Goal: Task Accomplishment & Management: Manage account settings

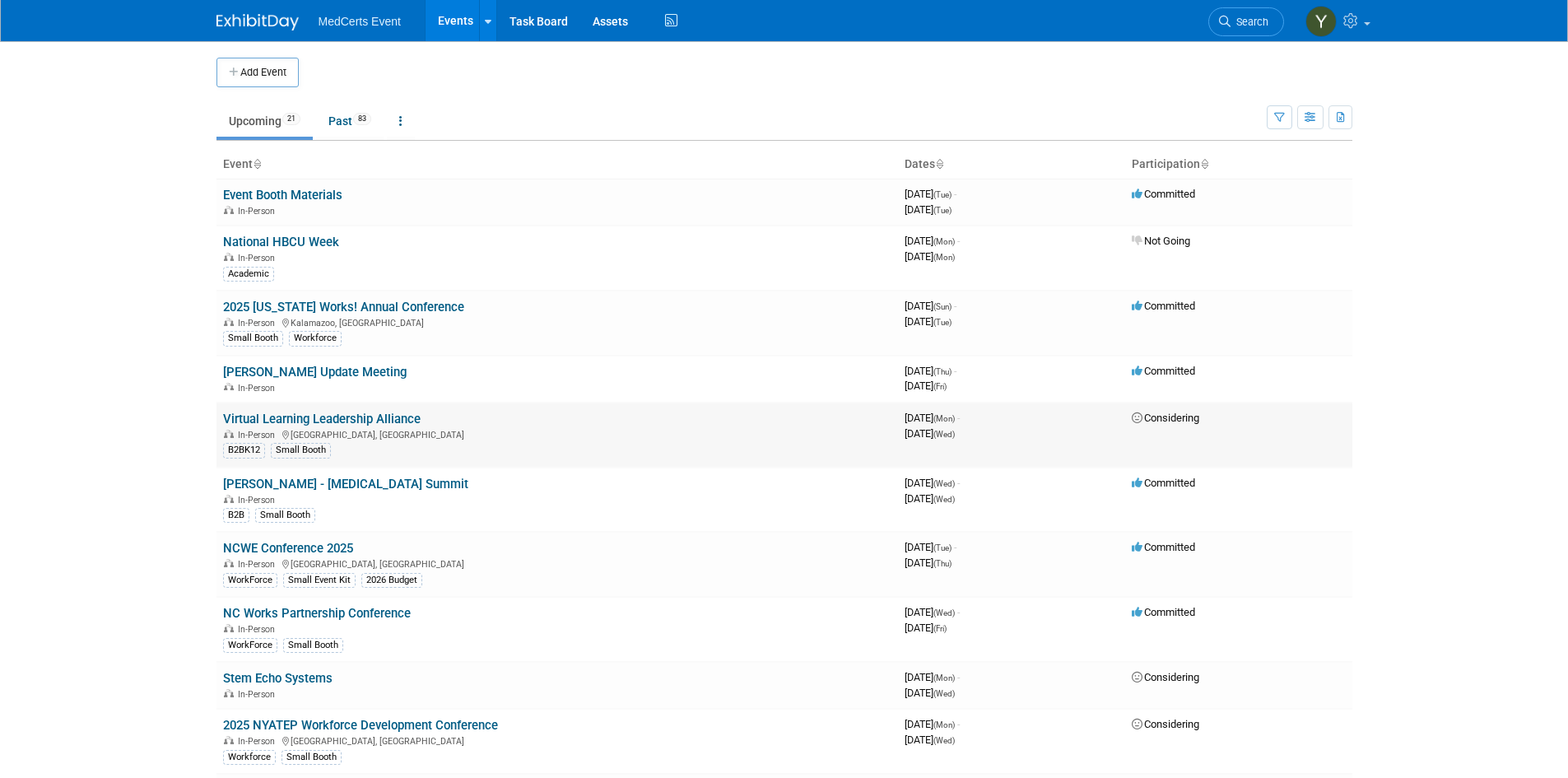
click at [345, 420] on link "Virtual Learning Leadership Alliance" at bounding box center [321, 420] width 197 height 15
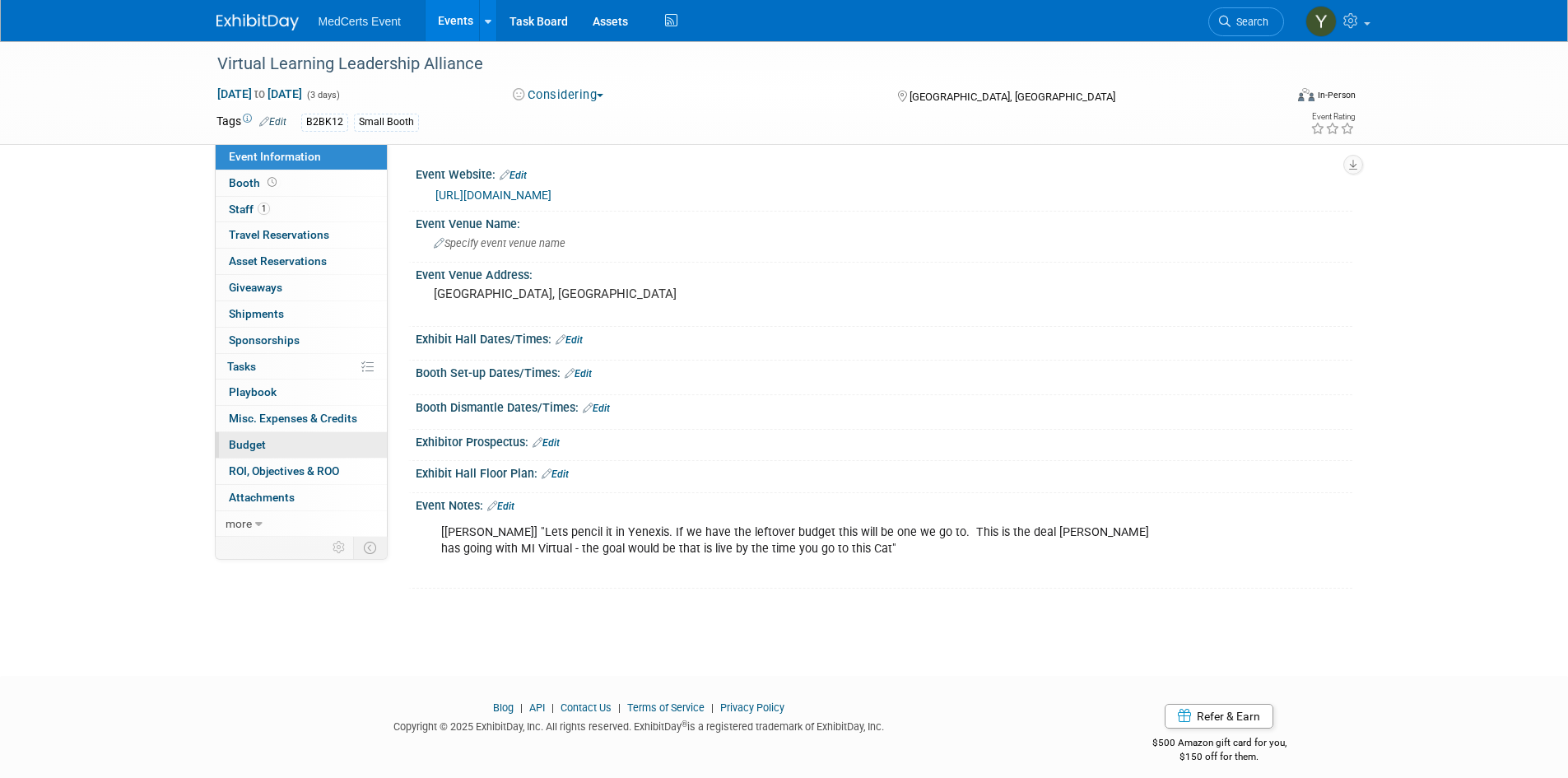
click at [267, 445] on link "Budget" at bounding box center [301, 445] width 171 height 26
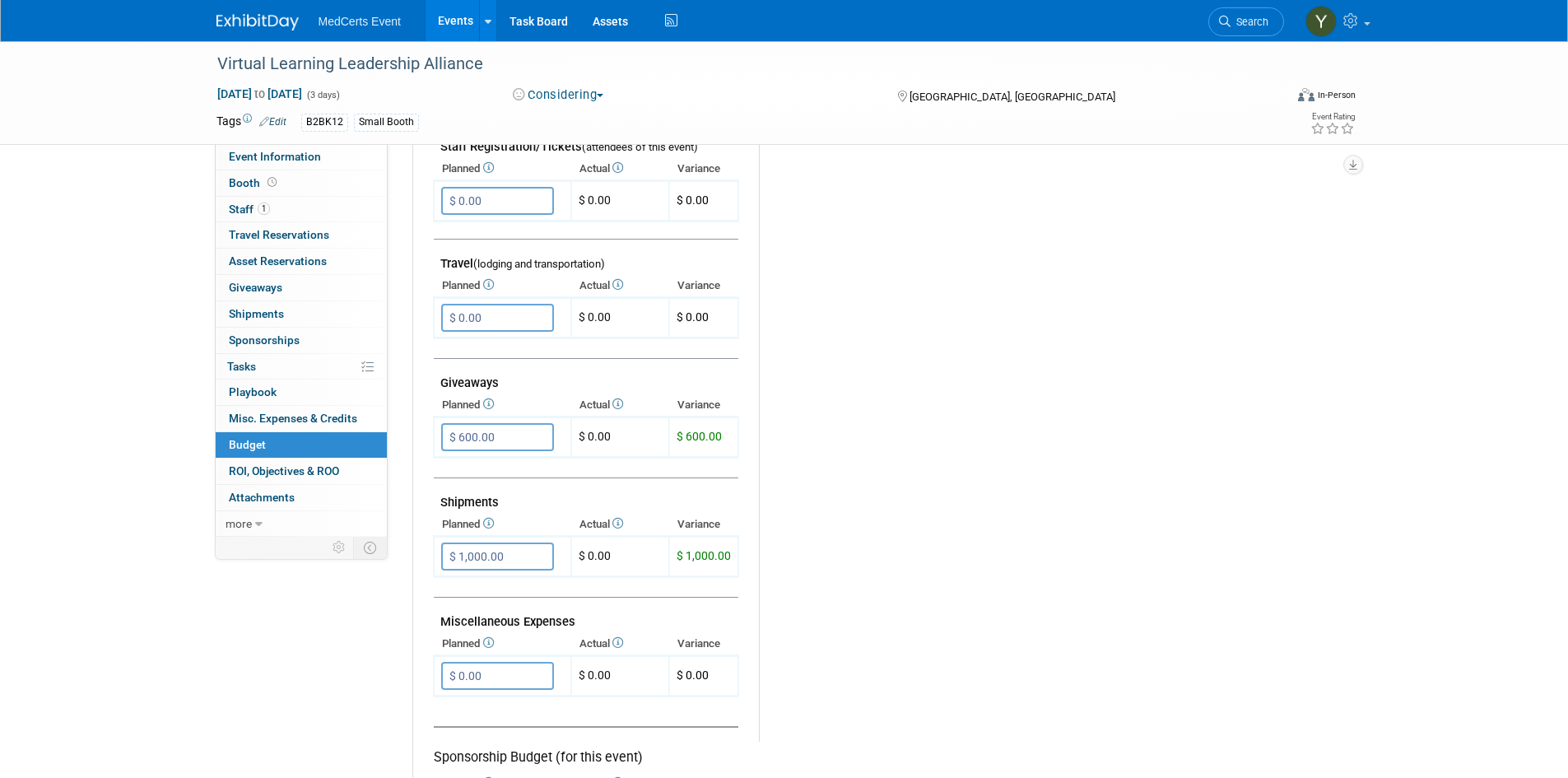
scroll to position [576, 0]
click at [511, 430] on input "$ 600.00" at bounding box center [498, 436] width 113 height 28
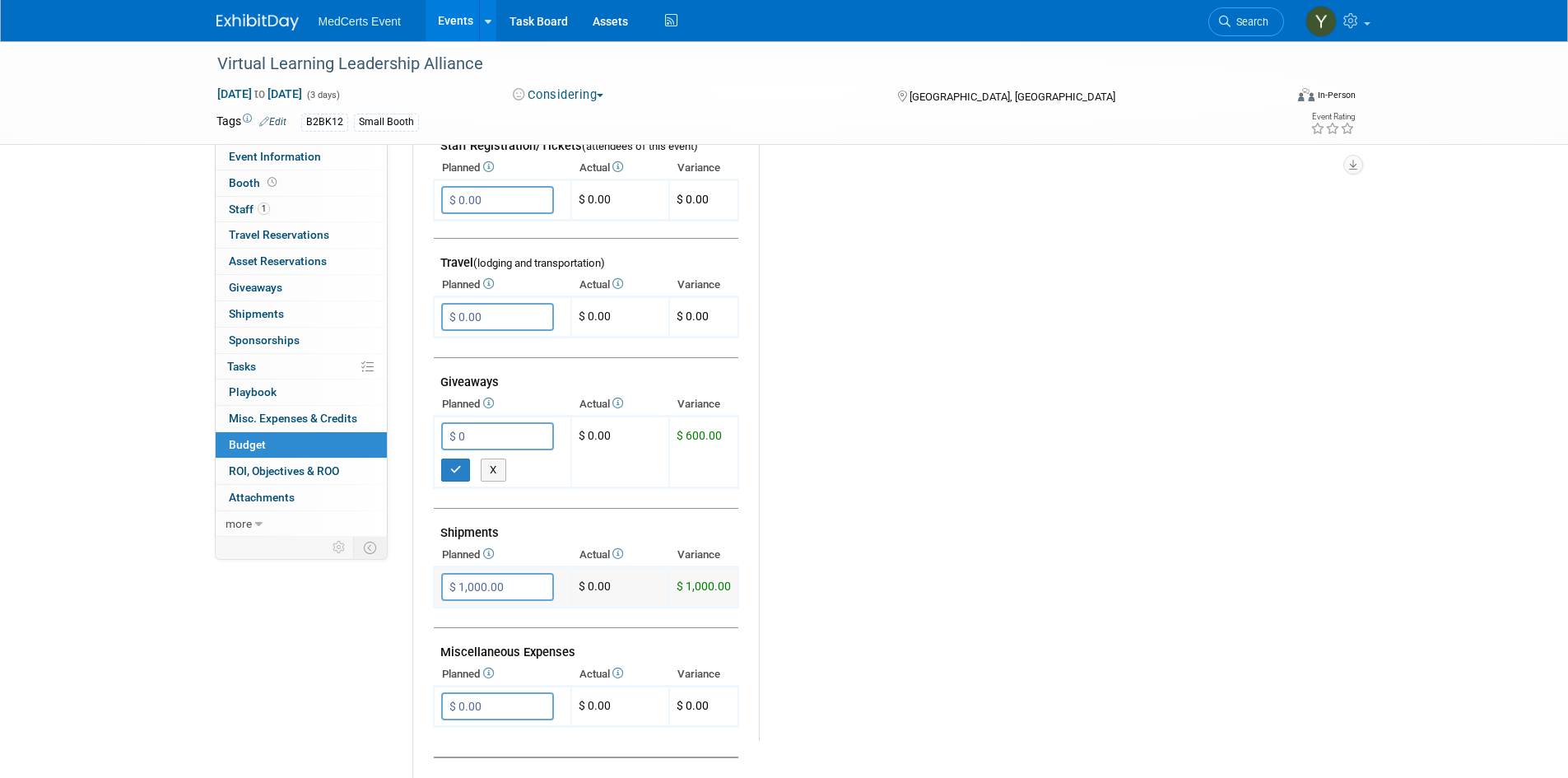
type input "$ 0.00"
click at [512, 583] on input "$ 1,000.00" at bounding box center [498, 587] width 113 height 28
click at [456, 465] on icon "button" at bounding box center [455, 470] width 11 height 11
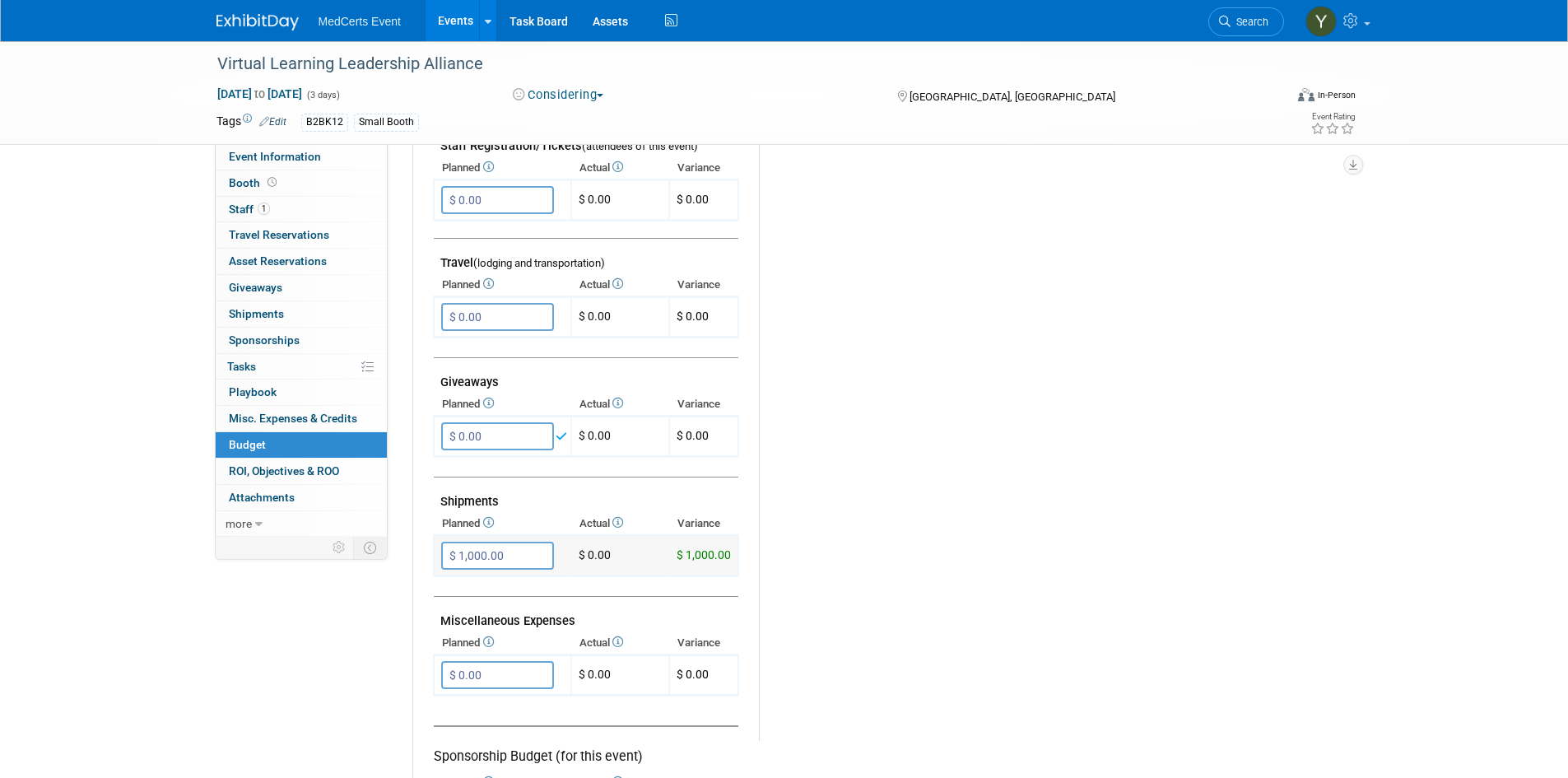
click at [507, 565] on input "$ 1,000.00" at bounding box center [498, 556] width 113 height 28
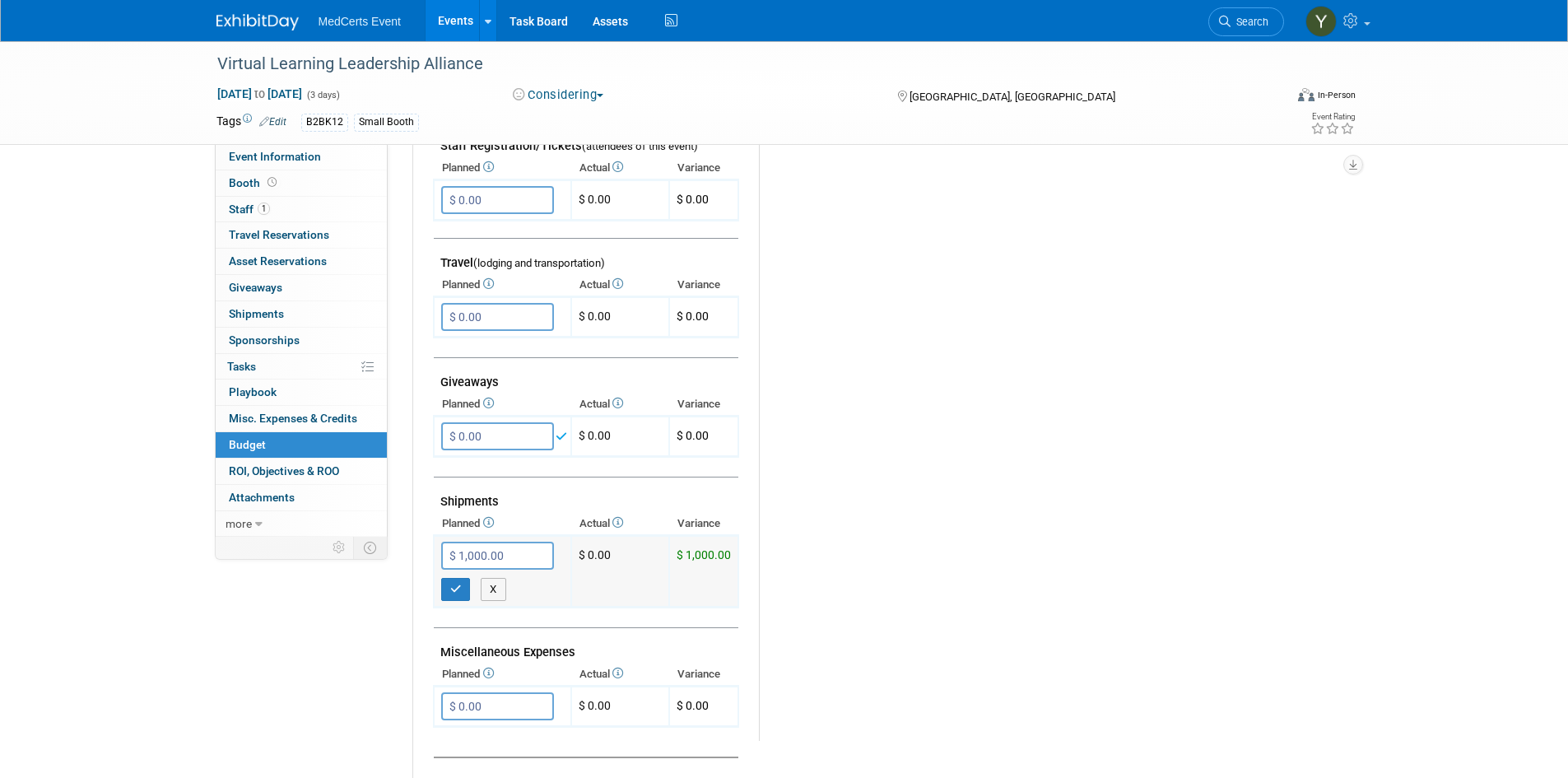
click at [506, 557] on input "$ 1,000.00" at bounding box center [498, 556] width 113 height 28
type input "$ 0.00"
click at [445, 593] on button "button" at bounding box center [456, 589] width 30 height 23
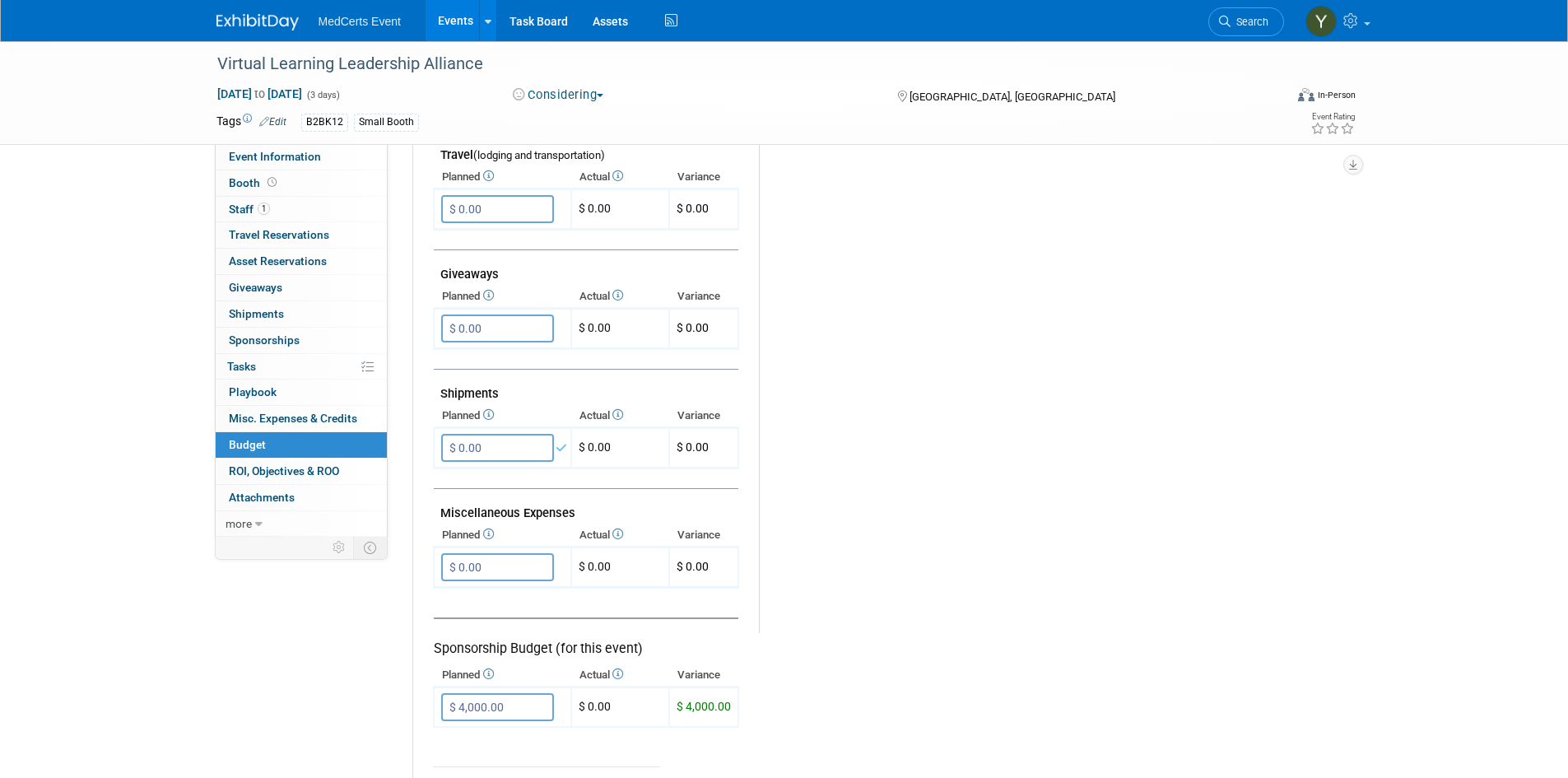
scroll to position [823, 0]
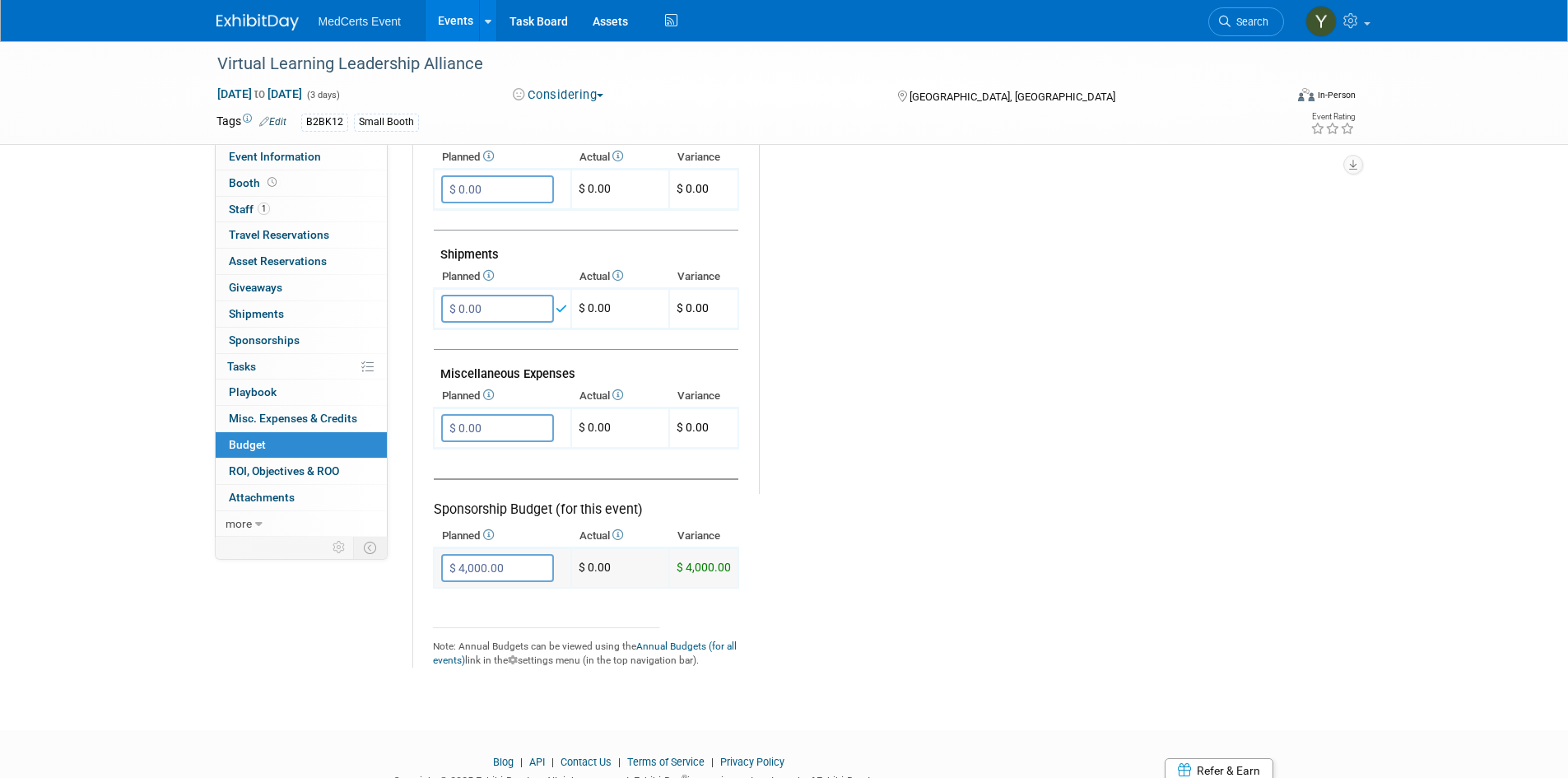
click at [499, 564] on input "$ 4,000.00" at bounding box center [498, 568] width 113 height 28
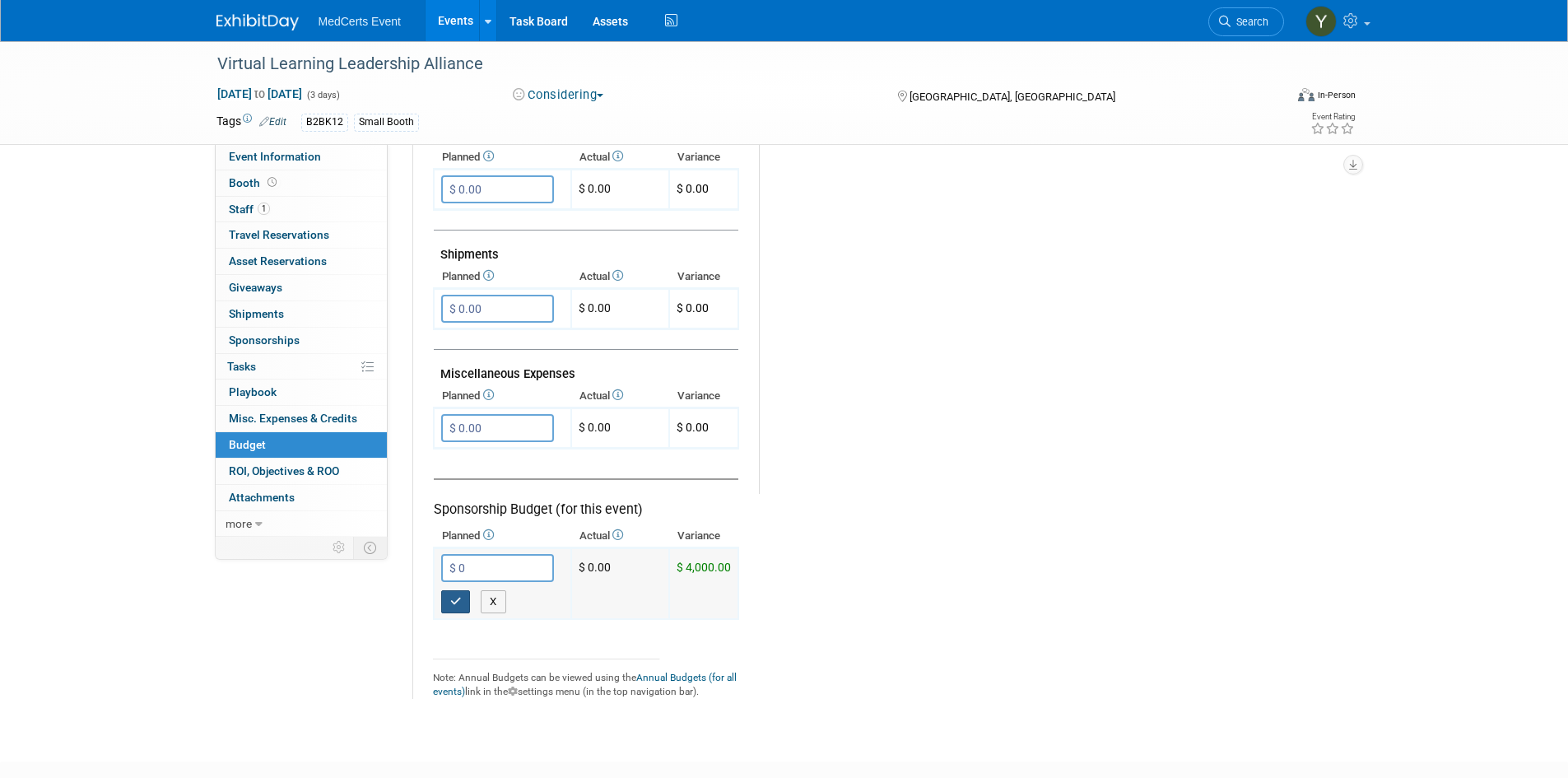
type input "$ 0.00"
click at [460, 596] on icon "button" at bounding box center [455, 602] width 11 height 11
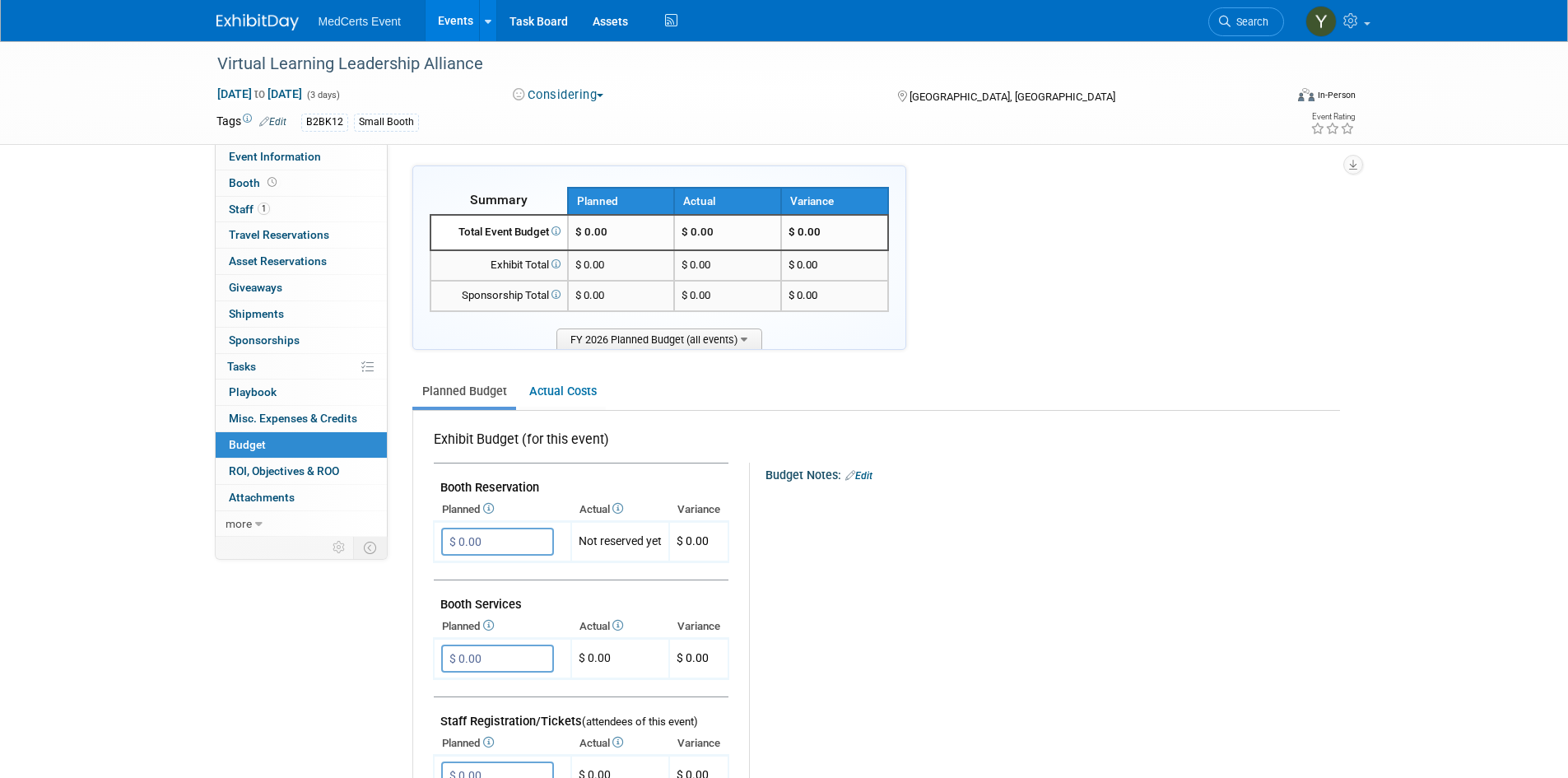
scroll to position [0, 0]
click at [269, 159] on span "Event Information" at bounding box center [275, 157] width 93 height 13
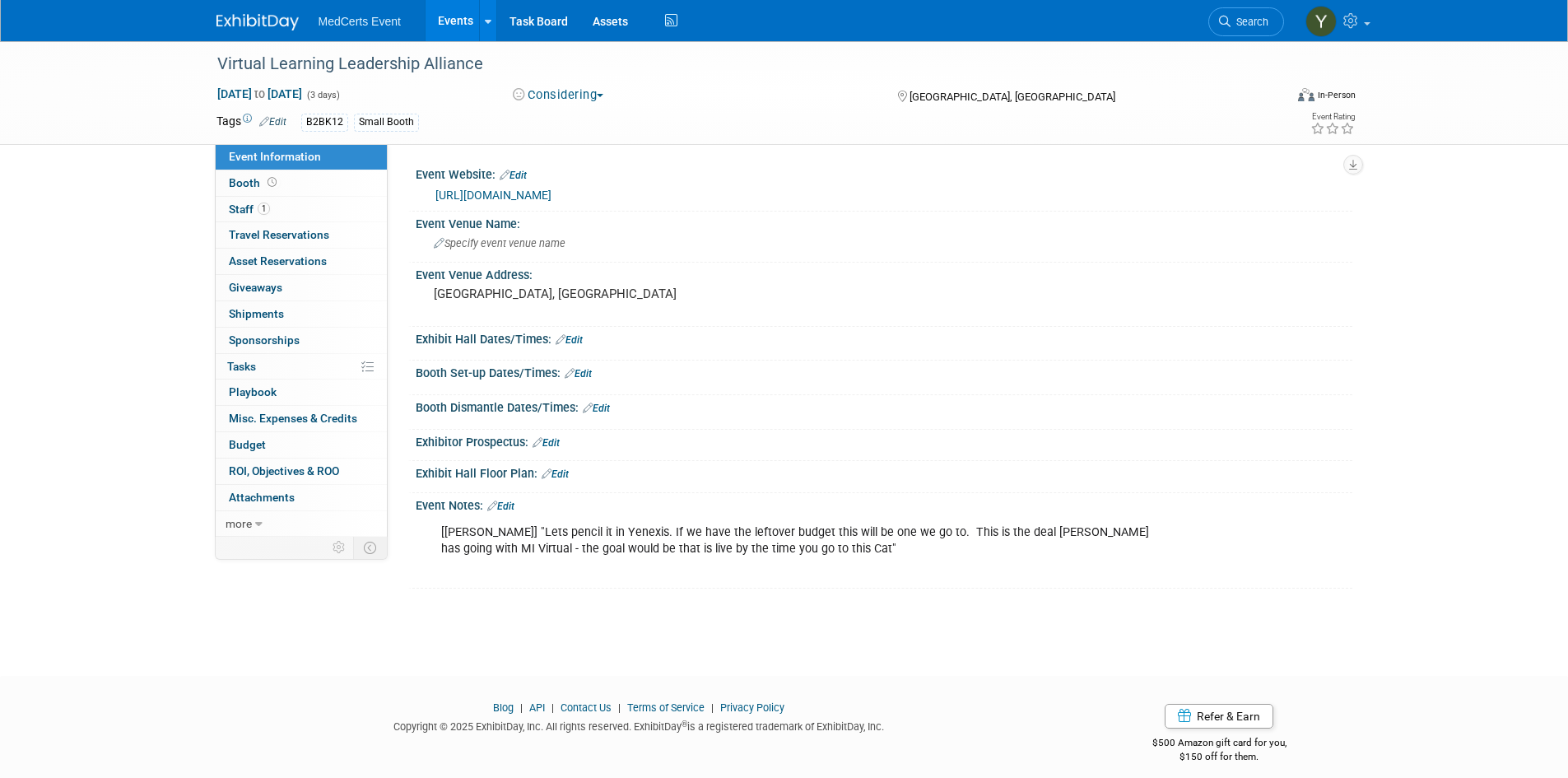
click at [515, 494] on div "Event Notes: Edit" at bounding box center [884, 504] width 937 height 21
click at [509, 502] on link "Edit" at bounding box center [500, 507] width 27 height 11
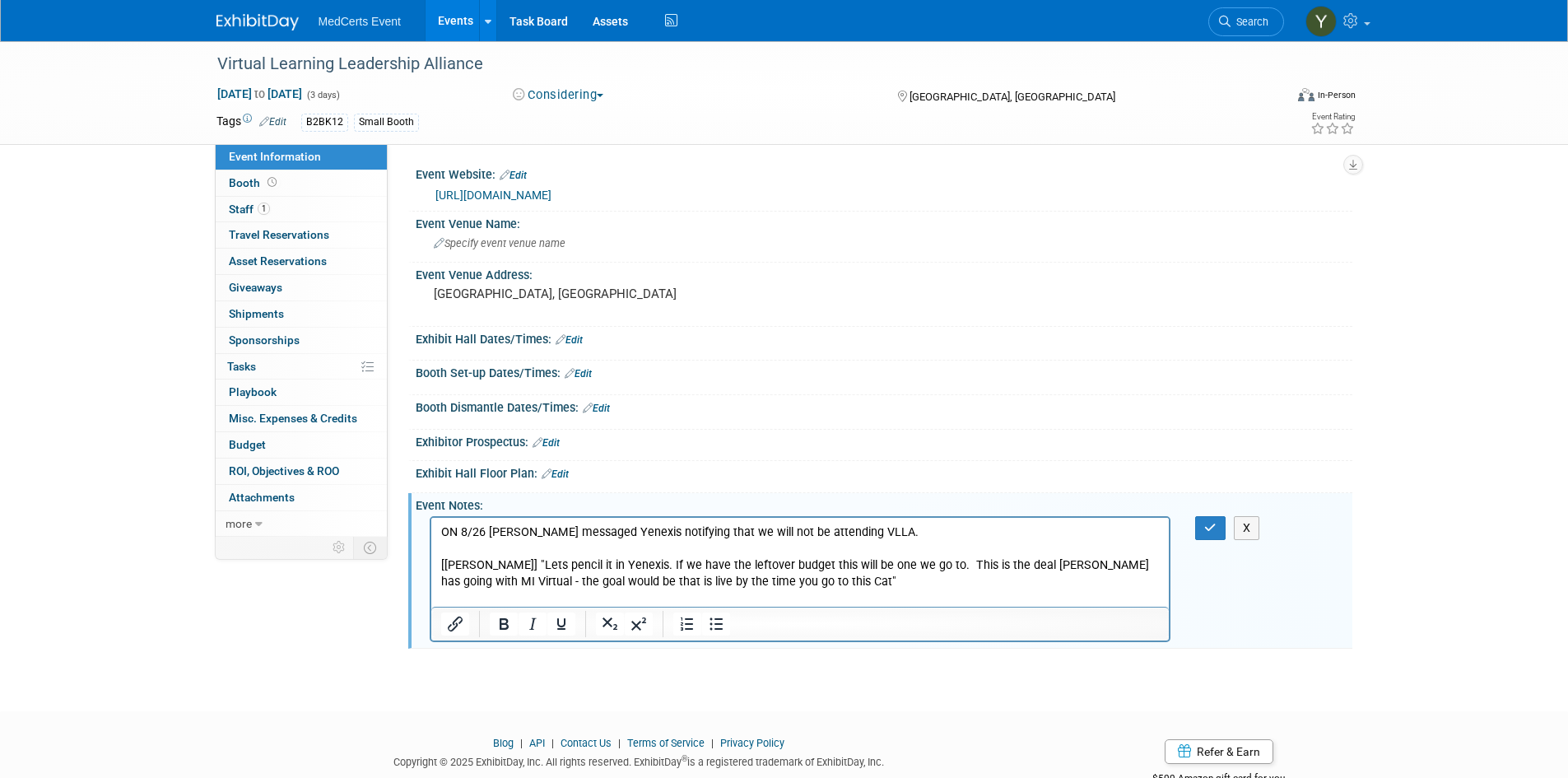
click at [451, 532] on p "ON 8/26 Cathleen messaged Yenexis notifying that we will not be attending VLLA.…" at bounding box center [800, 565] width 719 height 82
drag, startPoint x: 984, startPoint y: 538, endPoint x: 334, endPoint y: 538, distance: 650.0
click at [430, 538] on html "On 8/26 Cathleen messaged Yenexis notifying that we will not be attending VLLA.…" at bounding box center [800, 562] width 739 height 89
click at [944, 533] on p "On 8/26 Cathleen messaged Yenexis notifying that we will not be attending VLLA.…" at bounding box center [800, 565] width 719 height 82
click at [1206, 535] on button "button" at bounding box center [1210, 528] width 31 height 24
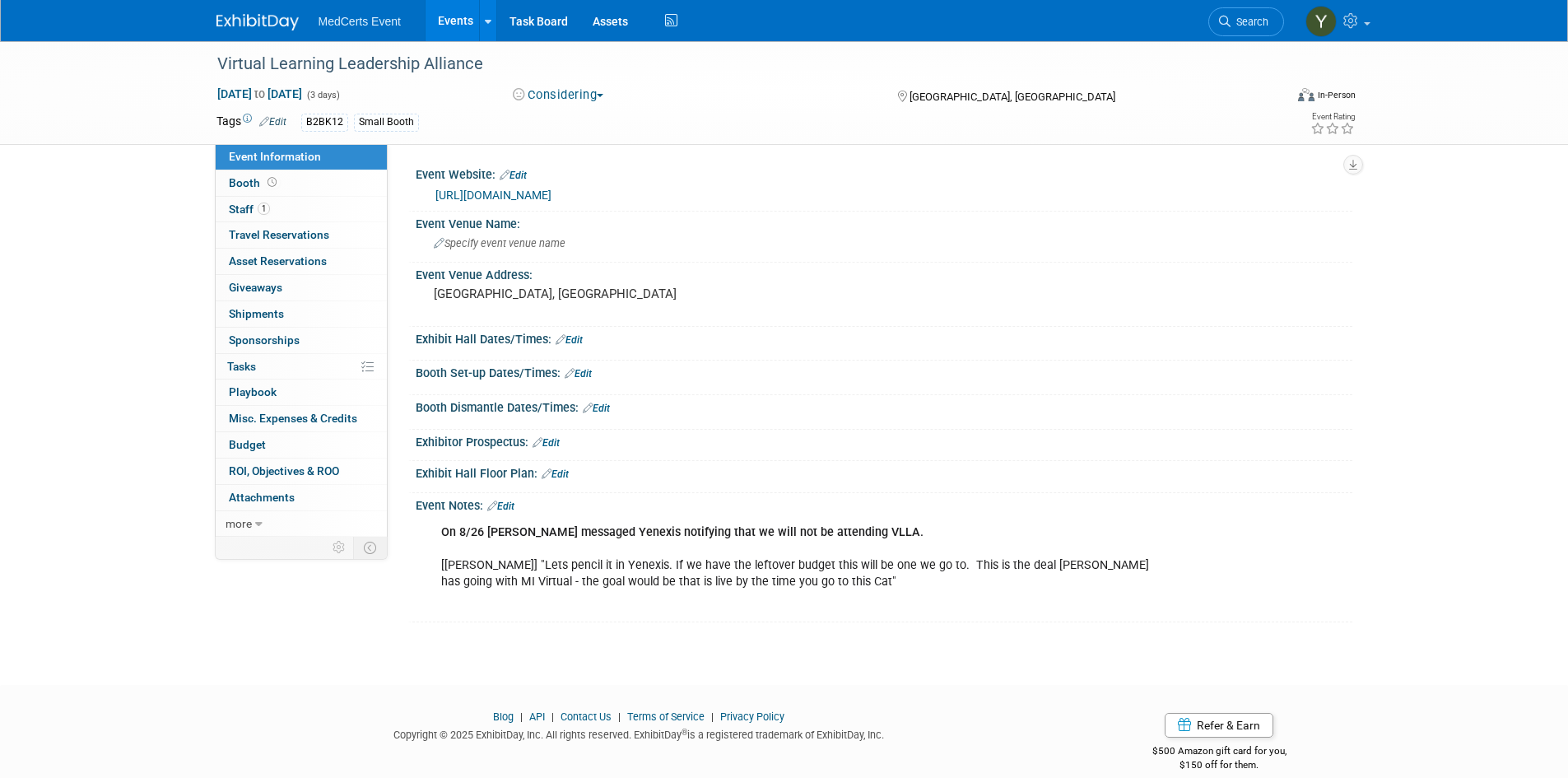
click at [604, 94] on span "button" at bounding box center [600, 95] width 6 height 4
click at [594, 168] on link "Not Going" at bounding box center [573, 168] width 130 height 23
click at [327, 209] on link "1 Staff 1" at bounding box center [301, 209] width 171 height 26
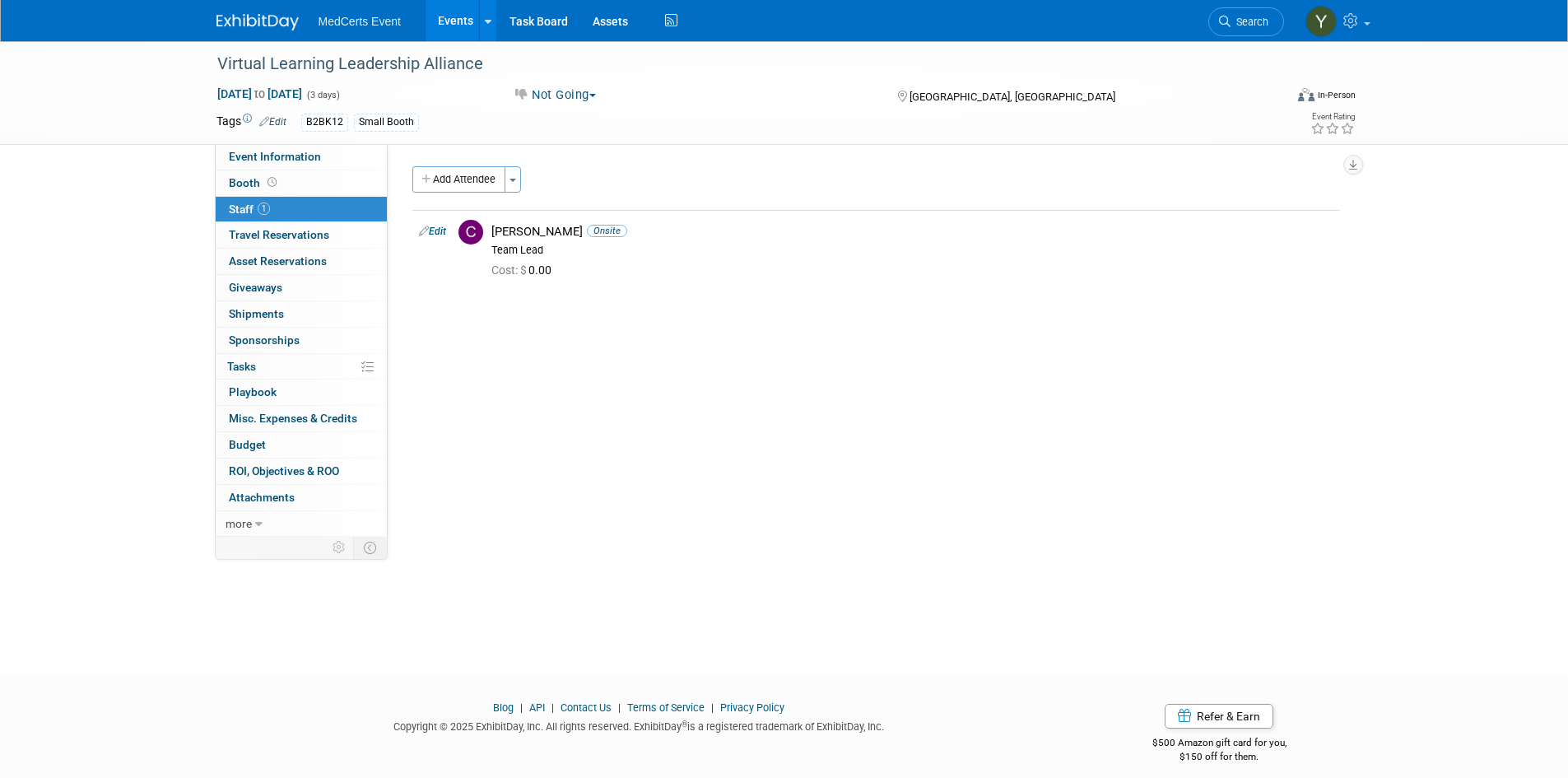
click at [462, 19] on link "Events" at bounding box center [455, 20] width 60 height 41
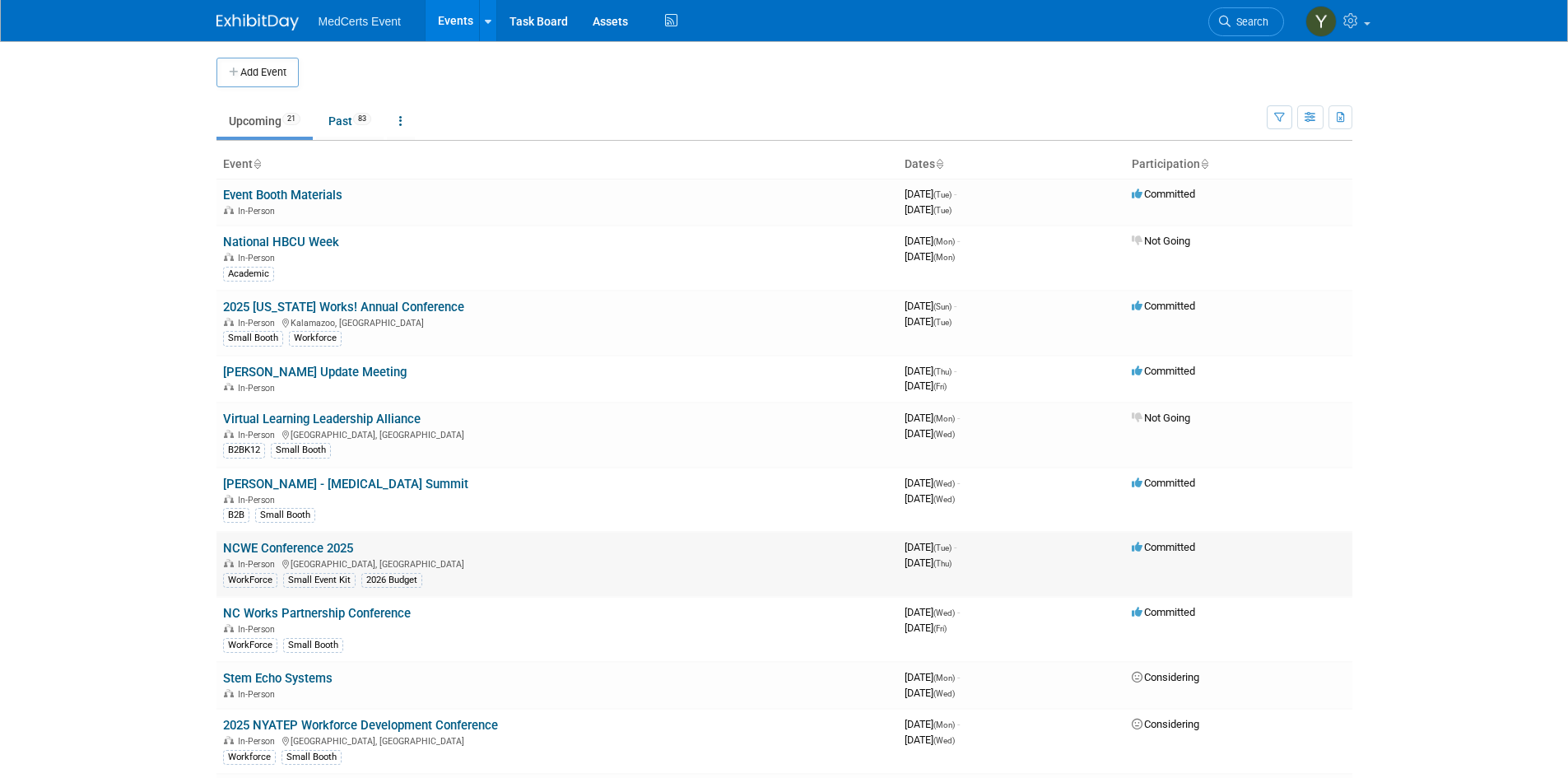
click at [340, 545] on link "NCWE Conference 2025" at bounding box center [288, 548] width 130 height 15
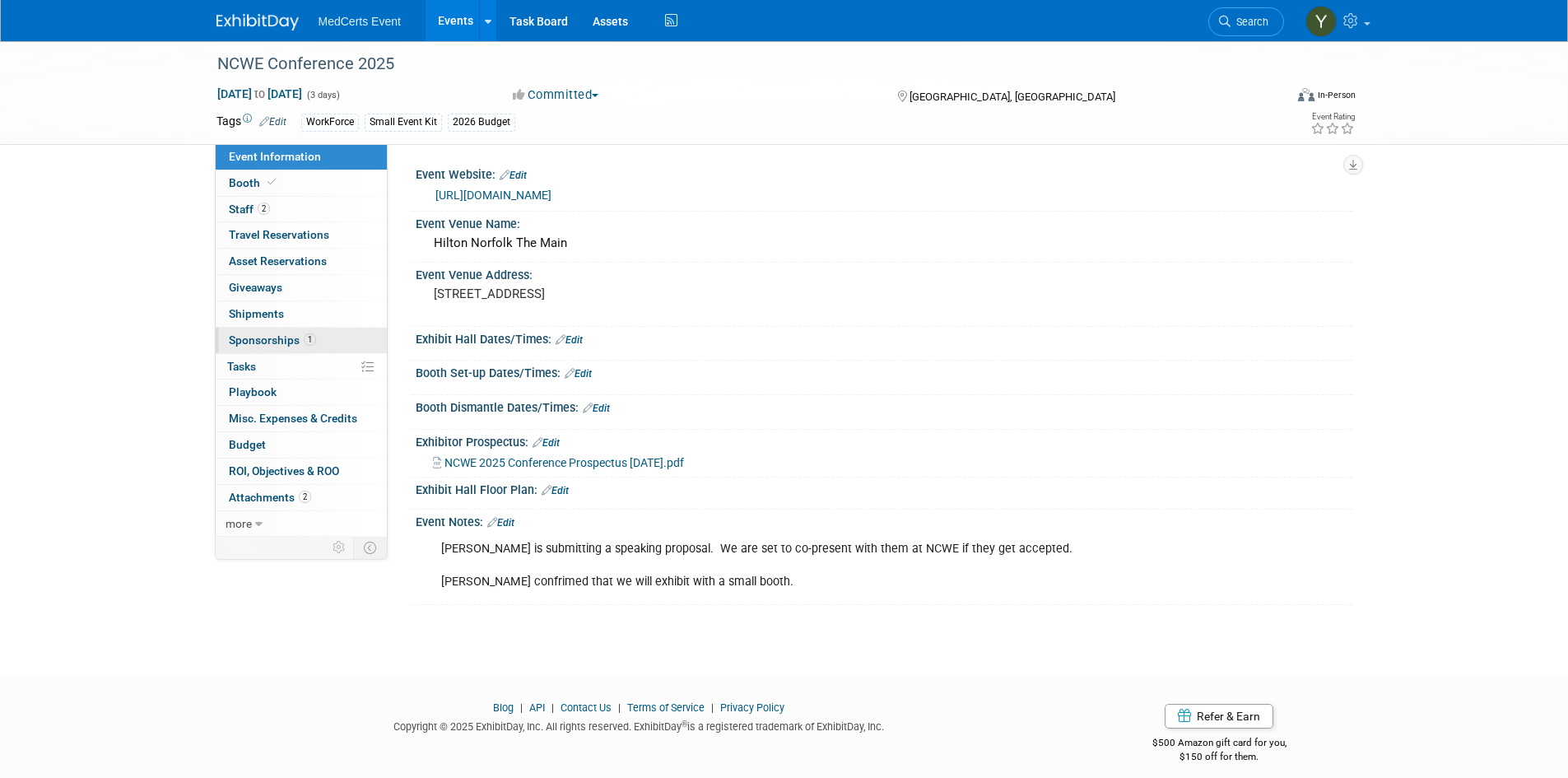
click at [289, 337] on span "Sponsorships 1" at bounding box center [272, 340] width 87 height 13
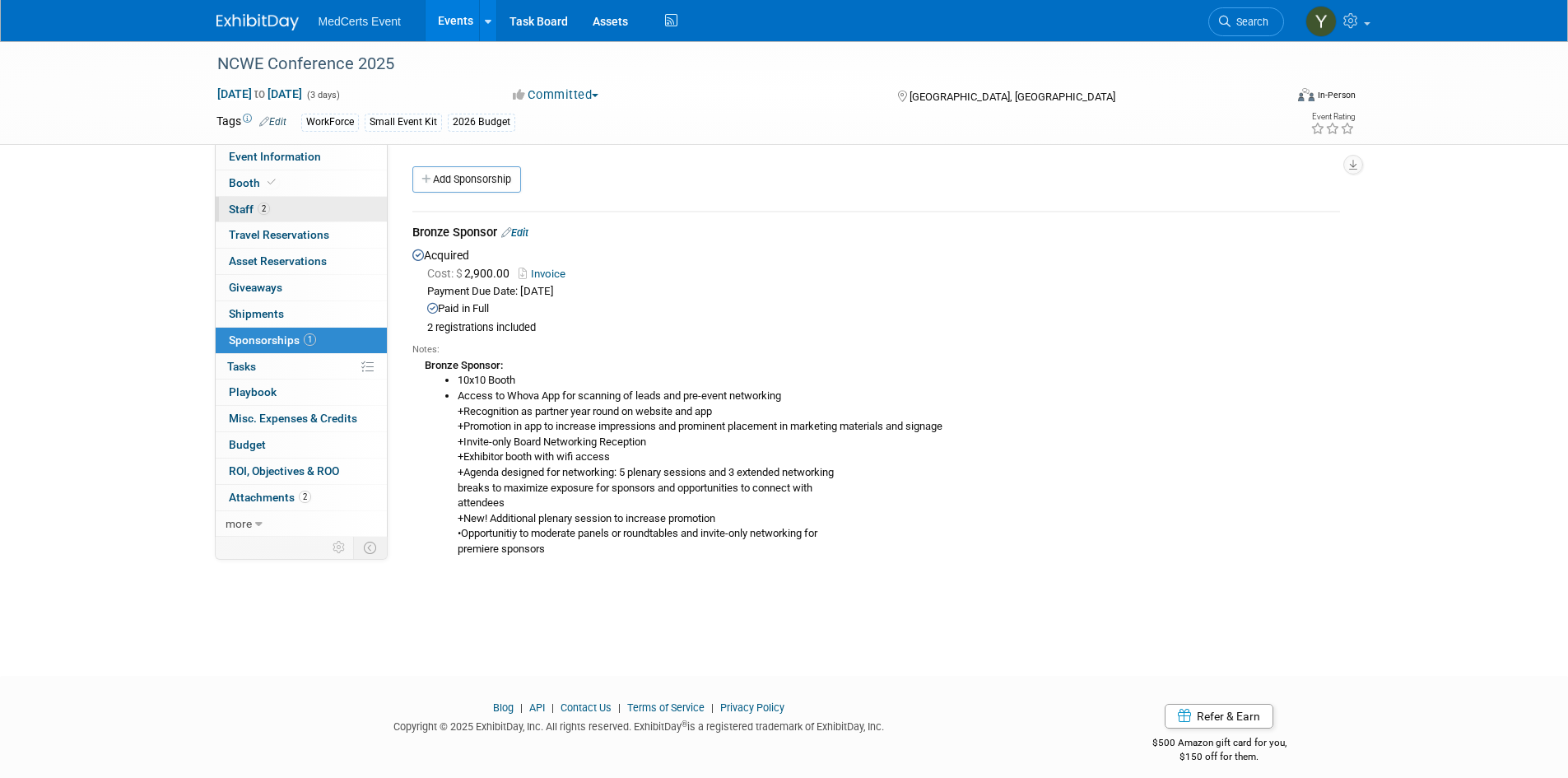
click at [309, 204] on link "2 Staff 2" at bounding box center [301, 209] width 171 height 26
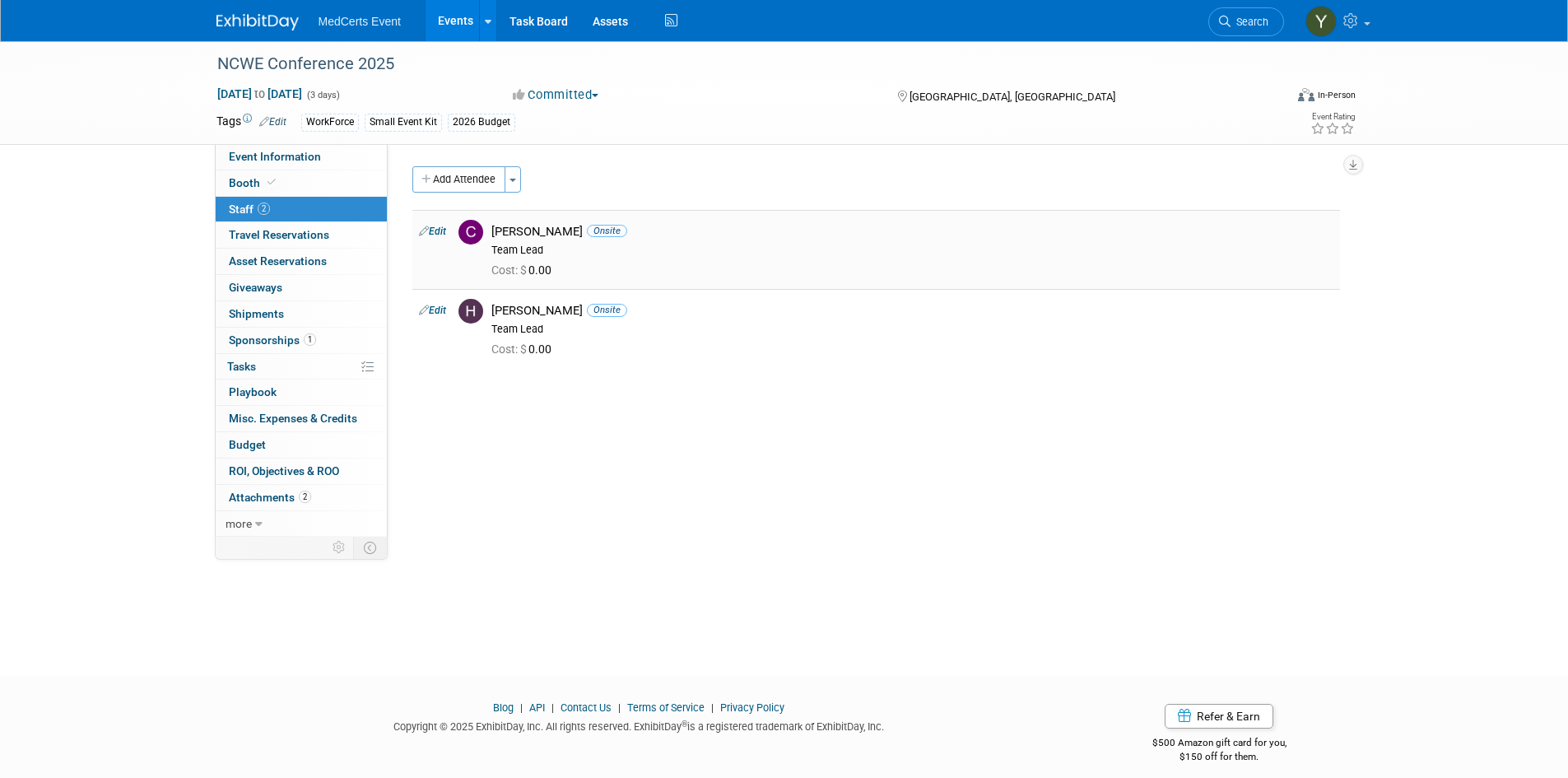
click at [450, 223] on td "Edit" at bounding box center [431, 249] width 40 height 79
click at [448, 229] on td "Edit" at bounding box center [431, 249] width 40 height 79
click at [442, 232] on link "Edit" at bounding box center [432, 232] width 27 height 11
select select "0ad12d67-3429-4e30-84f9-593aa05d7bc9"
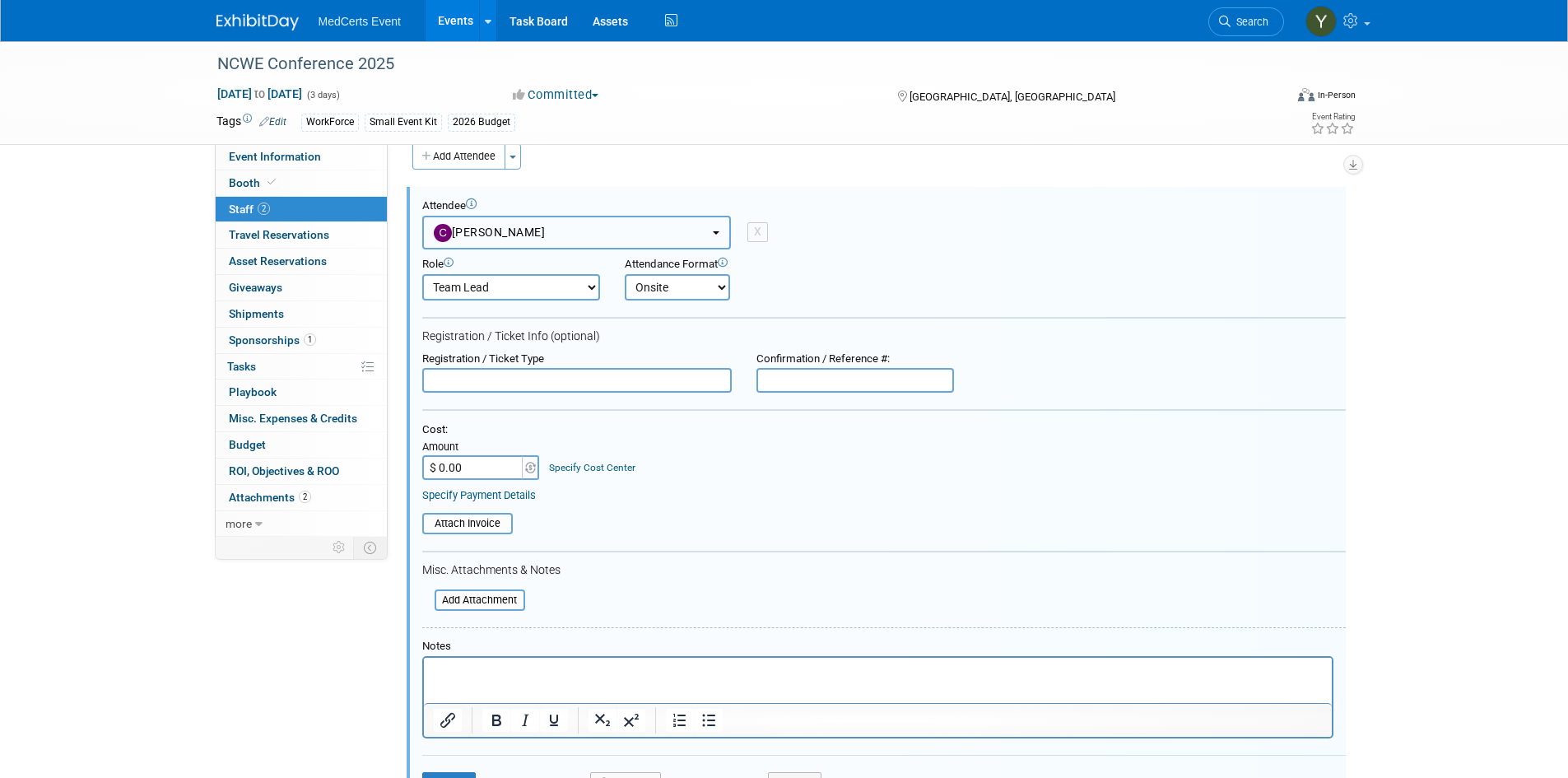
click at [508, 236] on span "[PERSON_NAME]" at bounding box center [490, 232] width 112 height 13
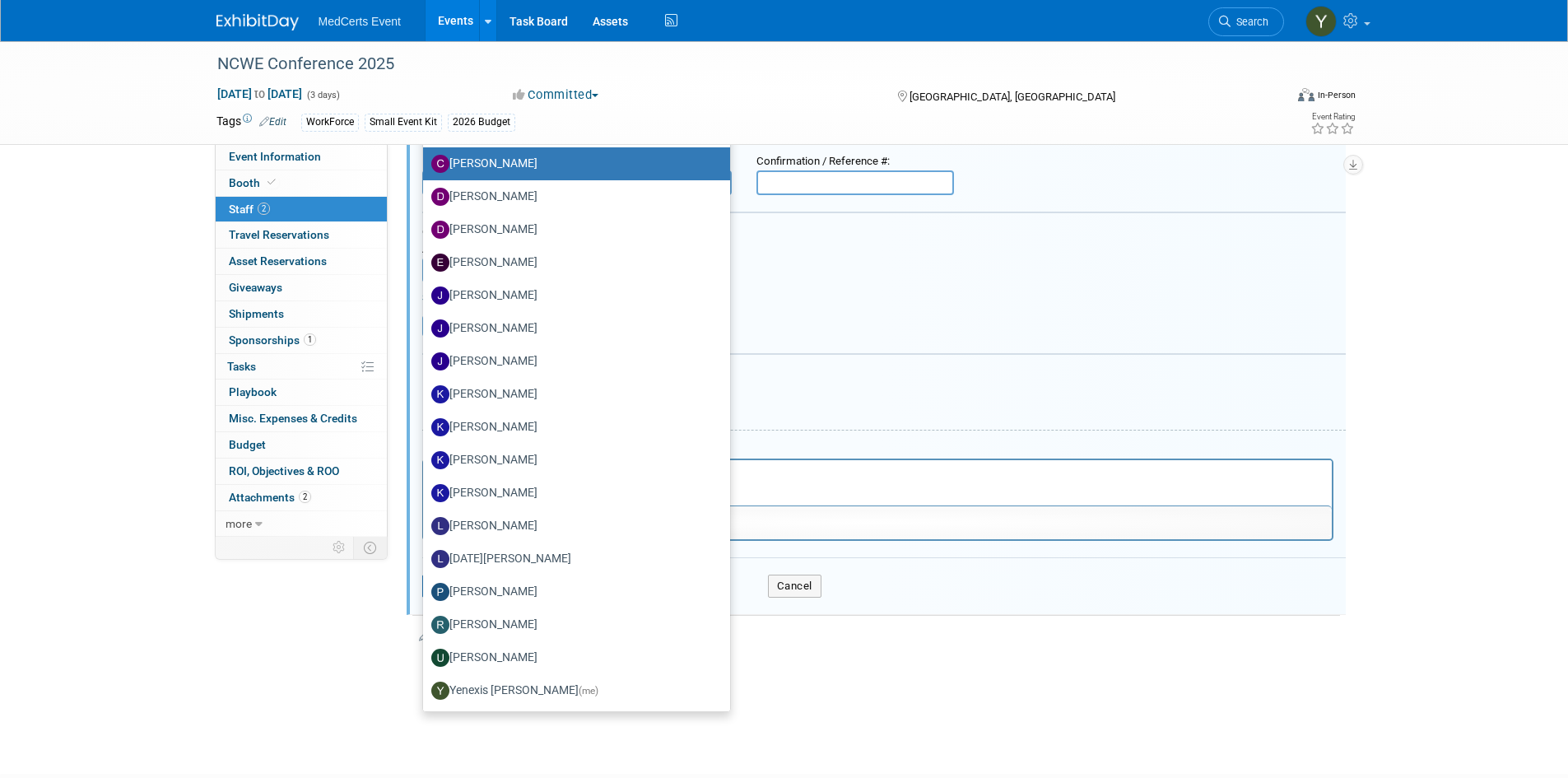
scroll to position [270, 0]
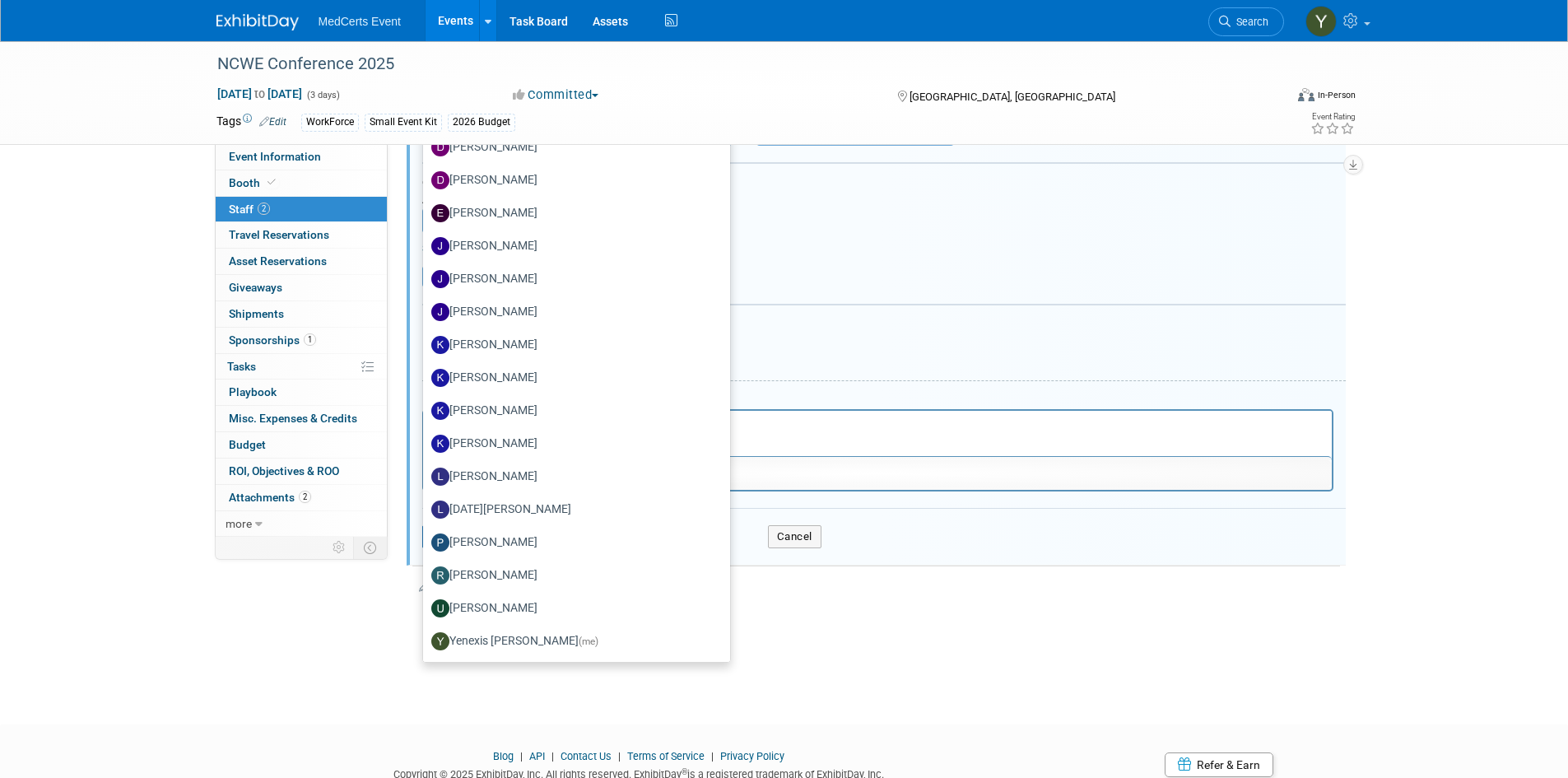
click at [827, 262] on div "Attach Invoice" at bounding box center [884, 271] width 924 height 32
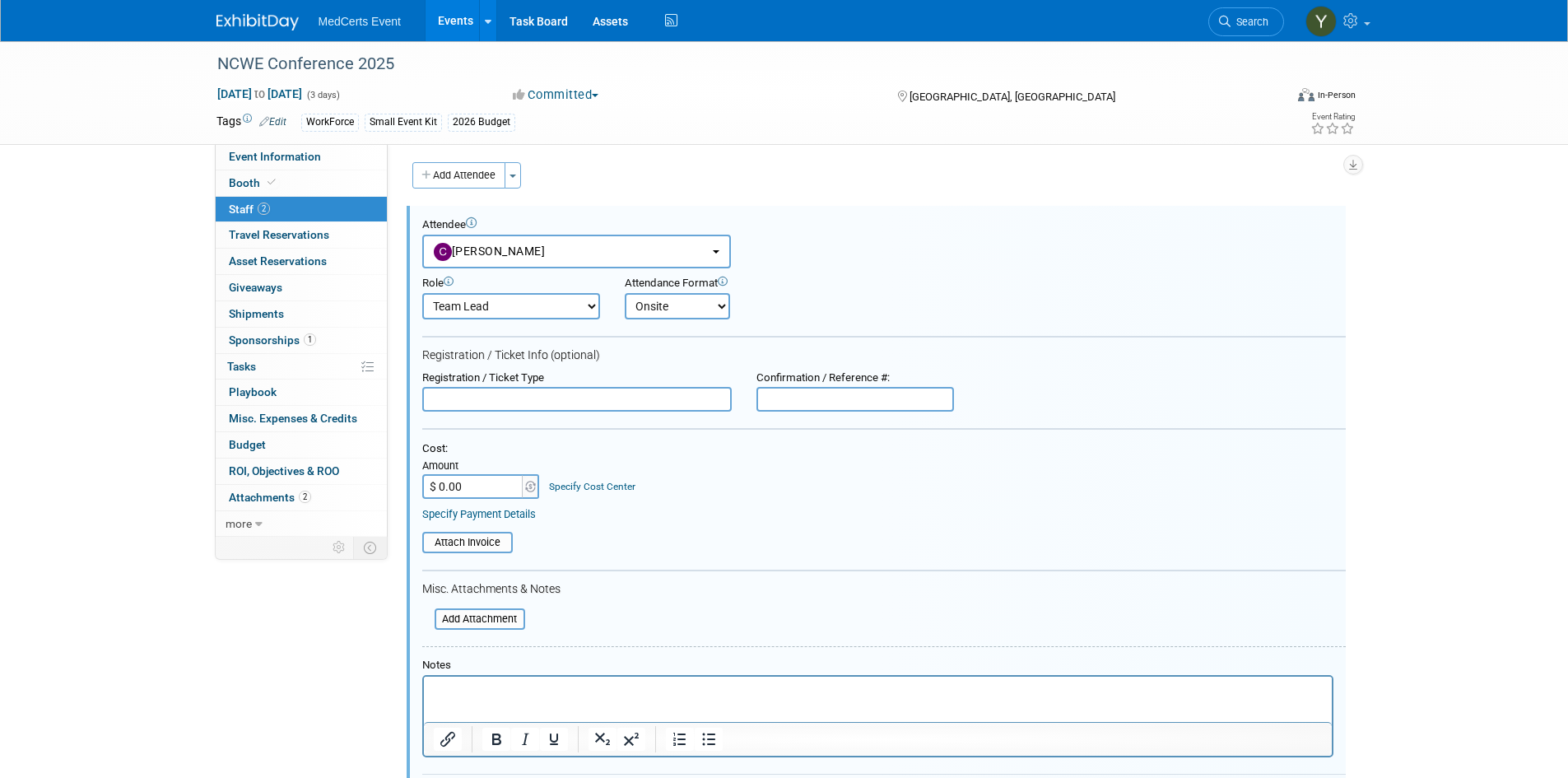
scroll to position [0, 0]
click at [448, 152] on div "Event Website: Edit https://ncwe.org/2025-conference/ Event Venue Name: Hilton …" at bounding box center [870, 341] width 964 height 393
click at [447, 177] on button "Add Attendee" at bounding box center [458, 180] width 93 height 26
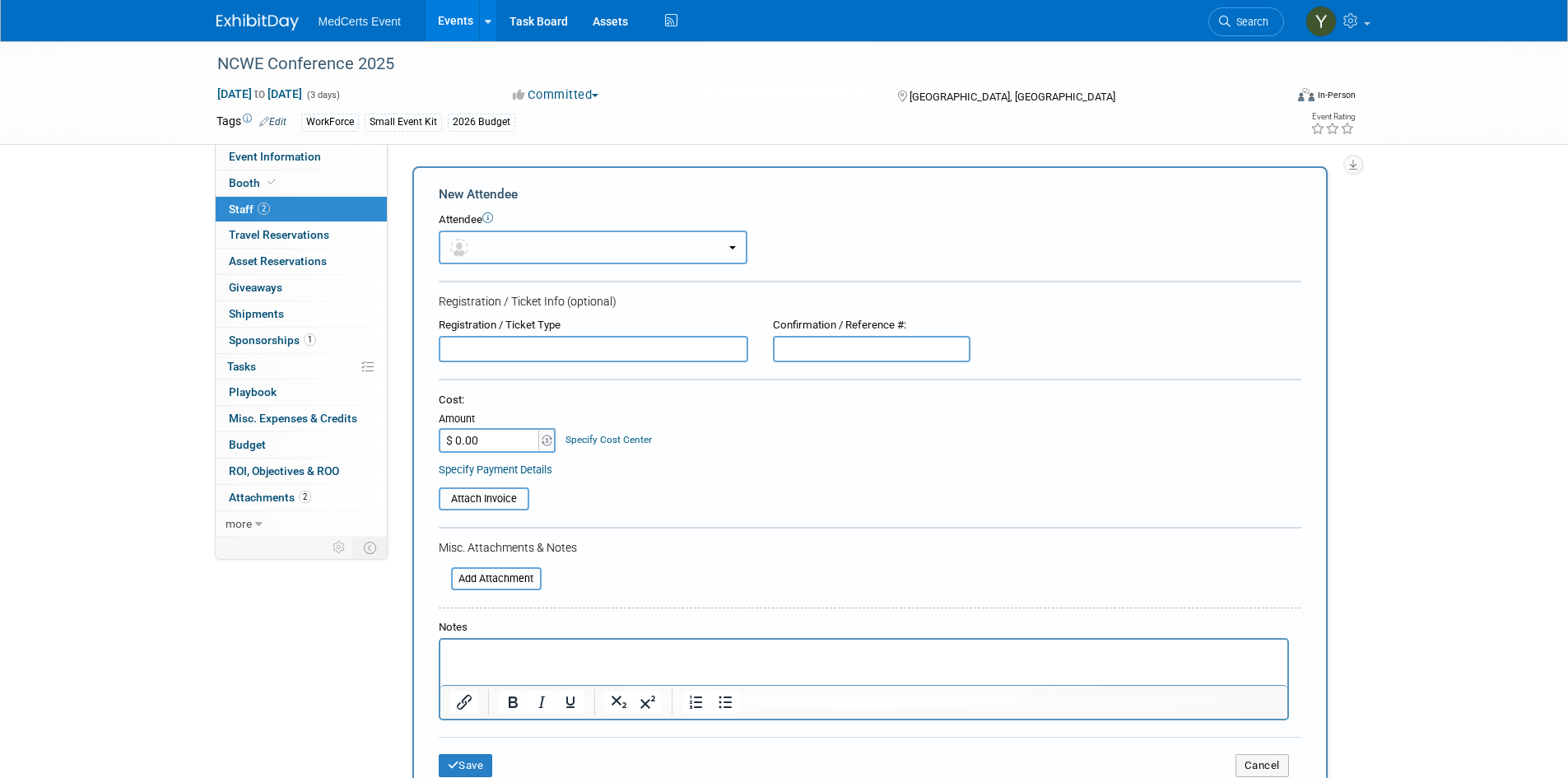
click at [504, 250] on button "button" at bounding box center [592, 247] width 308 height 33
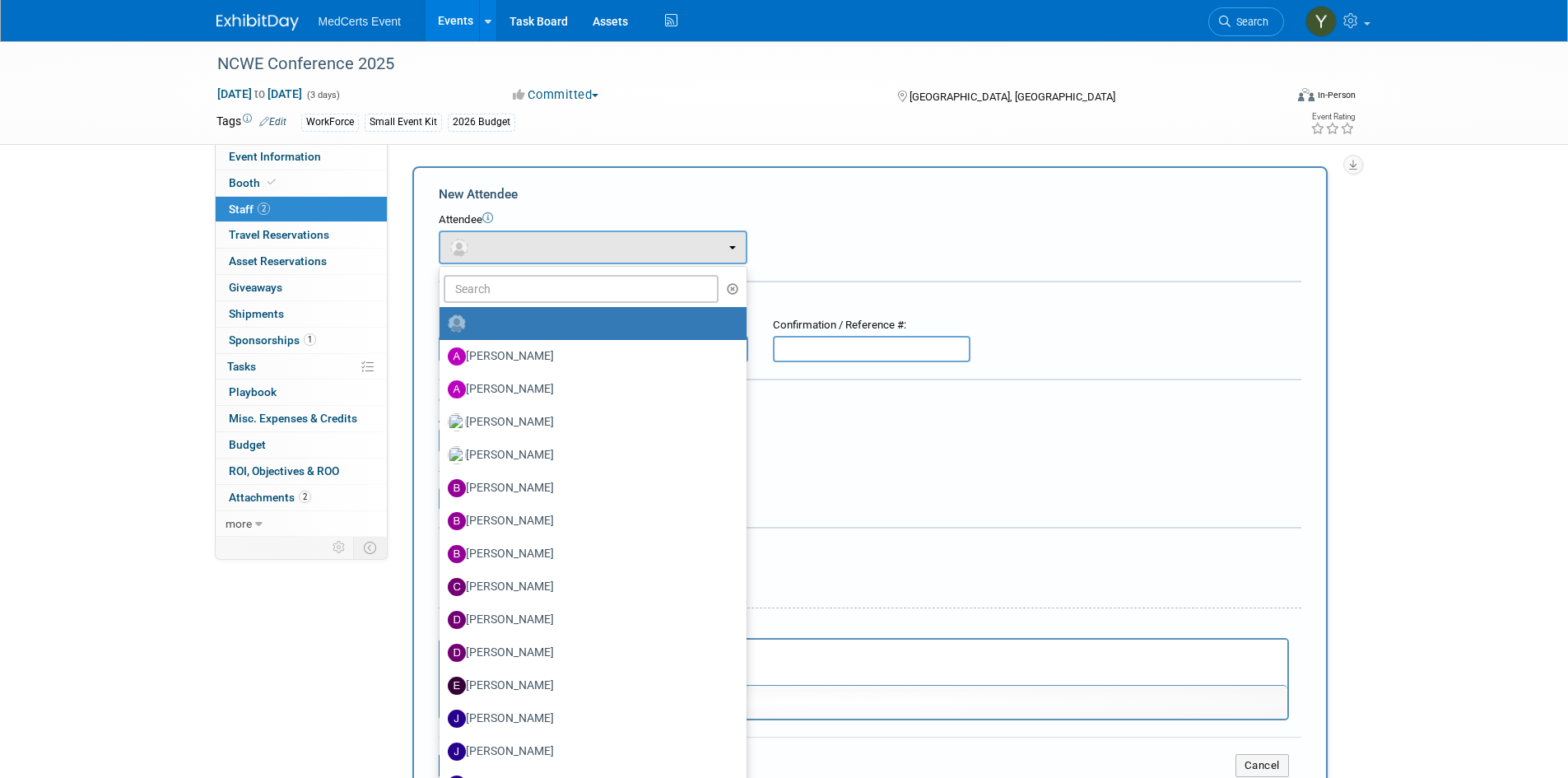
click at [514, 320] on label at bounding box center [589, 323] width 282 height 26
click at [442, 320] on input "radio" at bounding box center [437, 321] width 11 height 11
click at [523, 331] on label at bounding box center [589, 323] width 282 height 26
click at [442, 327] on input "radio" at bounding box center [437, 321] width 11 height 11
click at [963, 259] on div "Attendee <img src="https://www.exhibitday.com/Images/Unassigned-User-Icon.png" …" at bounding box center [870, 238] width 863 height 52
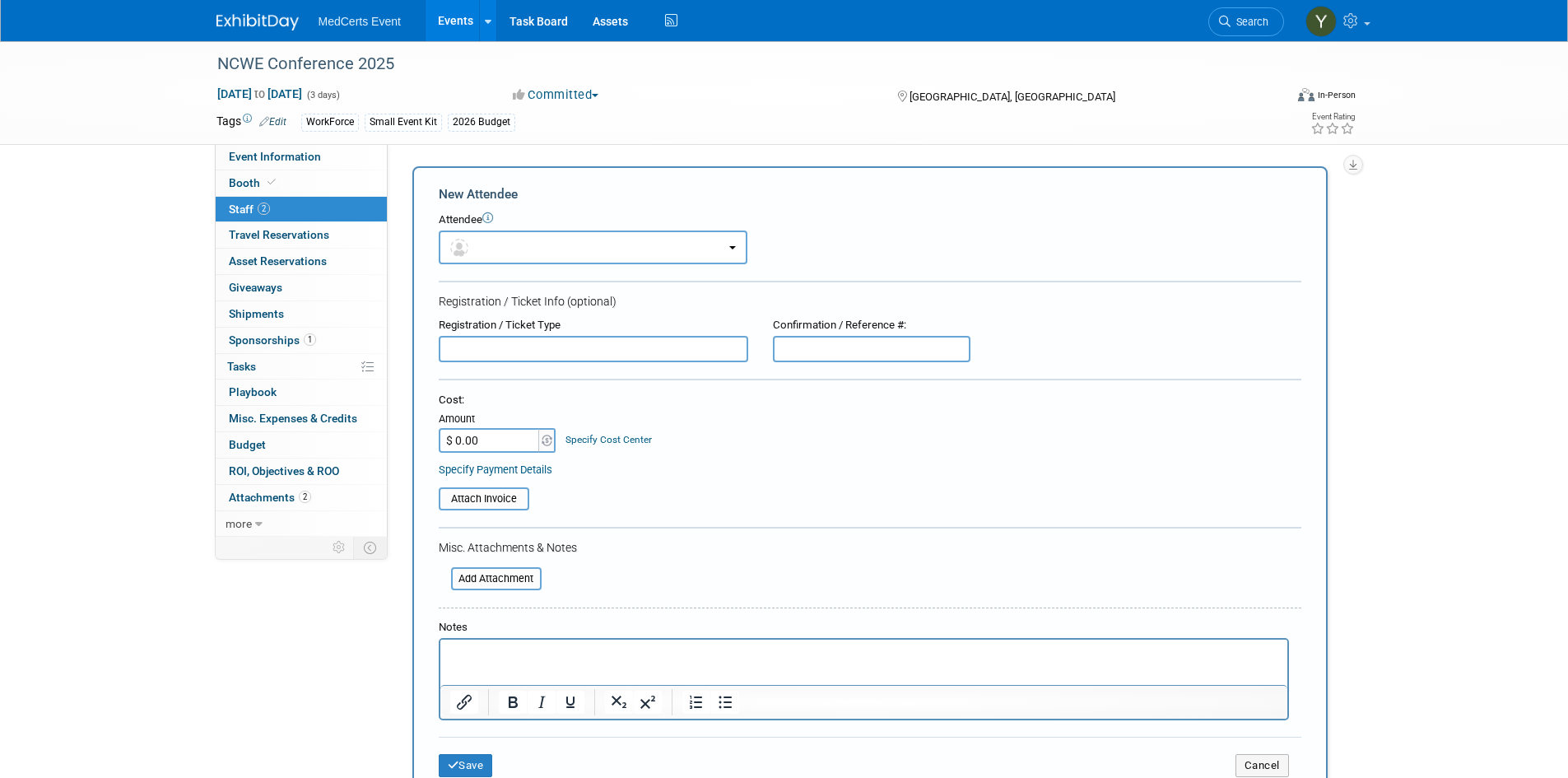
click at [619, 345] on input "text" at bounding box center [593, 349] width 309 height 26
type input "Jennifer Zable"
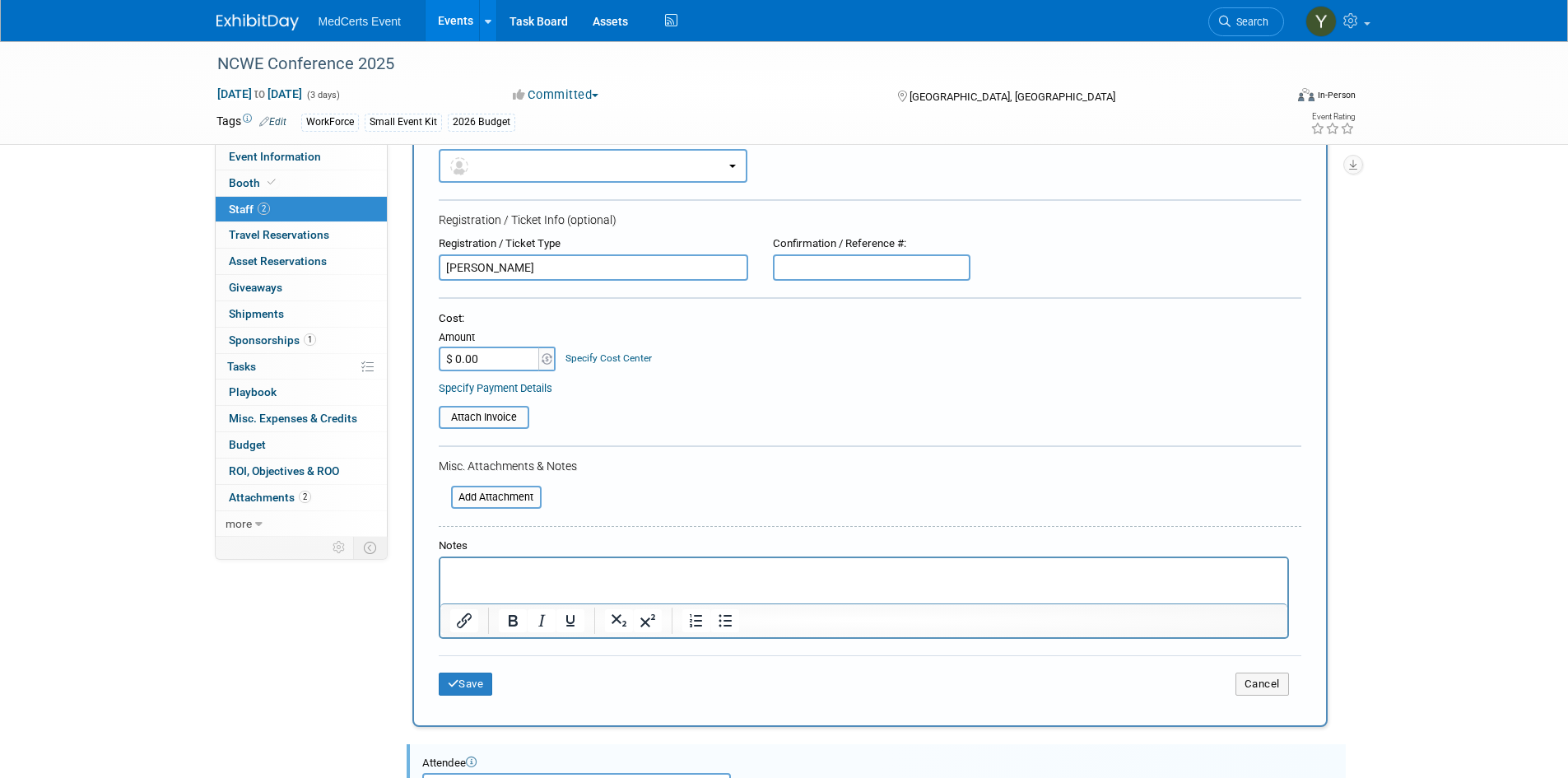
scroll to position [82, 0]
click at [467, 685] on button "Save" at bounding box center [466, 683] width 55 height 23
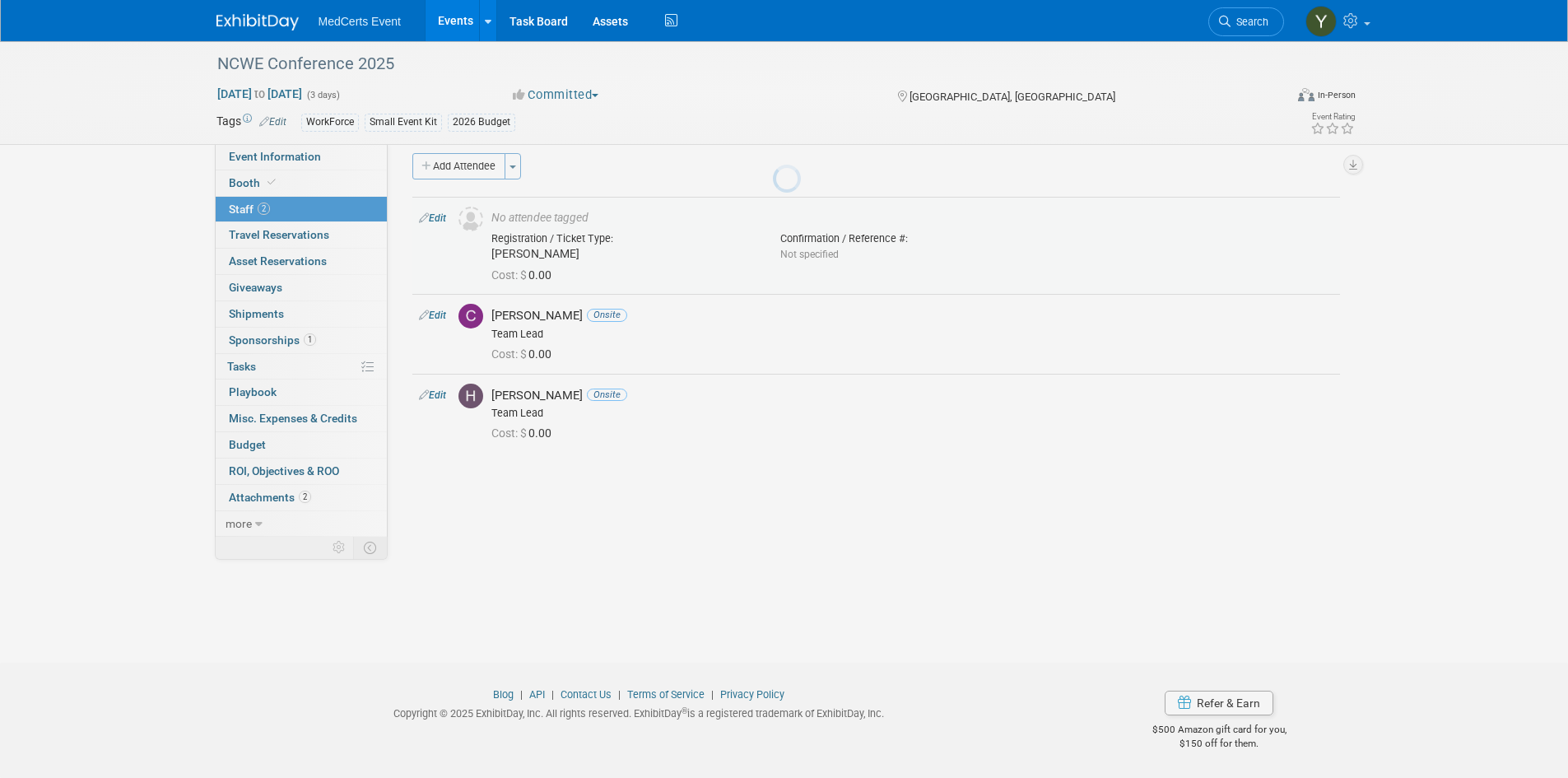
scroll to position [13, 0]
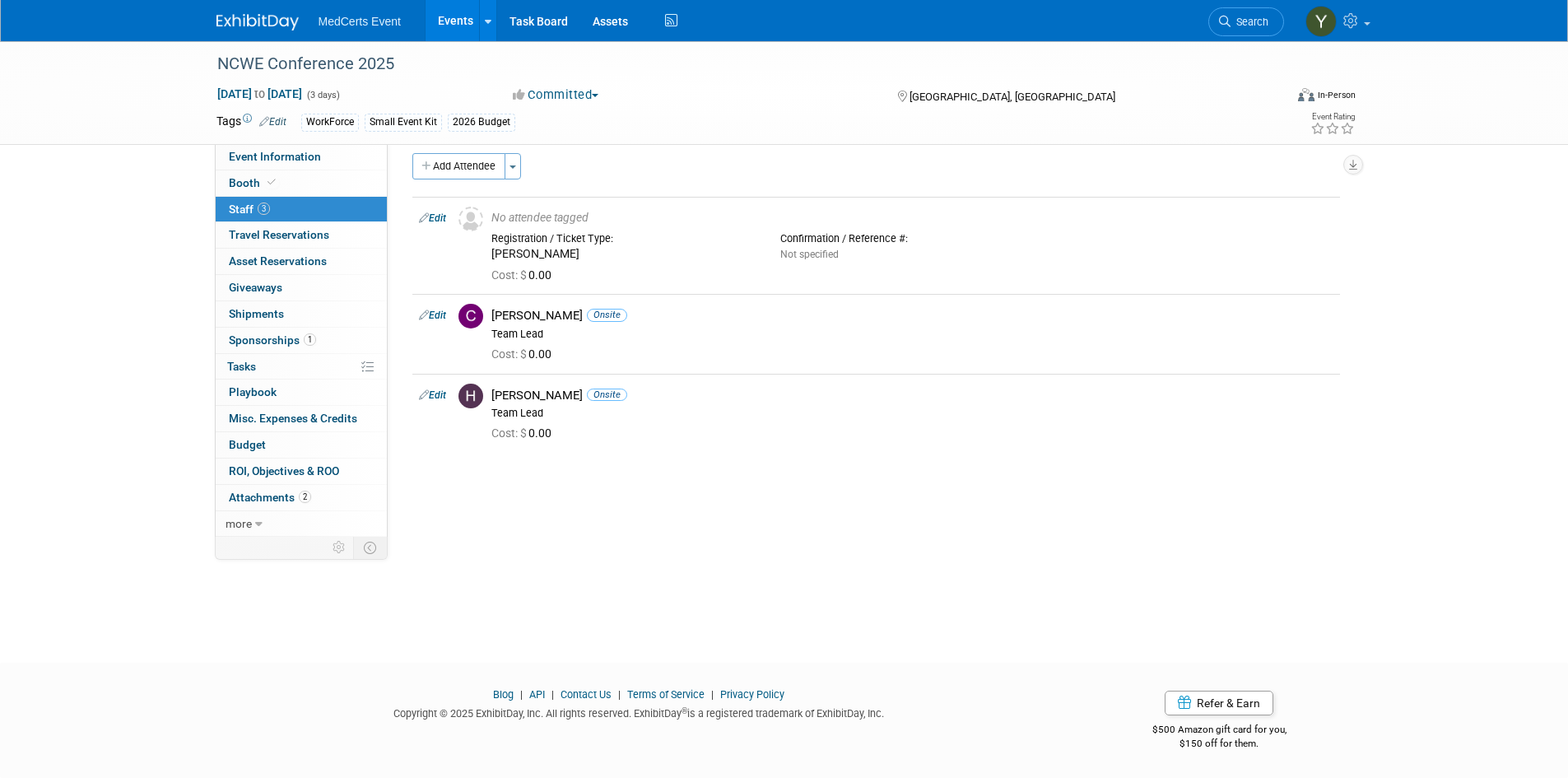
click at [458, 15] on link "Events" at bounding box center [455, 20] width 60 height 41
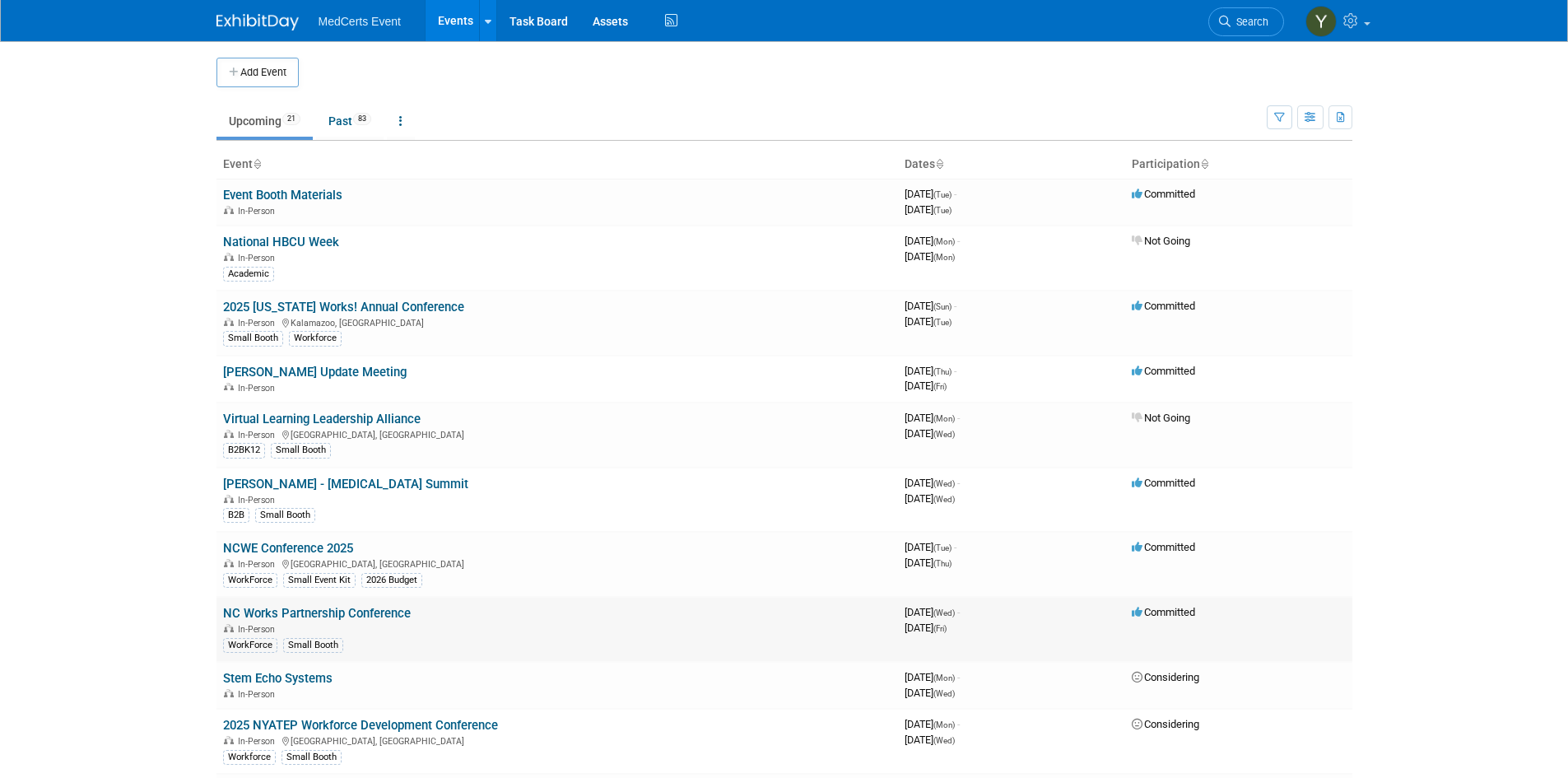
click at [317, 615] on link "NC Works Partnership Conference" at bounding box center [317, 613] width 188 height 15
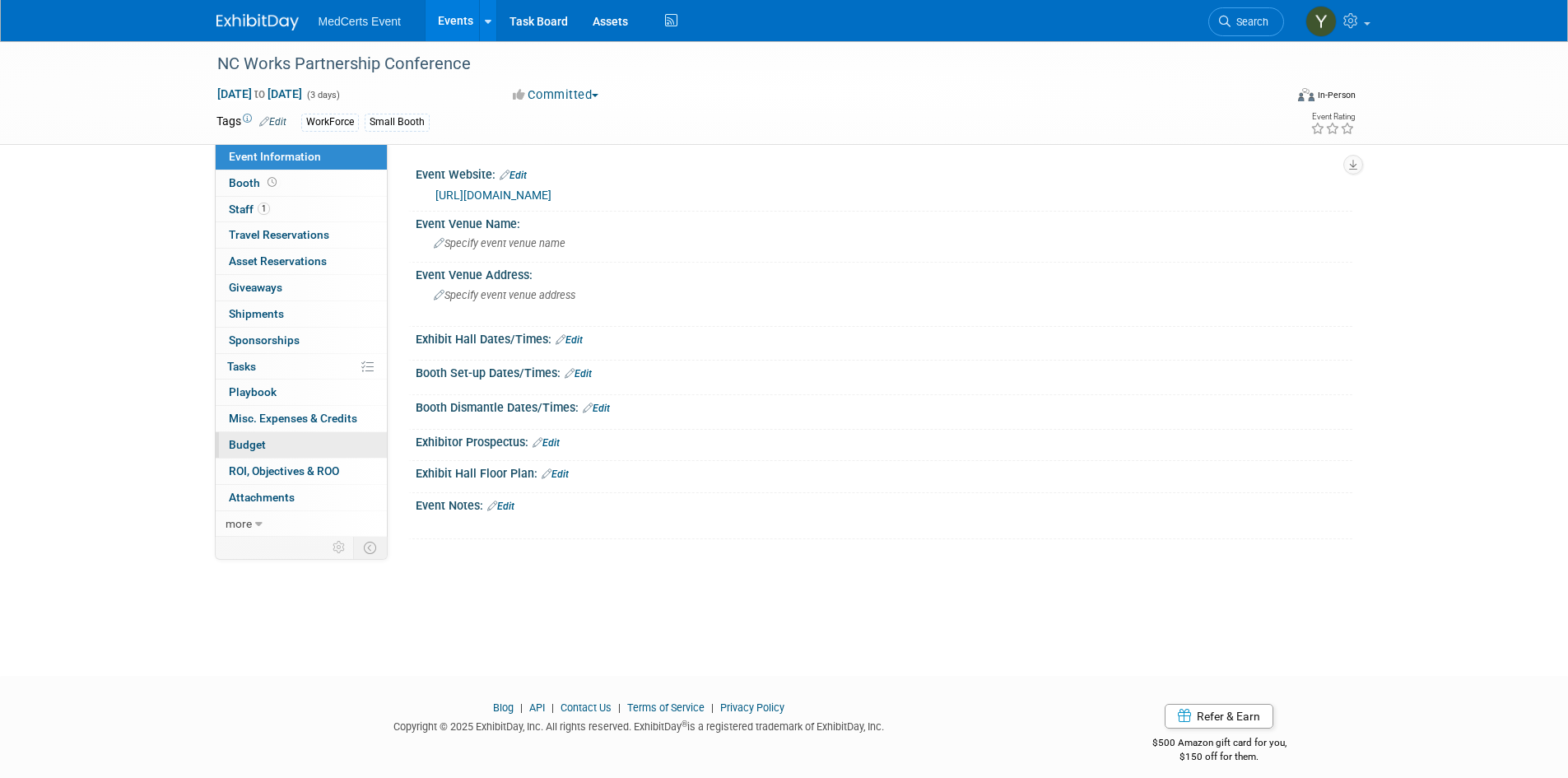
click at [258, 438] on span "Budget" at bounding box center [247, 445] width 37 height 13
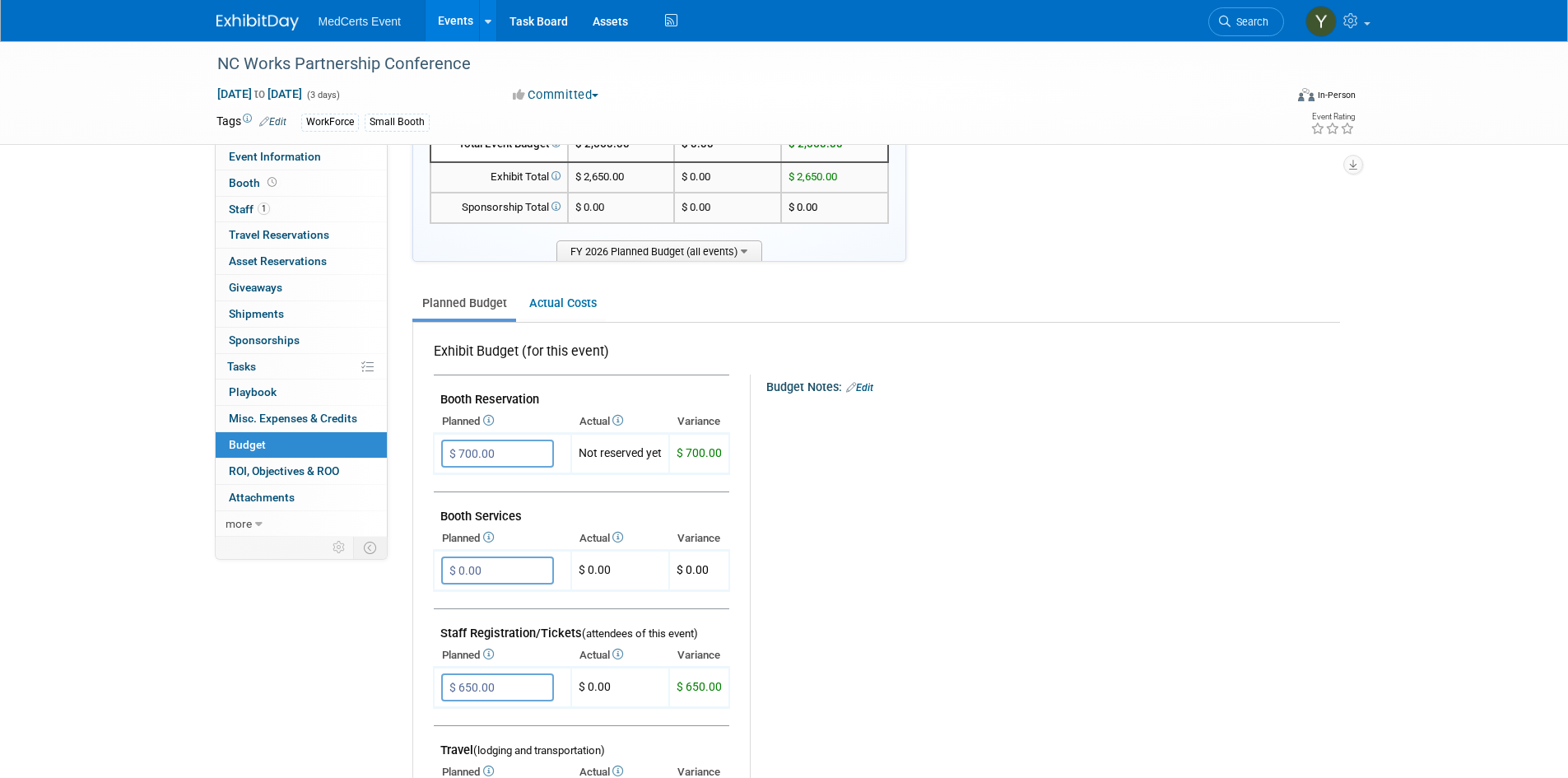
scroll to position [330, 0]
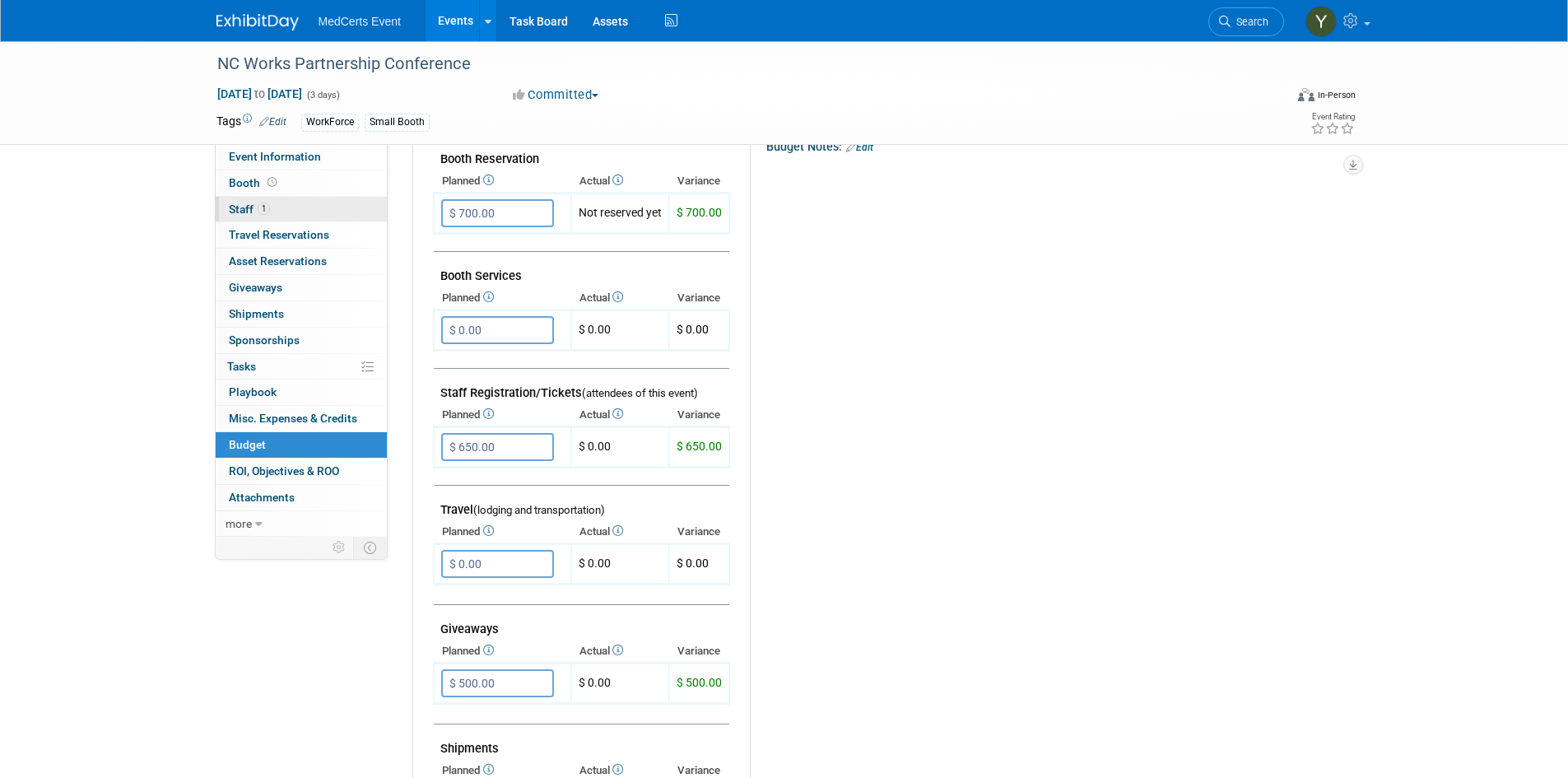
click at [330, 219] on link "1 Staff 1" at bounding box center [301, 209] width 171 height 26
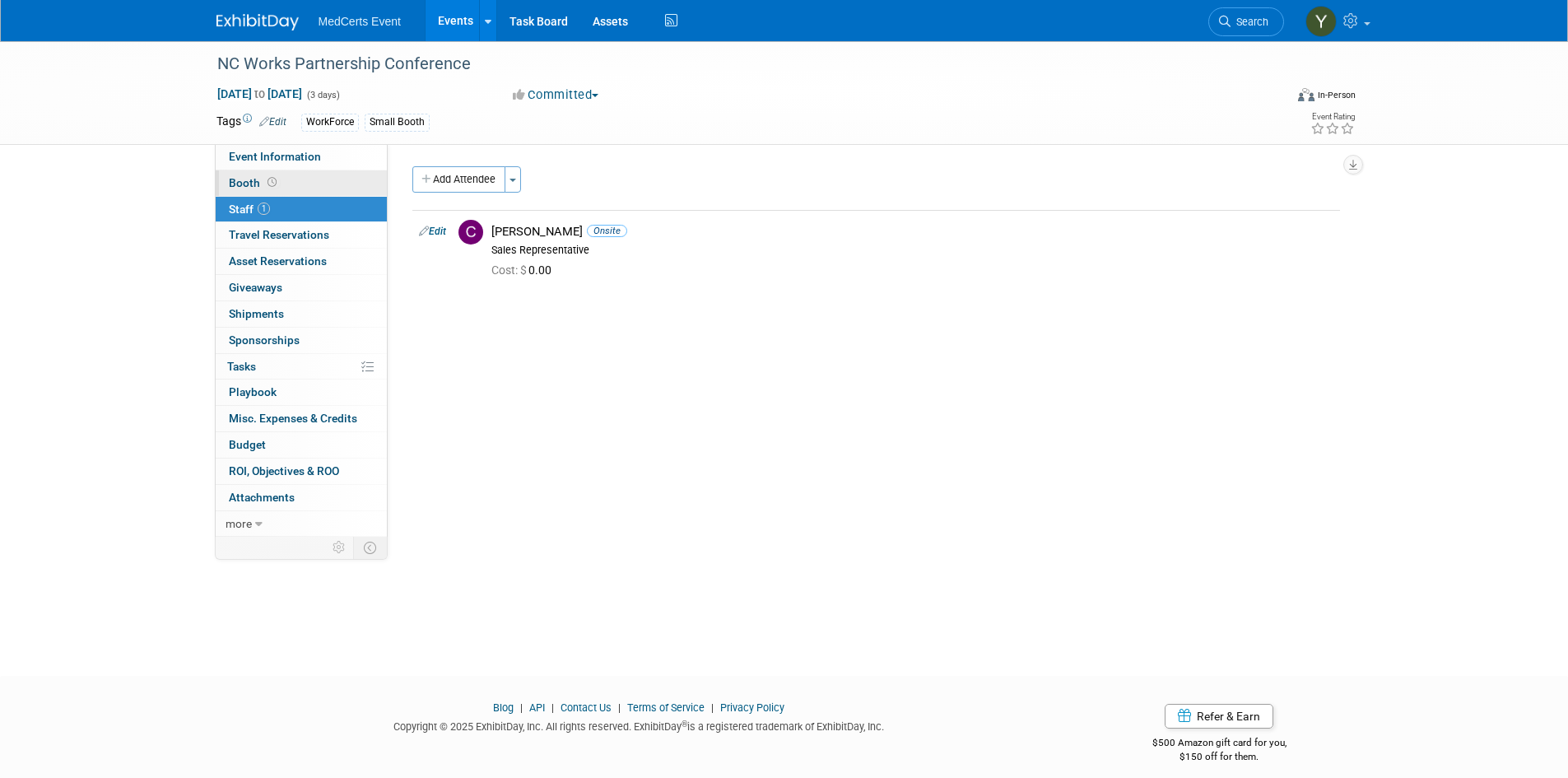
click at [311, 174] on link "Booth" at bounding box center [301, 183] width 171 height 26
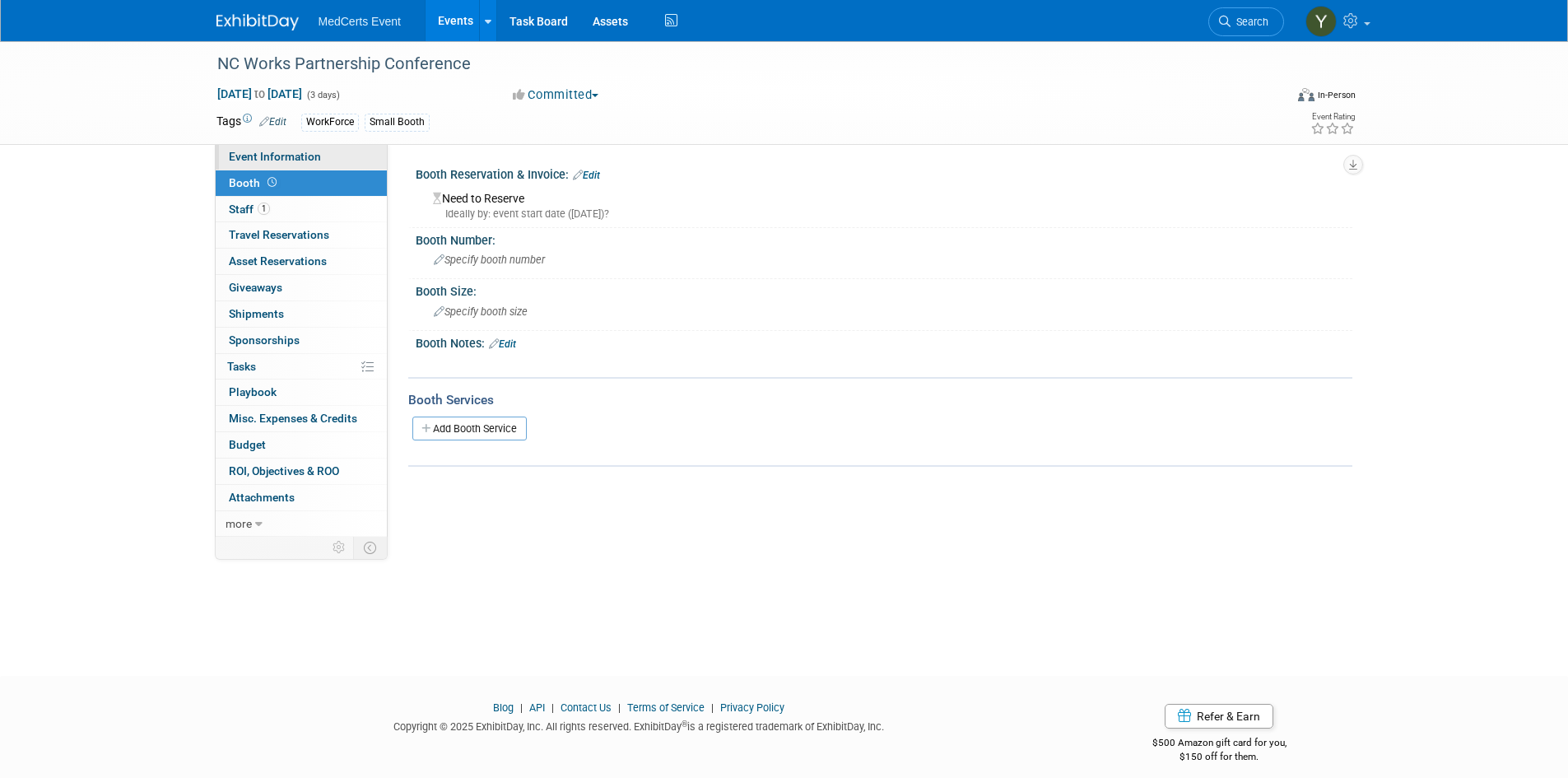
click at [311, 159] on span "Event Information" at bounding box center [275, 157] width 93 height 13
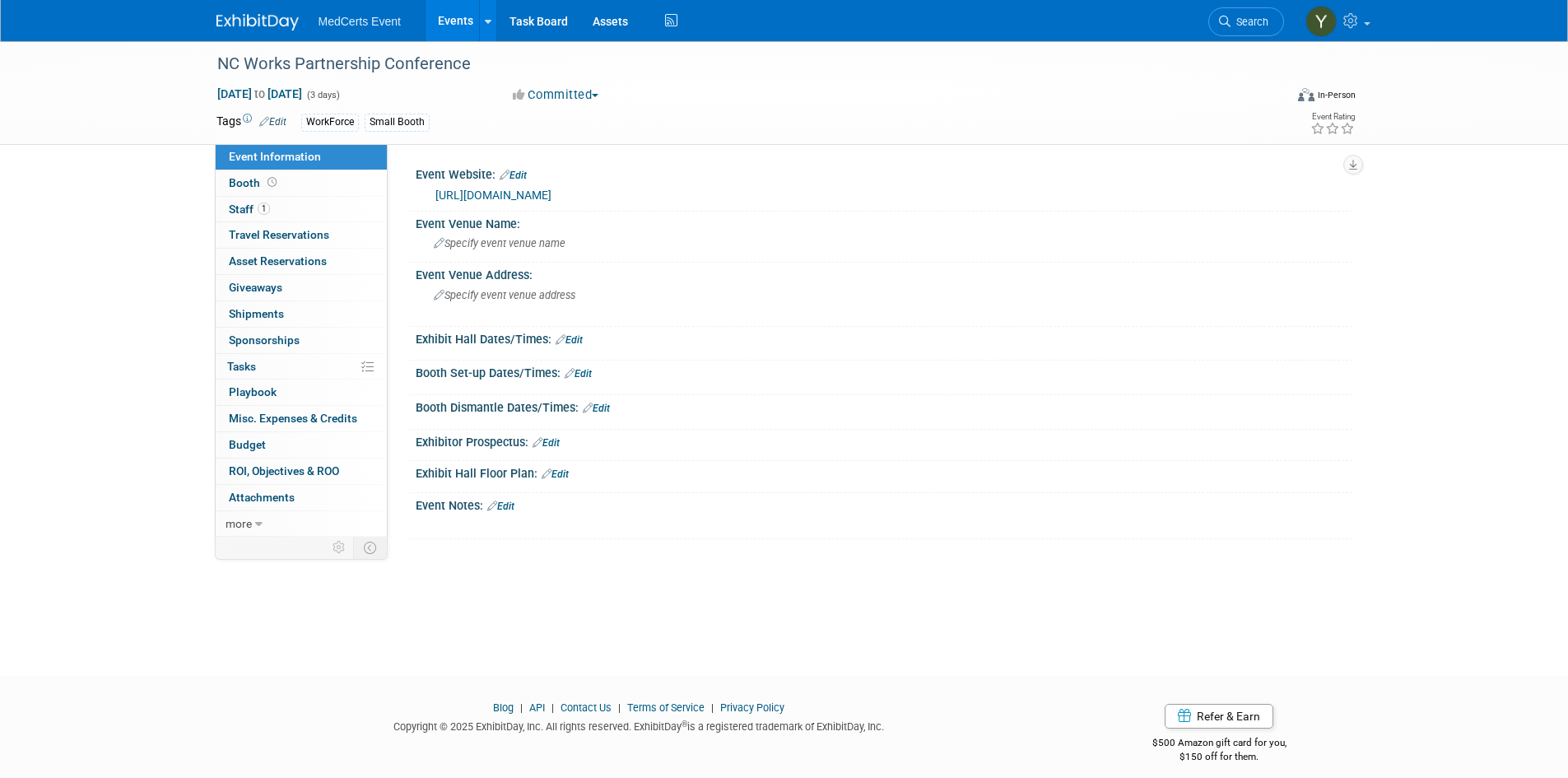
click at [552, 189] on link "https://www.commerce.nc.gov/jobs-training/workforce-professionals-tools-resourc…" at bounding box center [492, 195] width 116 height 13
click at [561, 337] on icon at bounding box center [560, 340] width 10 height 11
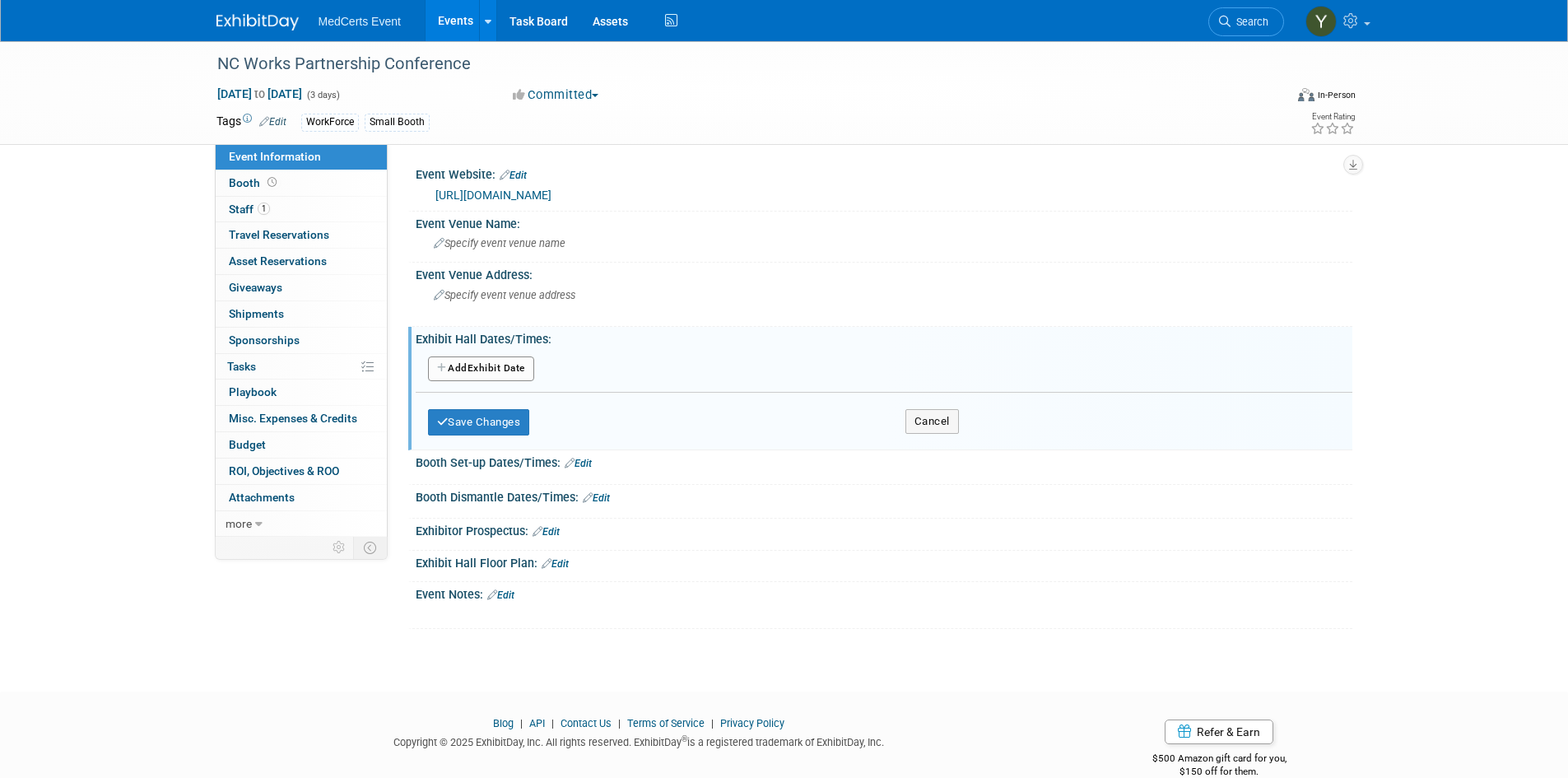
click at [511, 361] on button "Add Another Exhibit Date" at bounding box center [480, 369] width 106 height 25
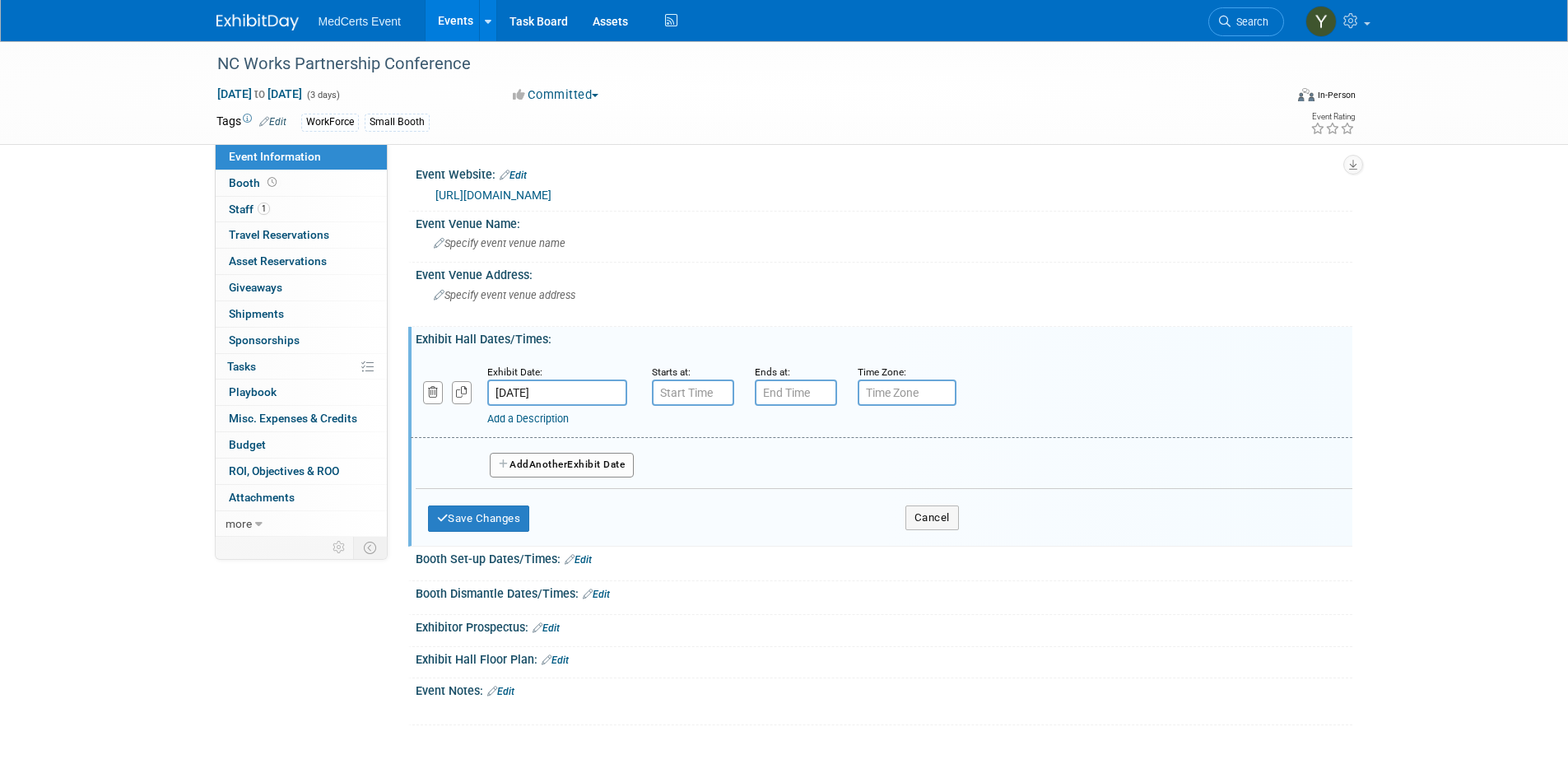
type input "7:00 AM"
click at [723, 395] on input "7:00 AM" at bounding box center [692, 393] width 82 height 26
click at [662, 392] on input "7:00 AM" at bounding box center [692, 393] width 82 height 26
type input "9:00 AM"
click at [783, 498] on span at bounding box center [792, 505] width 29 height 29
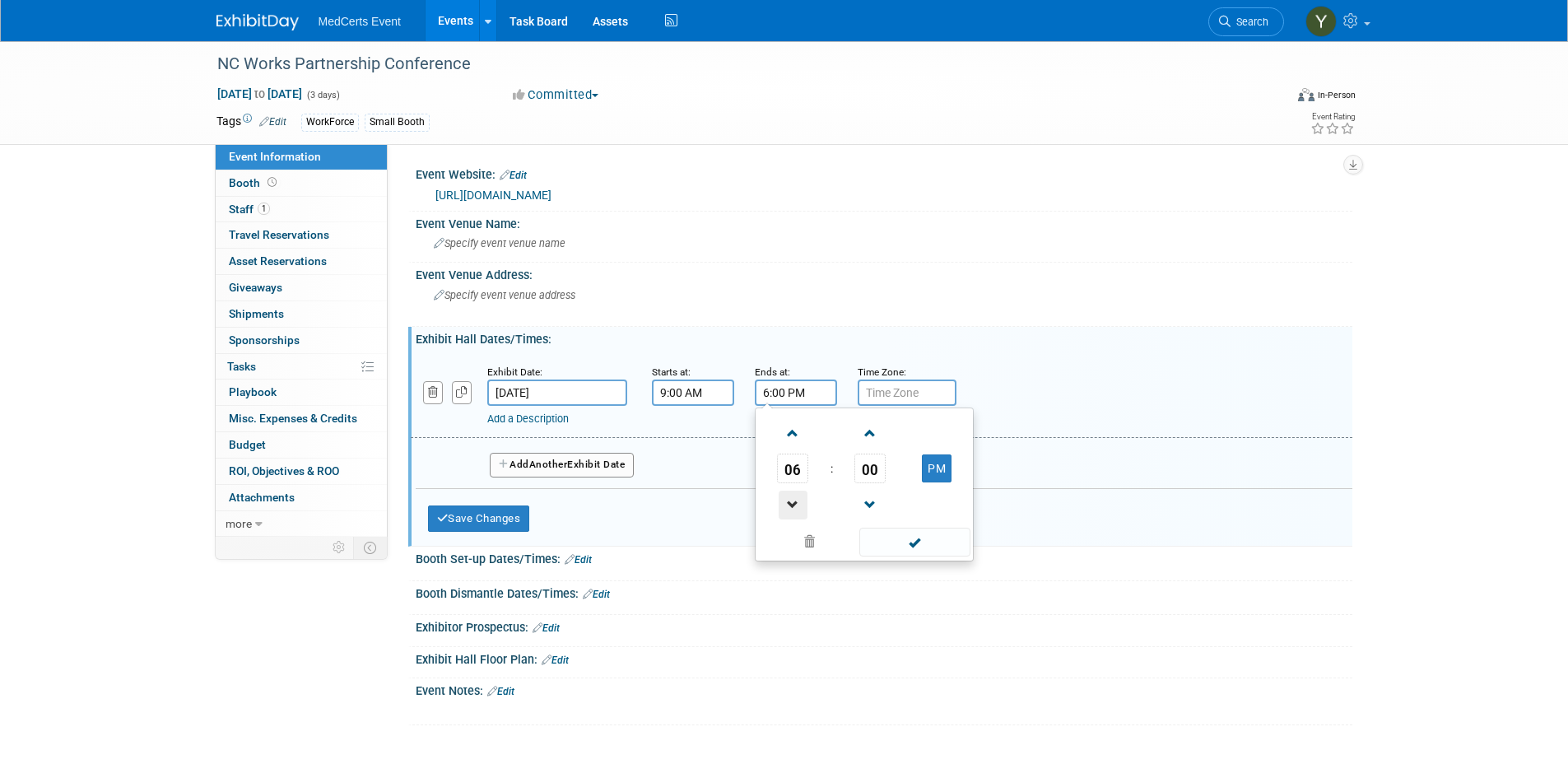
click at [783, 498] on span at bounding box center [792, 505] width 29 height 29
type input "5:00 PM"
click at [914, 542] on span at bounding box center [915, 542] width 111 height 29
click at [887, 389] on input "text" at bounding box center [906, 393] width 99 height 26
type input "EST"
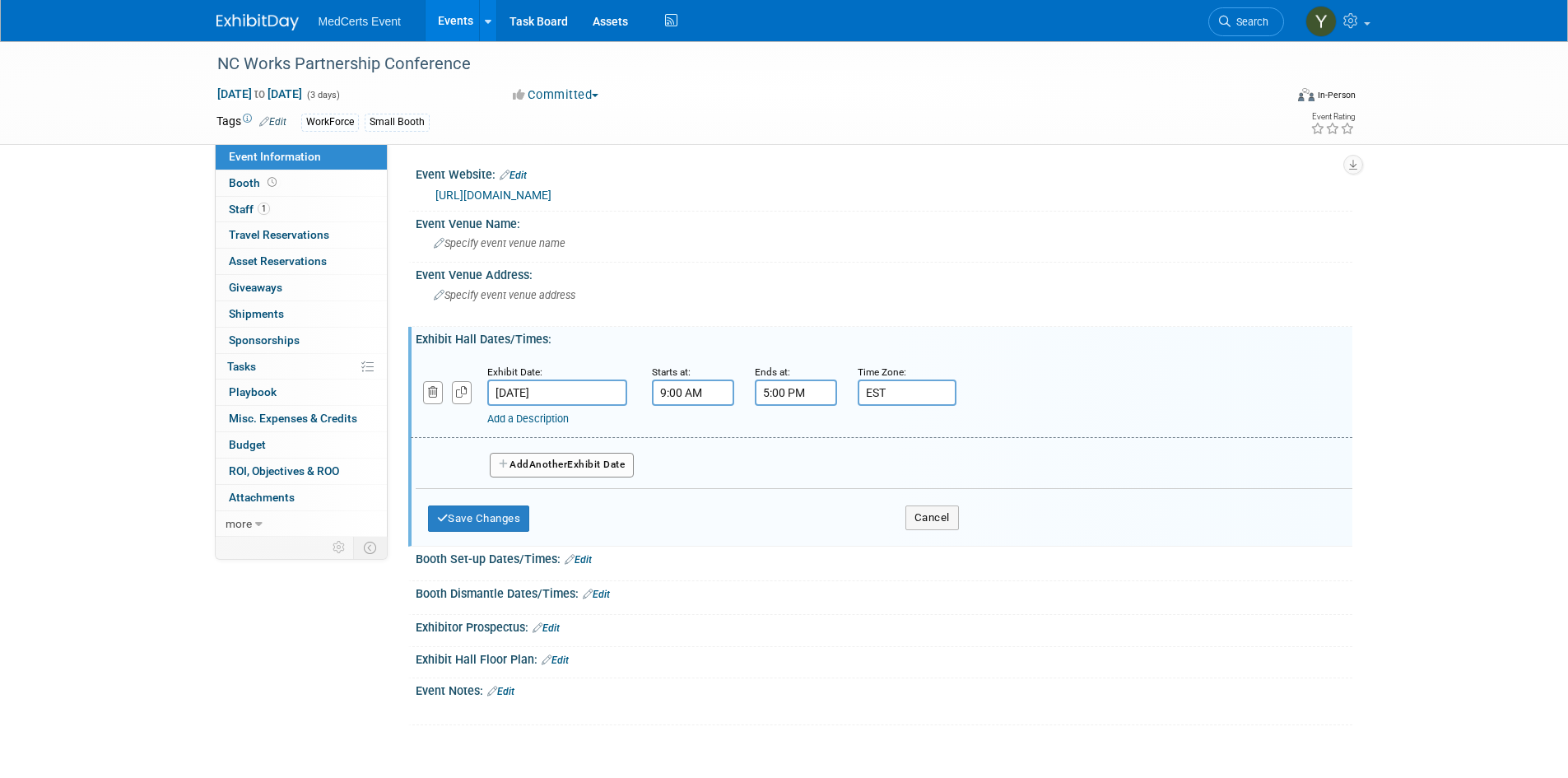
click at [539, 459] on span "Another" at bounding box center [549, 464] width 39 height 11
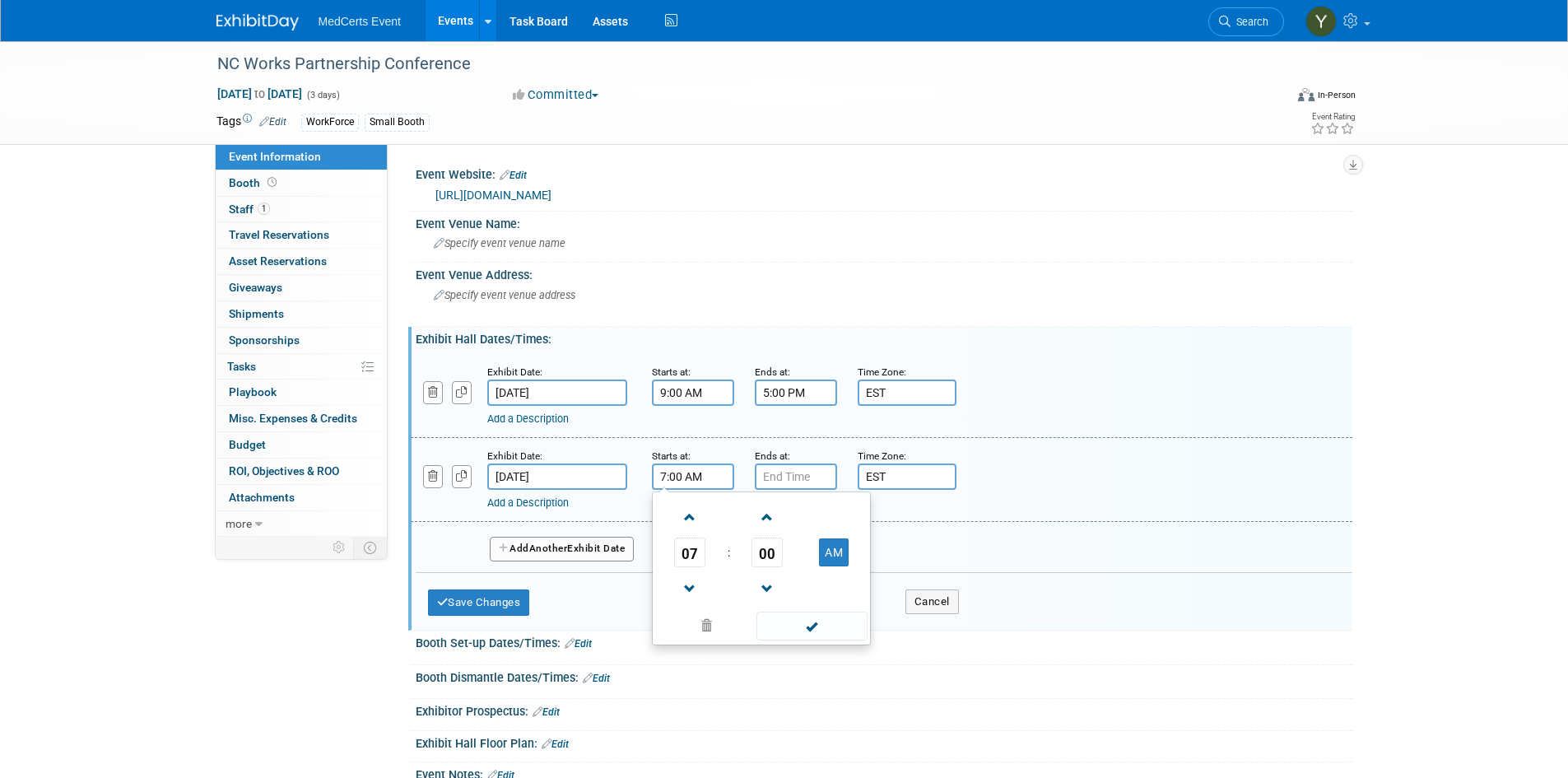
click at [676, 486] on input "7:00 AM" at bounding box center [692, 477] width 82 height 26
click at [687, 518] on span at bounding box center [690, 517] width 29 height 29
type input "8:00 AM"
click at [809, 632] on span at bounding box center [812, 626] width 111 height 29
click at [805, 471] on input "7:00 PM" at bounding box center [795, 477] width 82 height 26
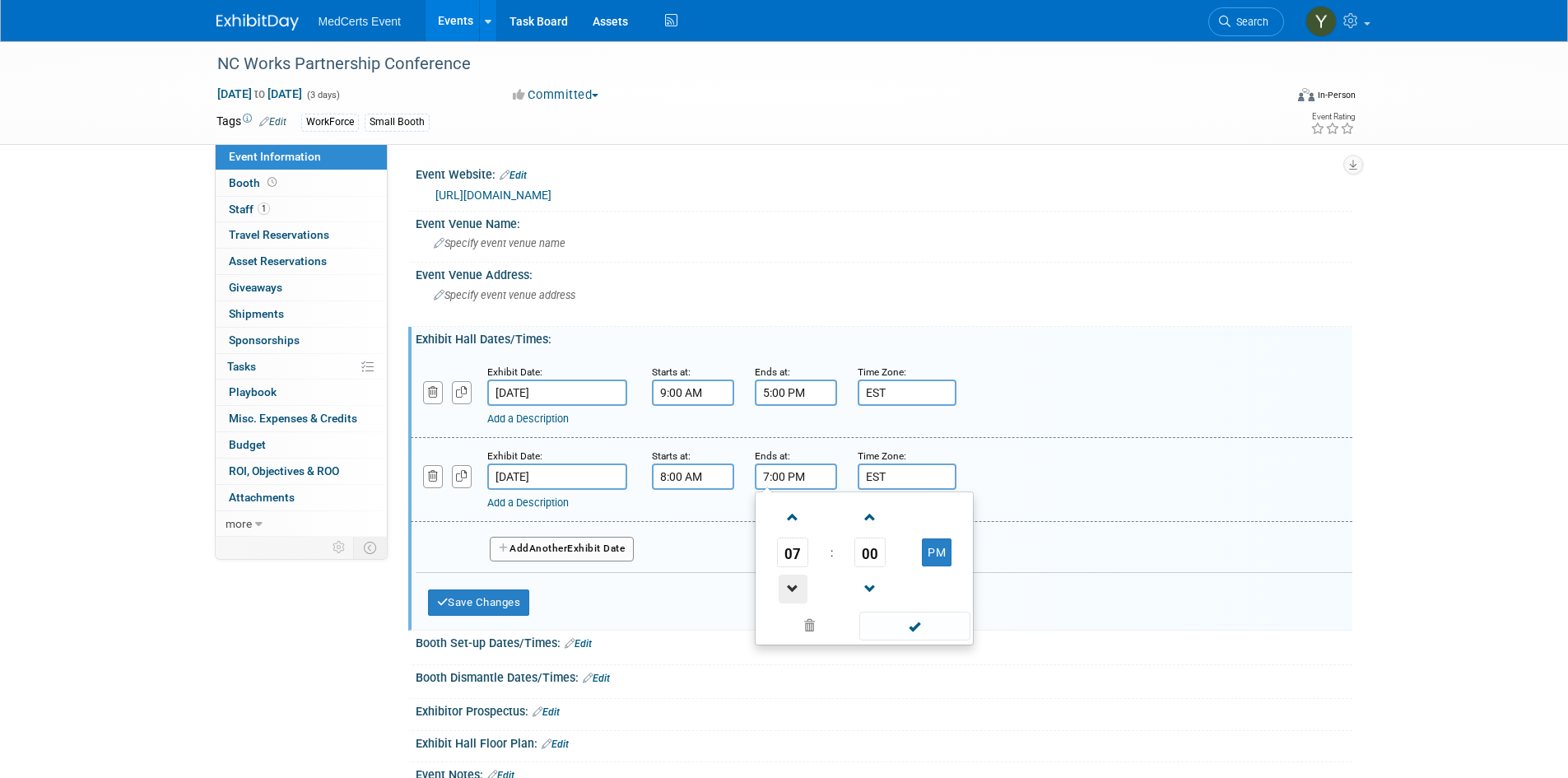
click at [783, 591] on span at bounding box center [792, 589] width 29 height 29
type input "4:00 PM"
click at [924, 630] on span at bounding box center [915, 626] width 111 height 29
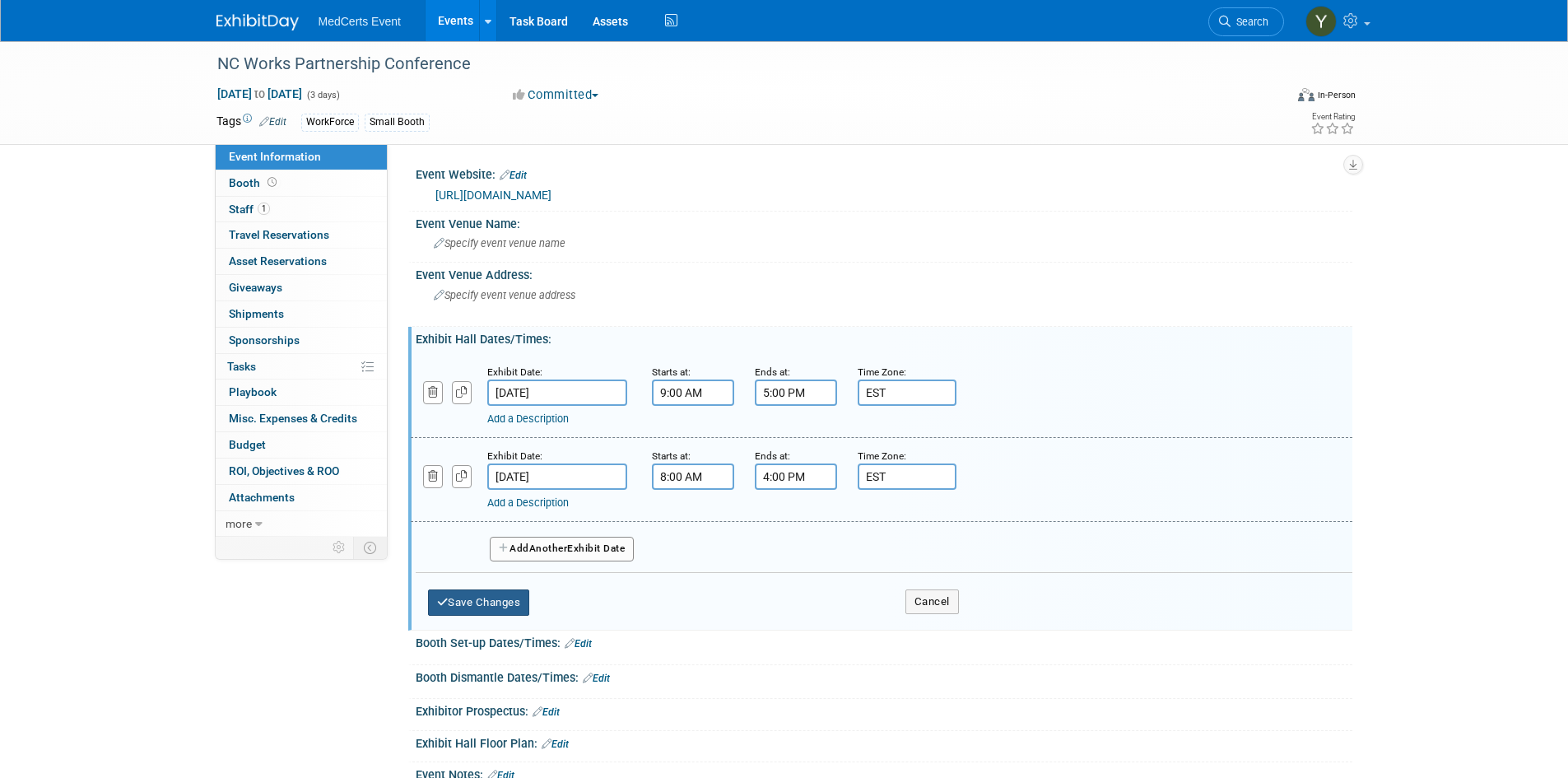
click at [521, 596] on button "Save Changes" at bounding box center [479, 603] width 102 height 26
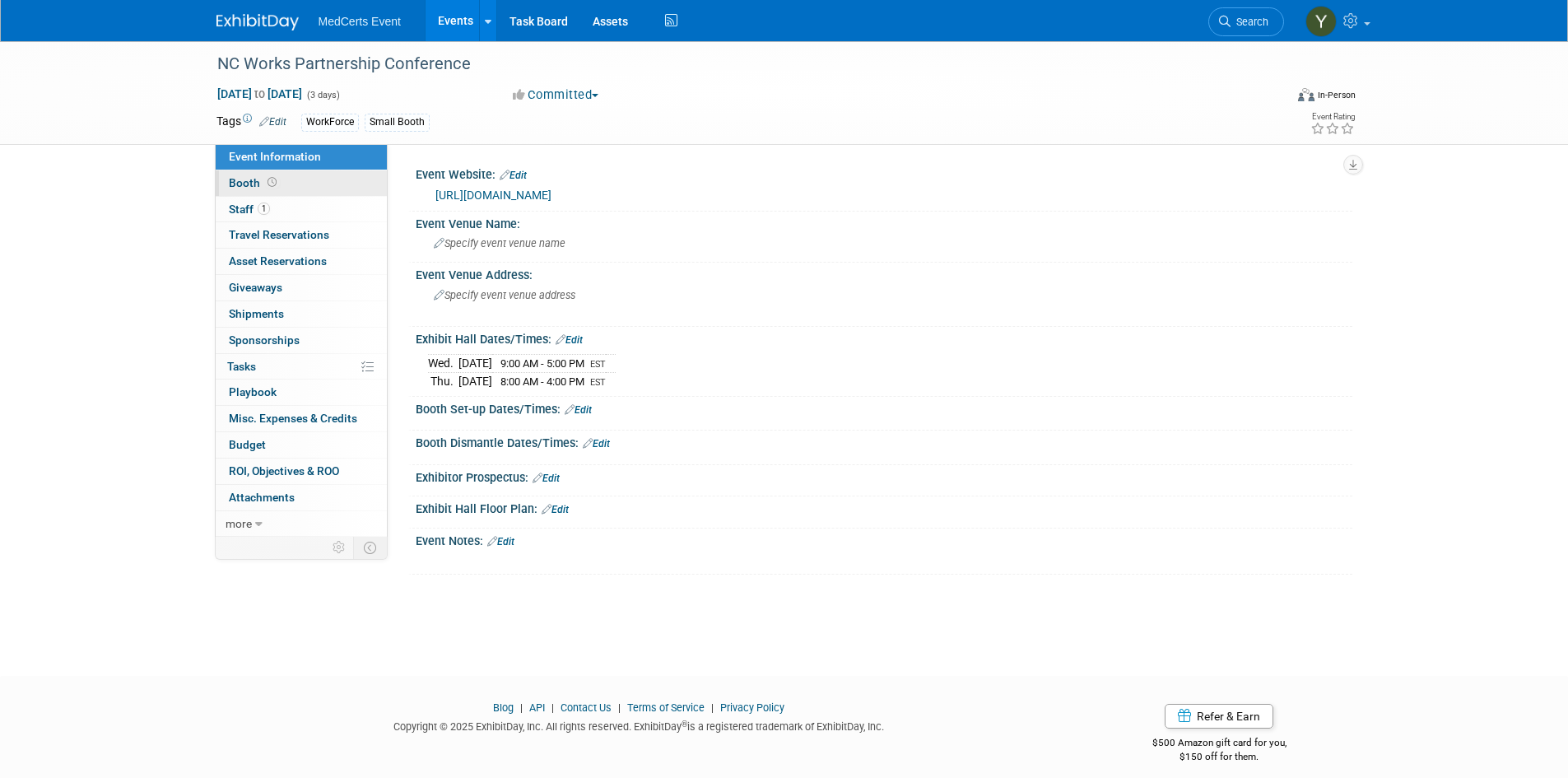
click at [243, 188] on span "Booth" at bounding box center [254, 182] width 51 height 13
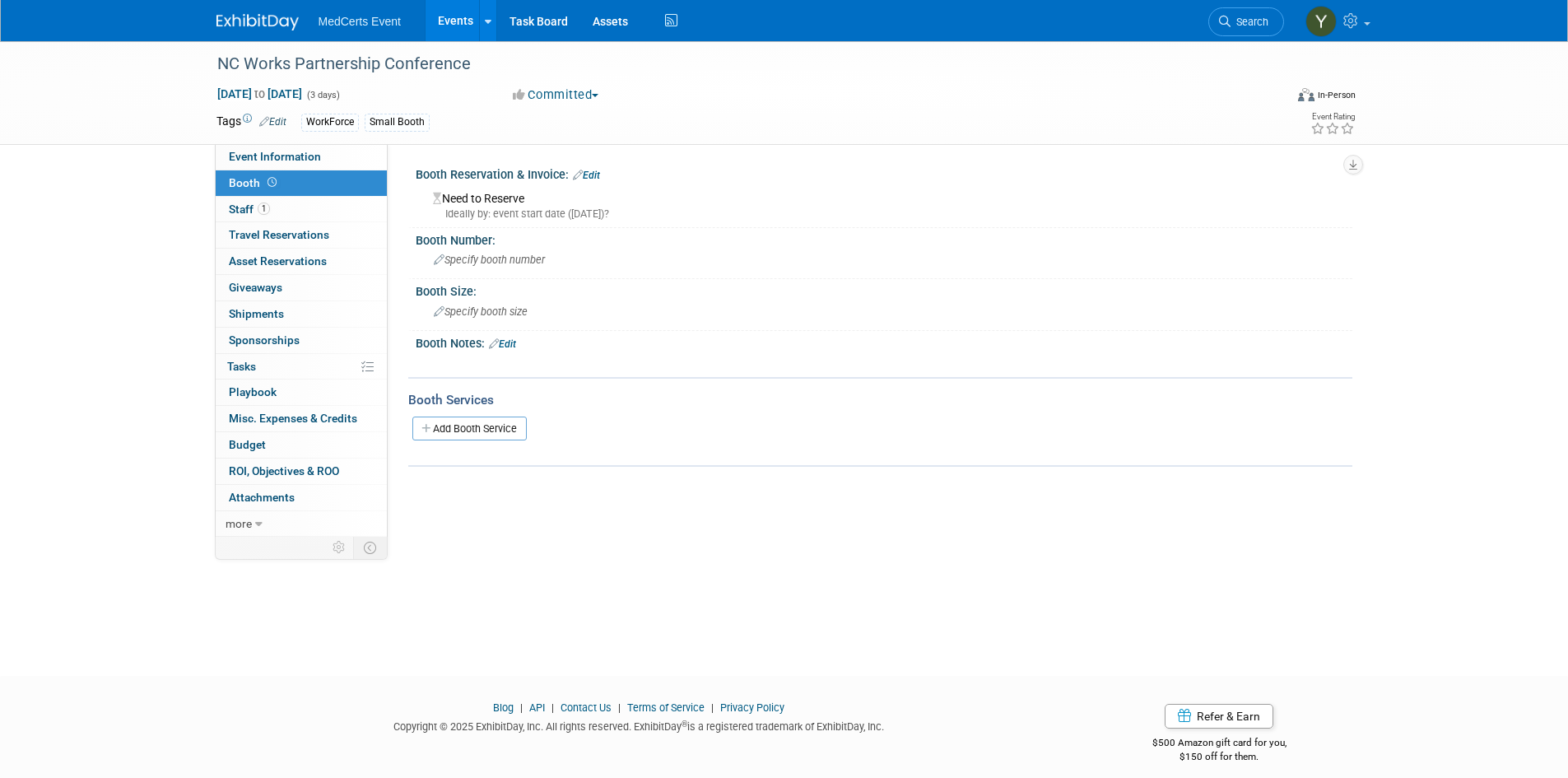
click at [595, 179] on link "Edit" at bounding box center [586, 175] width 27 height 11
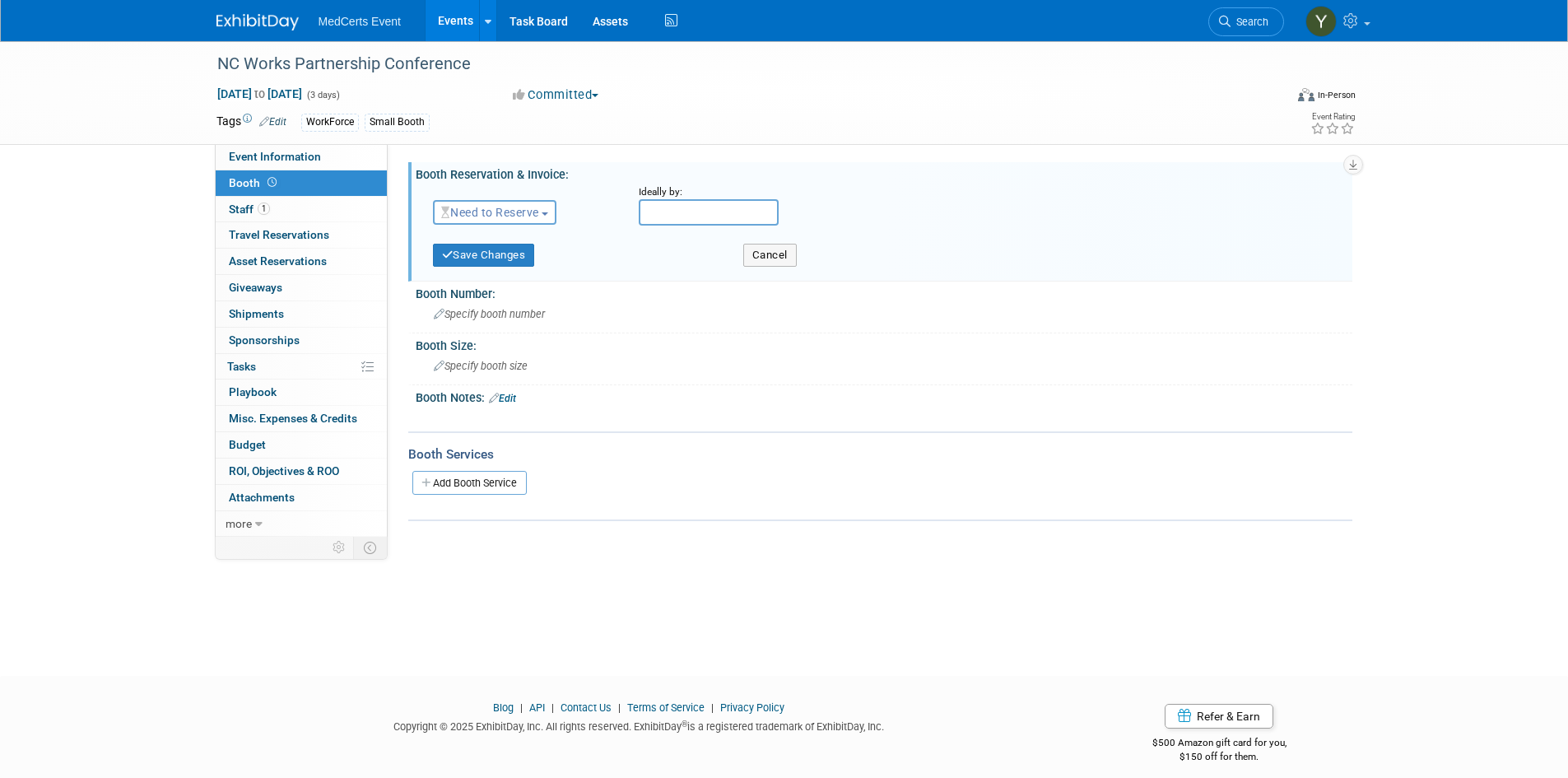
click at [538, 213] on span "Need to Reserve" at bounding box center [491, 212] width 98 height 13
click at [530, 236] on link "Need to Reserve" at bounding box center [522, 240] width 176 height 23
click at [663, 213] on input "text" at bounding box center [708, 212] width 140 height 26
click at [830, 429] on span "29" at bounding box center [837, 426] width 32 height 32
type input "[DATE]"
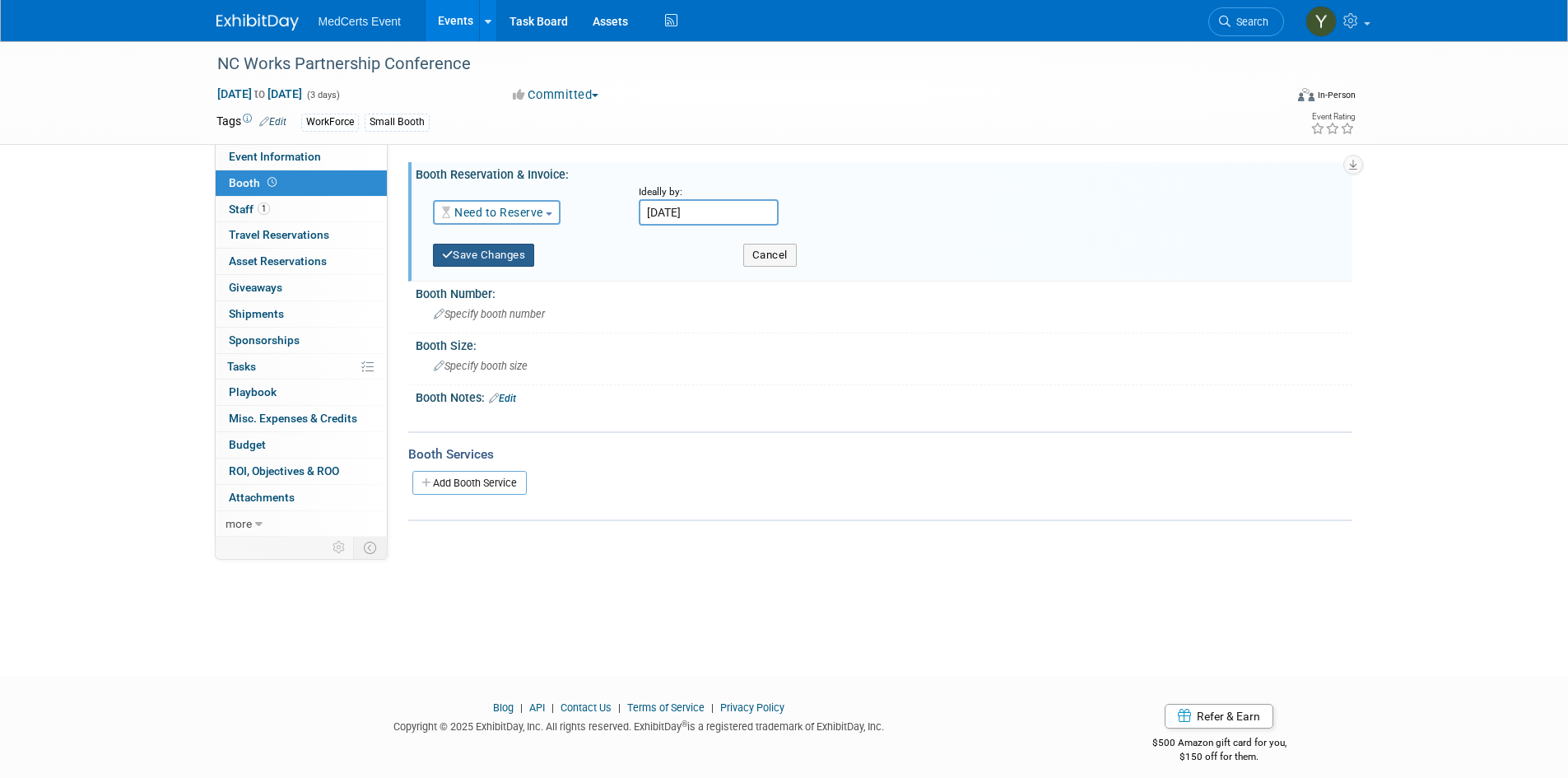
click at [483, 264] on button "Save Changes" at bounding box center [484, 255] width 102 height 23
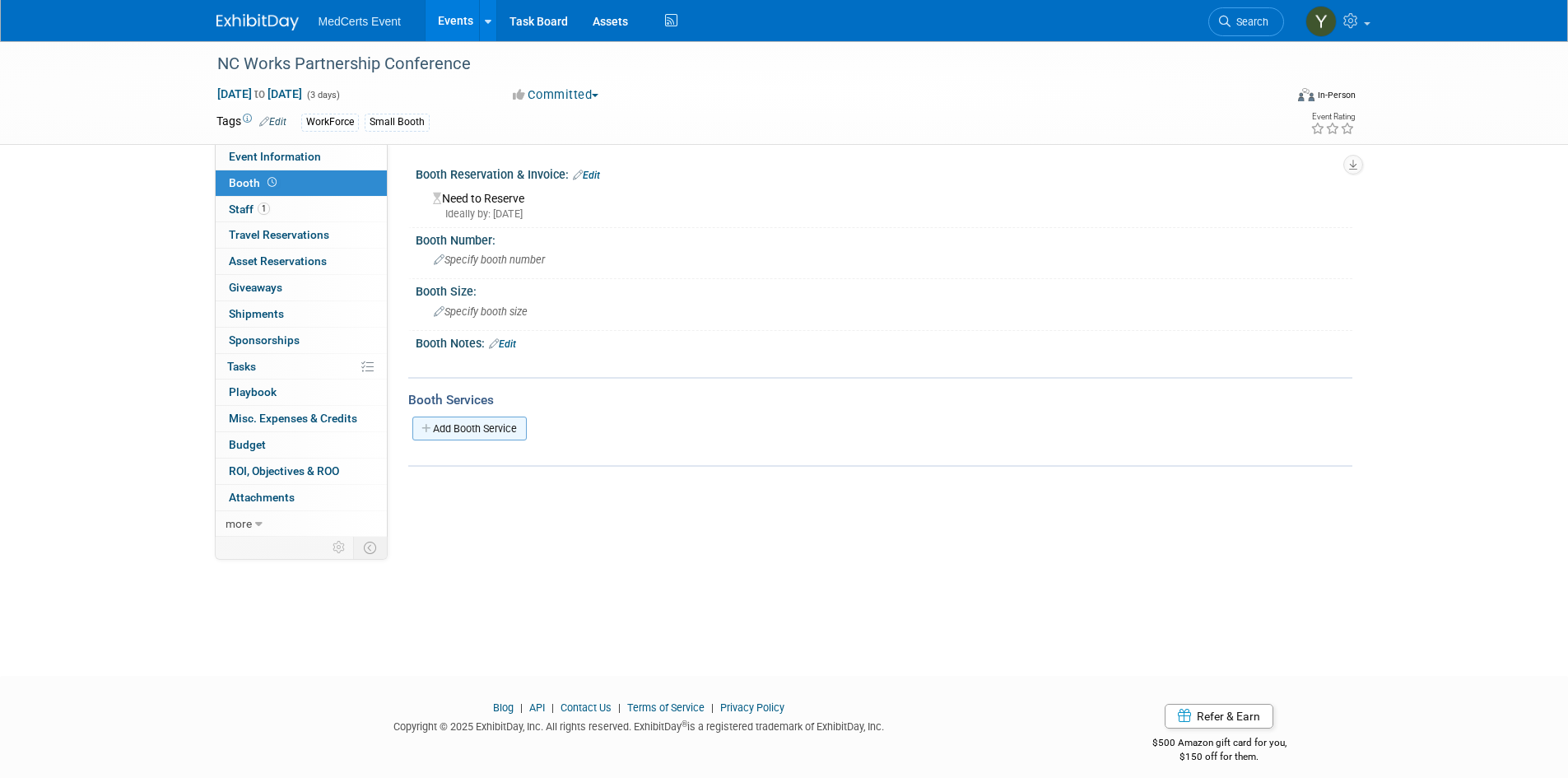
click at [513, 433] on link "Add Booth Service" at bounding box center [469, 429] width 115 height 24
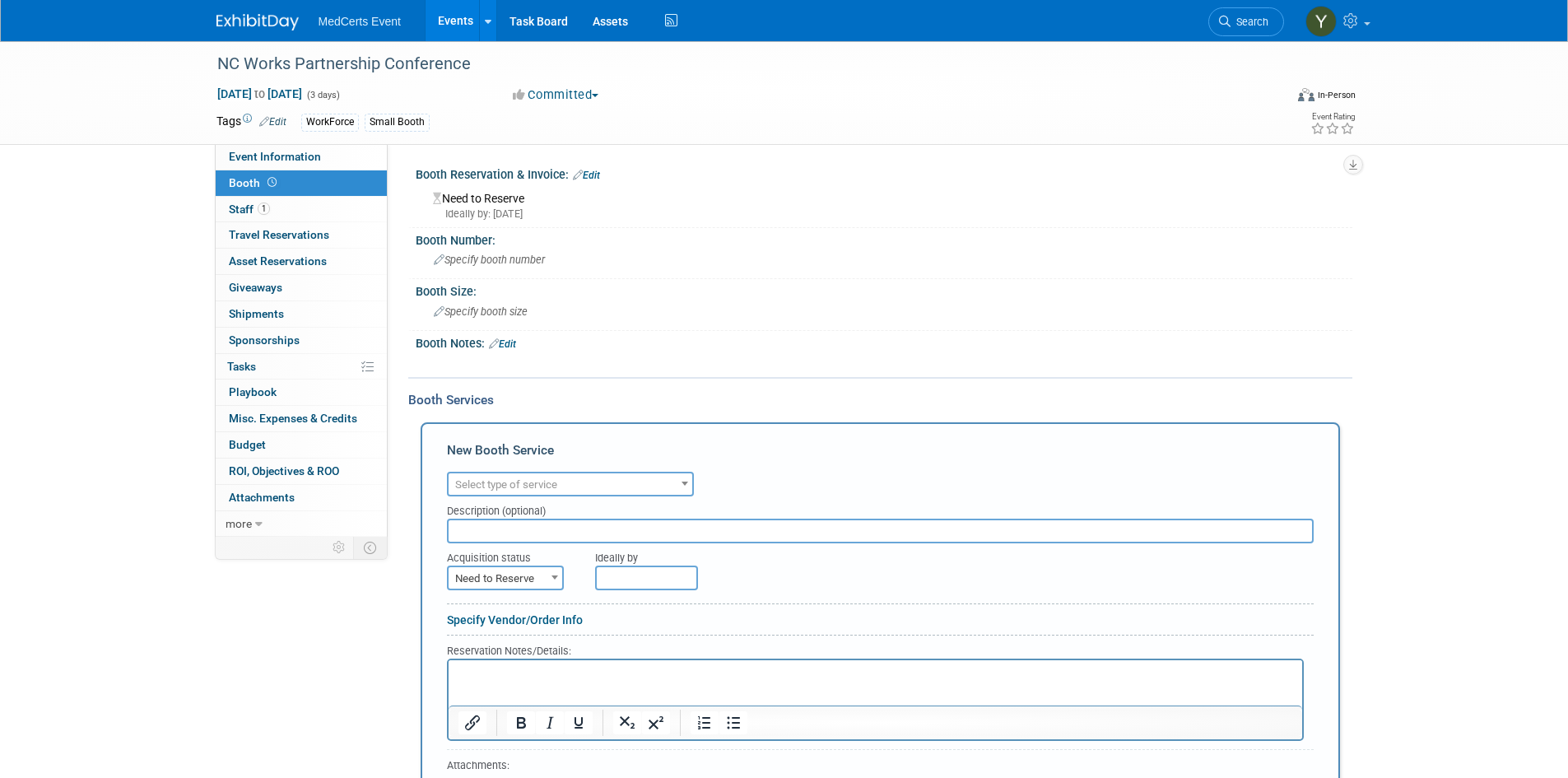
click at [516, 489] on span "Select type of service" at bounding box center [506, 484] width 102 height 12
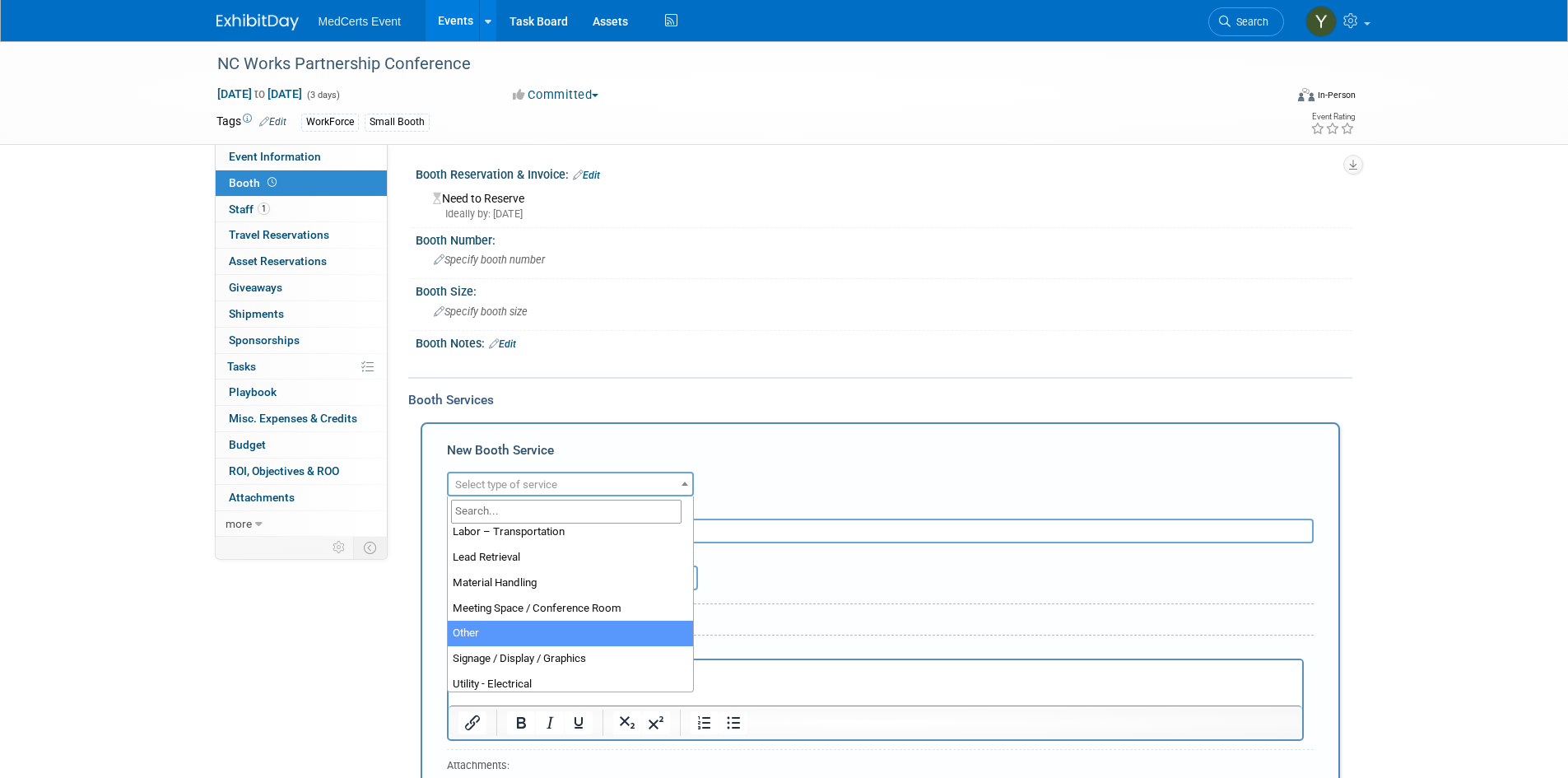
scroll to position [421, 0]
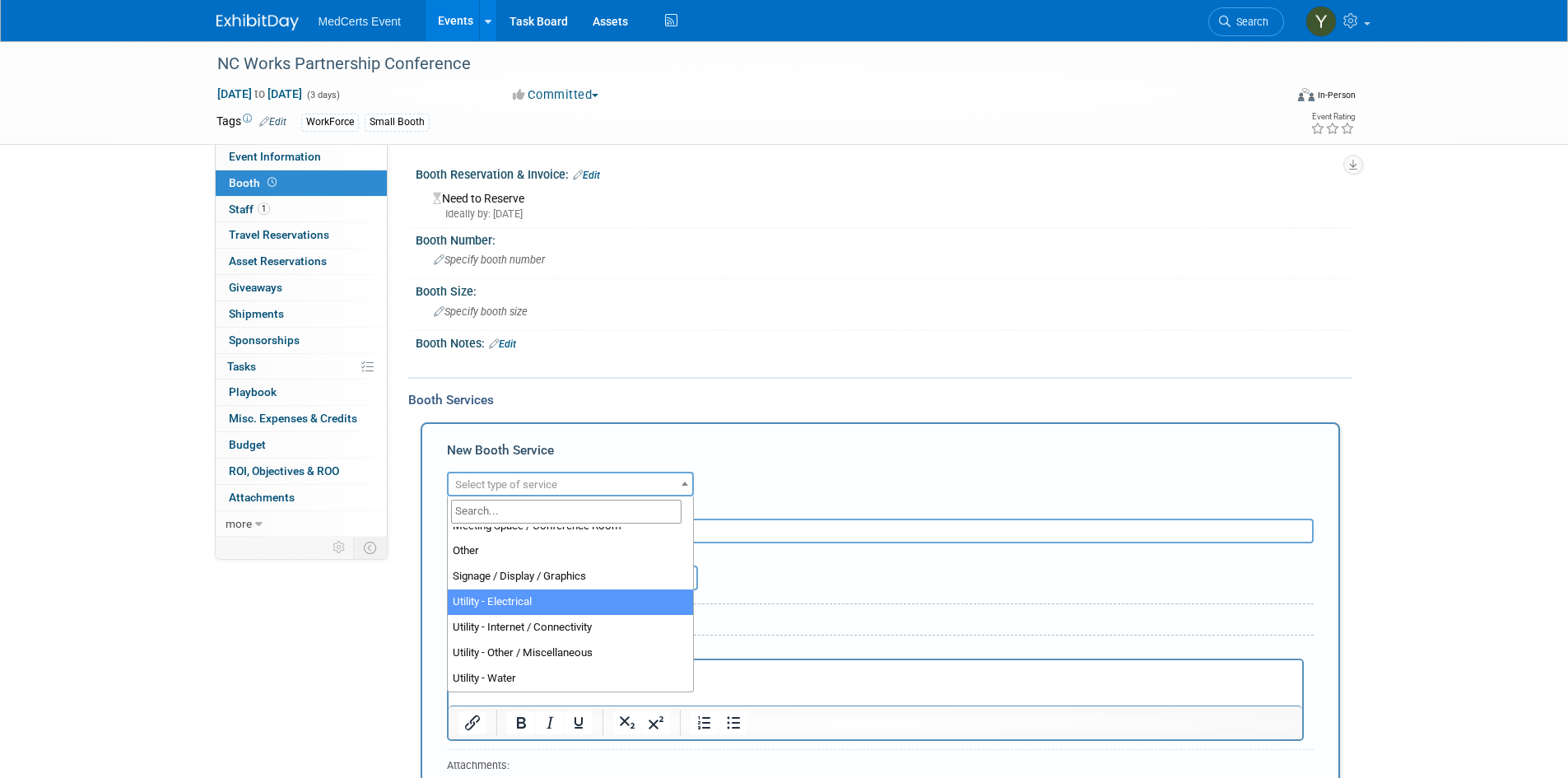
select select "8"
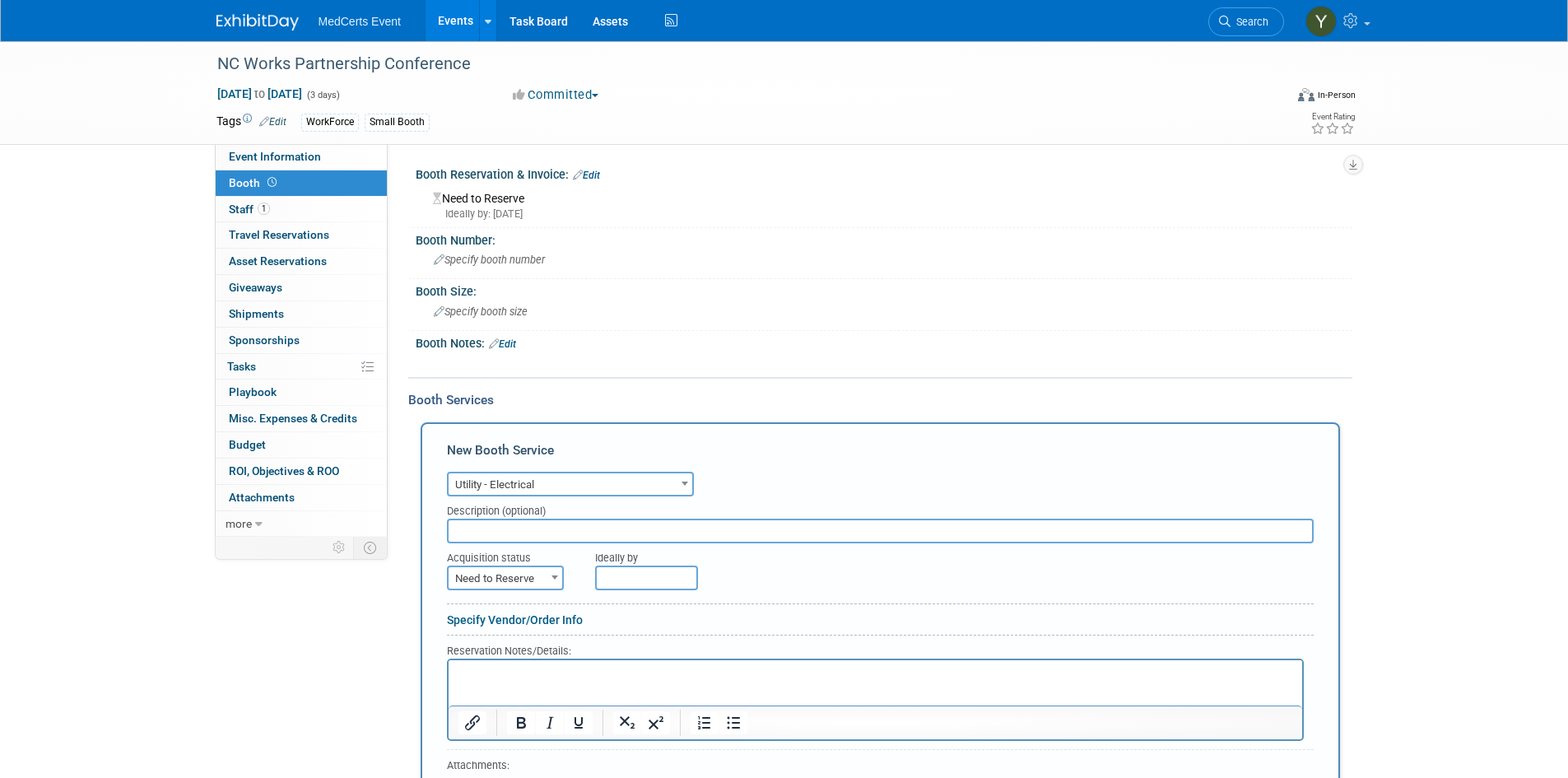
click at [568, 530] on input "text" at bounding box center [880, 531] width 866 height 25
type input "Covered in Invoice for booth. $70/both days"
click at [483, 575] on span "Need to Reserve" at bounding box center [505, 579] width 114 height 23
select select "2"
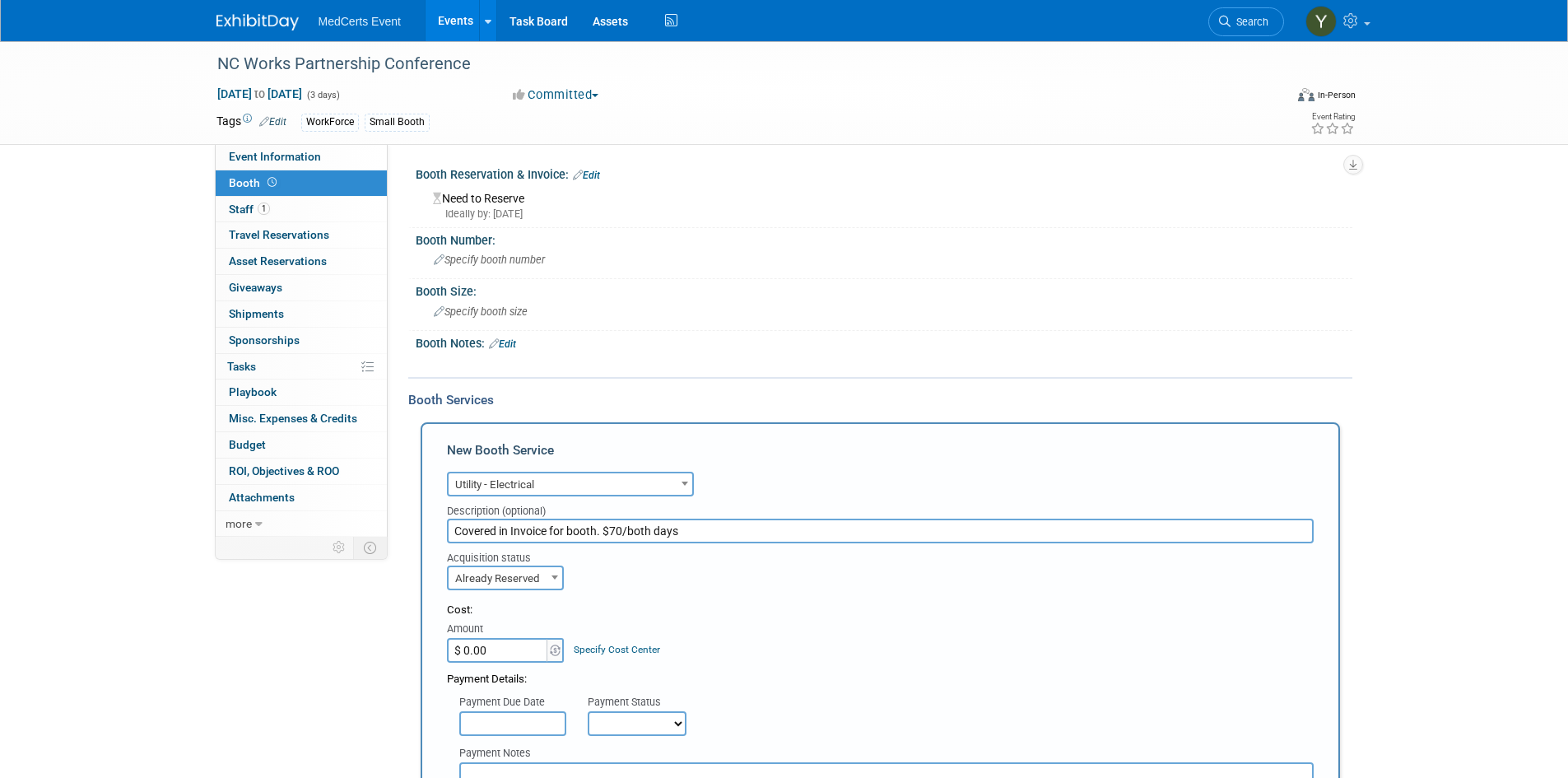
click at [504, 661] on input "$ 0.00" at bounding box center [498, 650] width 103 height 25
type input "$ 70.00"
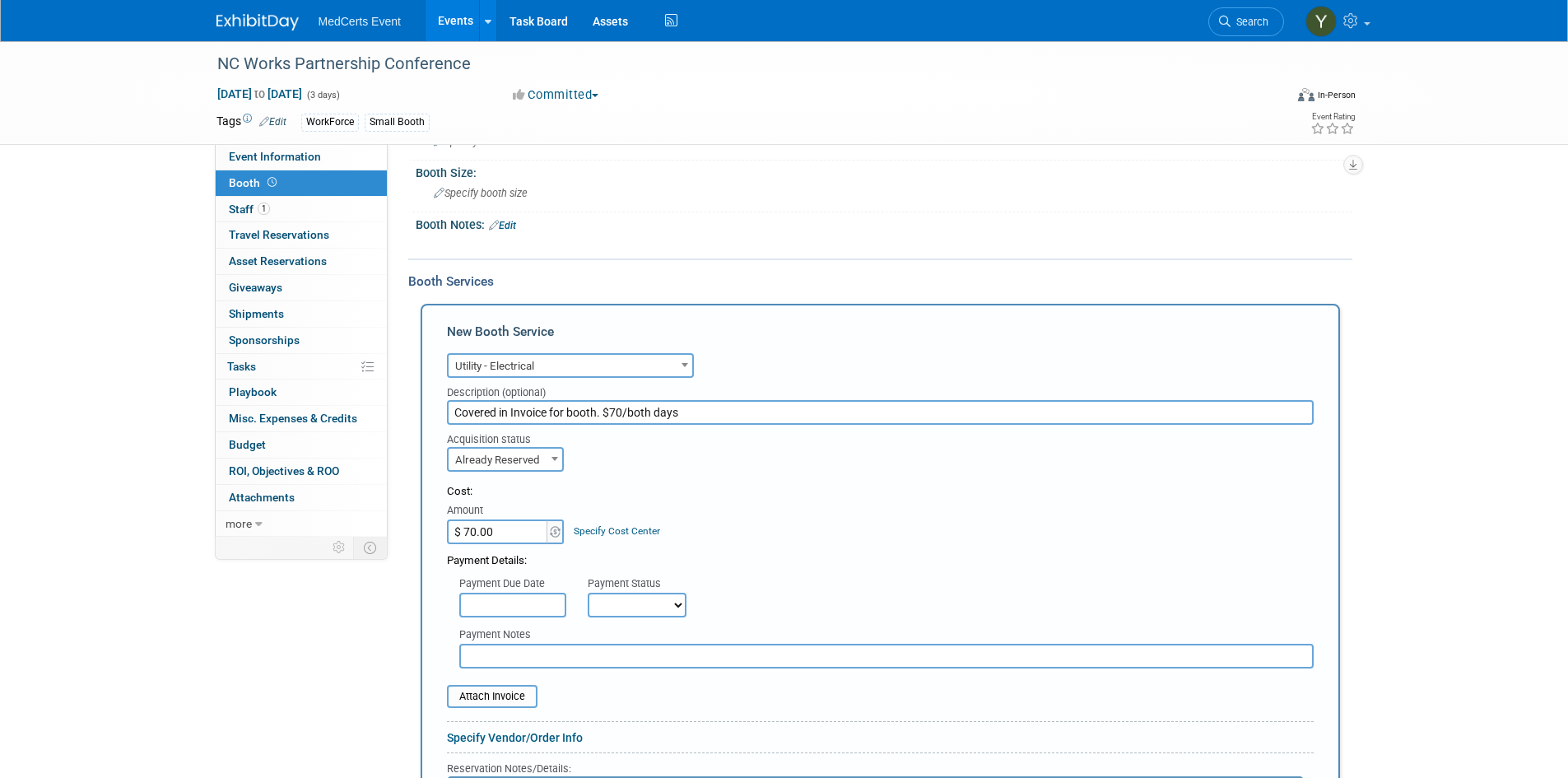
scroll to position [247, 0]
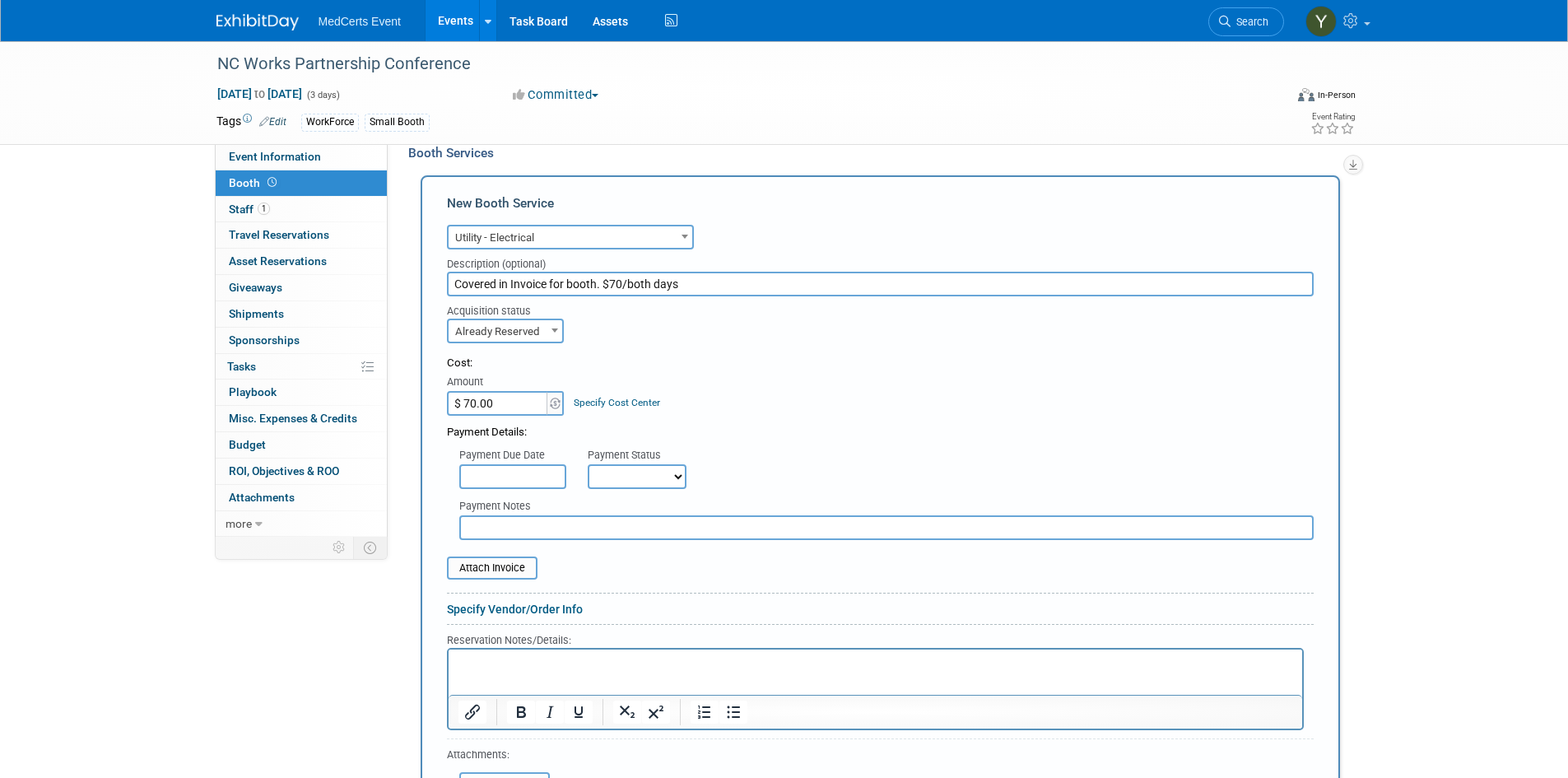
click at [626, 474] on select "Not Paid Yet Partially Paid Paid in Full" at bounding box center [637, 476] width 99 height 25
select select "3"
click at [588, 464] on select "Not Paid Yet Partially Paid Paid in Full" at bounding box center [637, 476] width 99 height 25
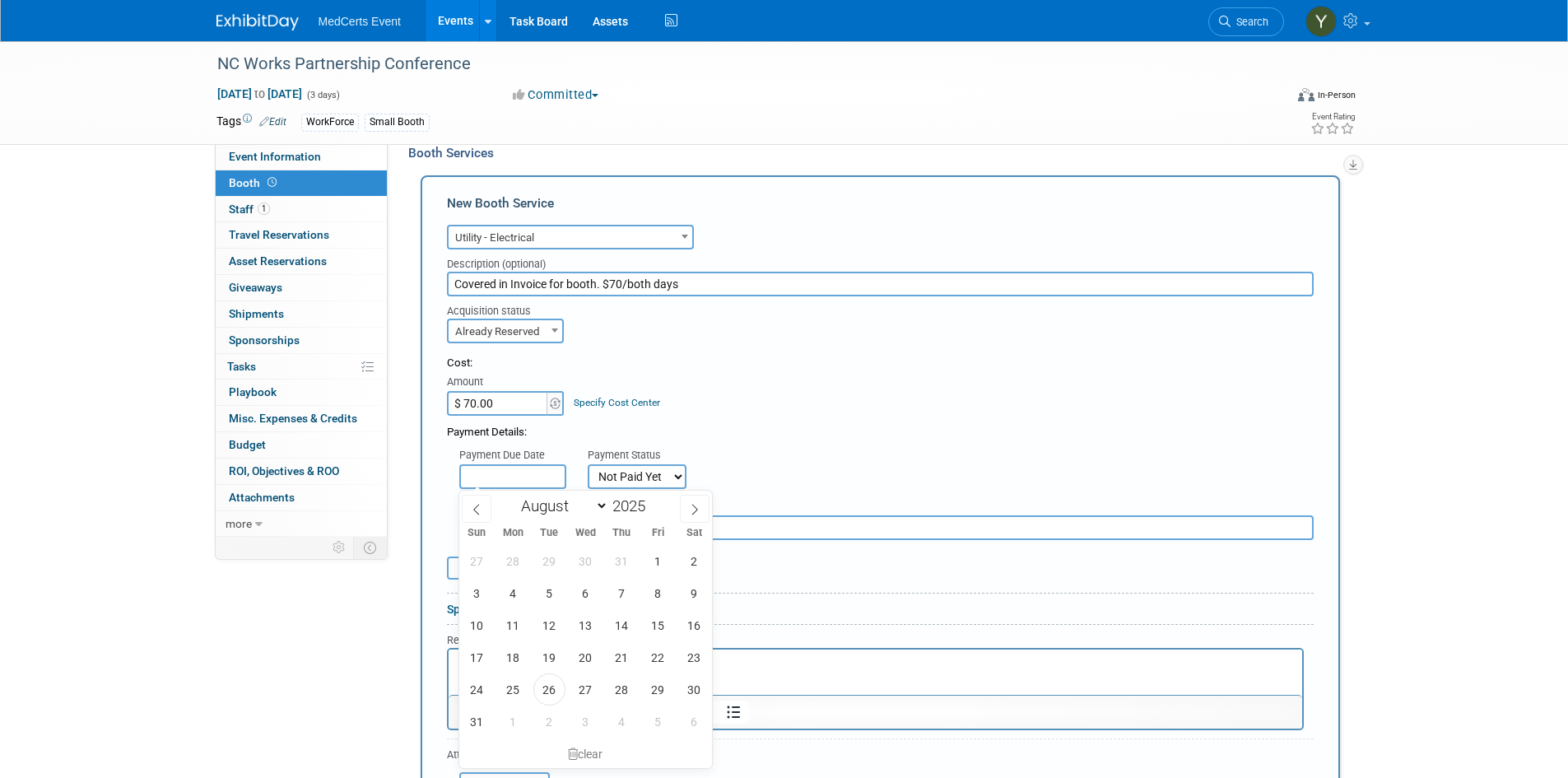
click at [523, 479] on input "text" at bounding box center [513, 476] width 107 height 25
click at [652, 698] on span "29" at bounding box center [657, 689] width 32 height 32
type input "[DATE]"
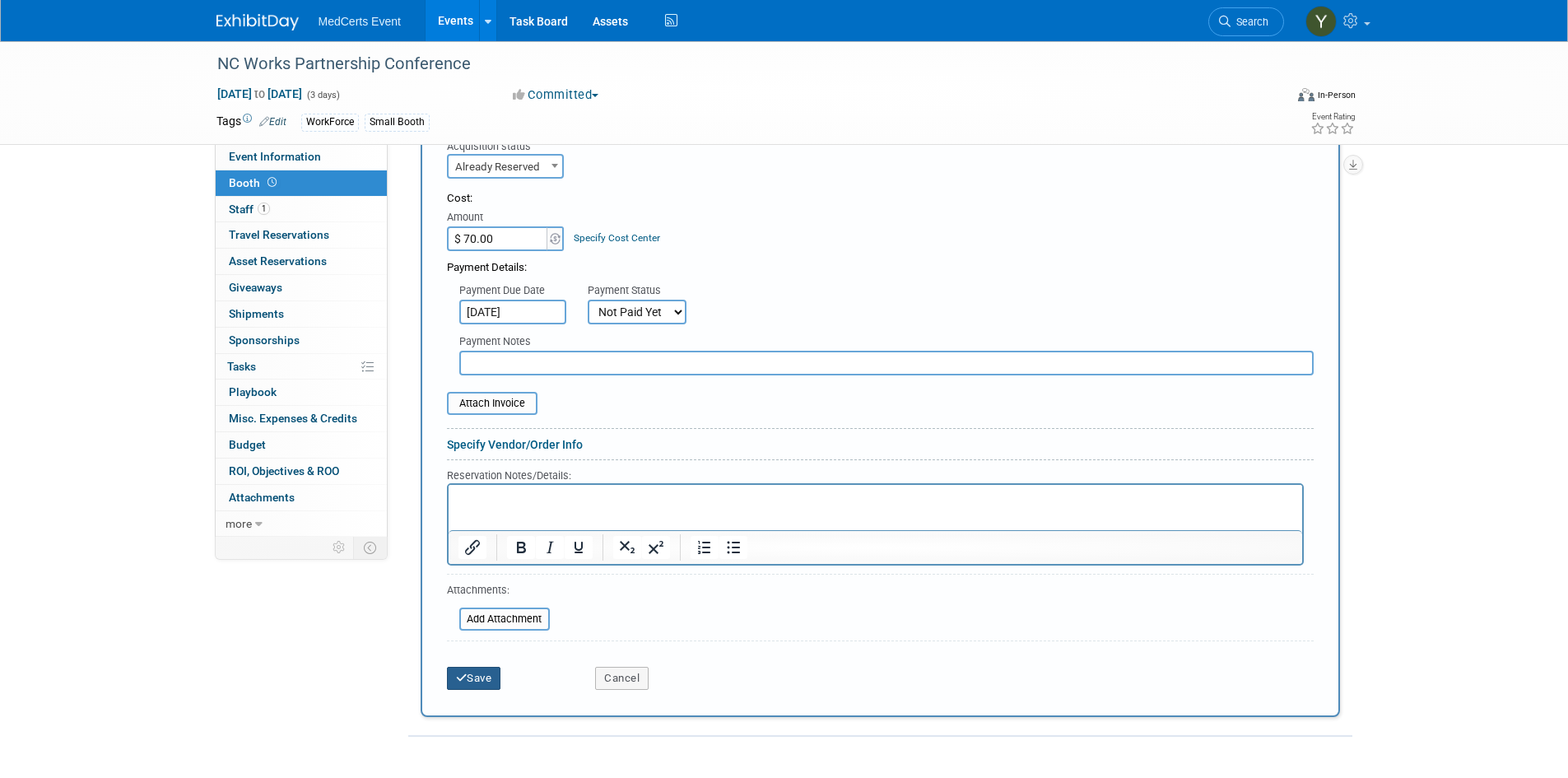
click at [492, 679] on button "Save" at bounding box center [474, 678] width 55 height 23
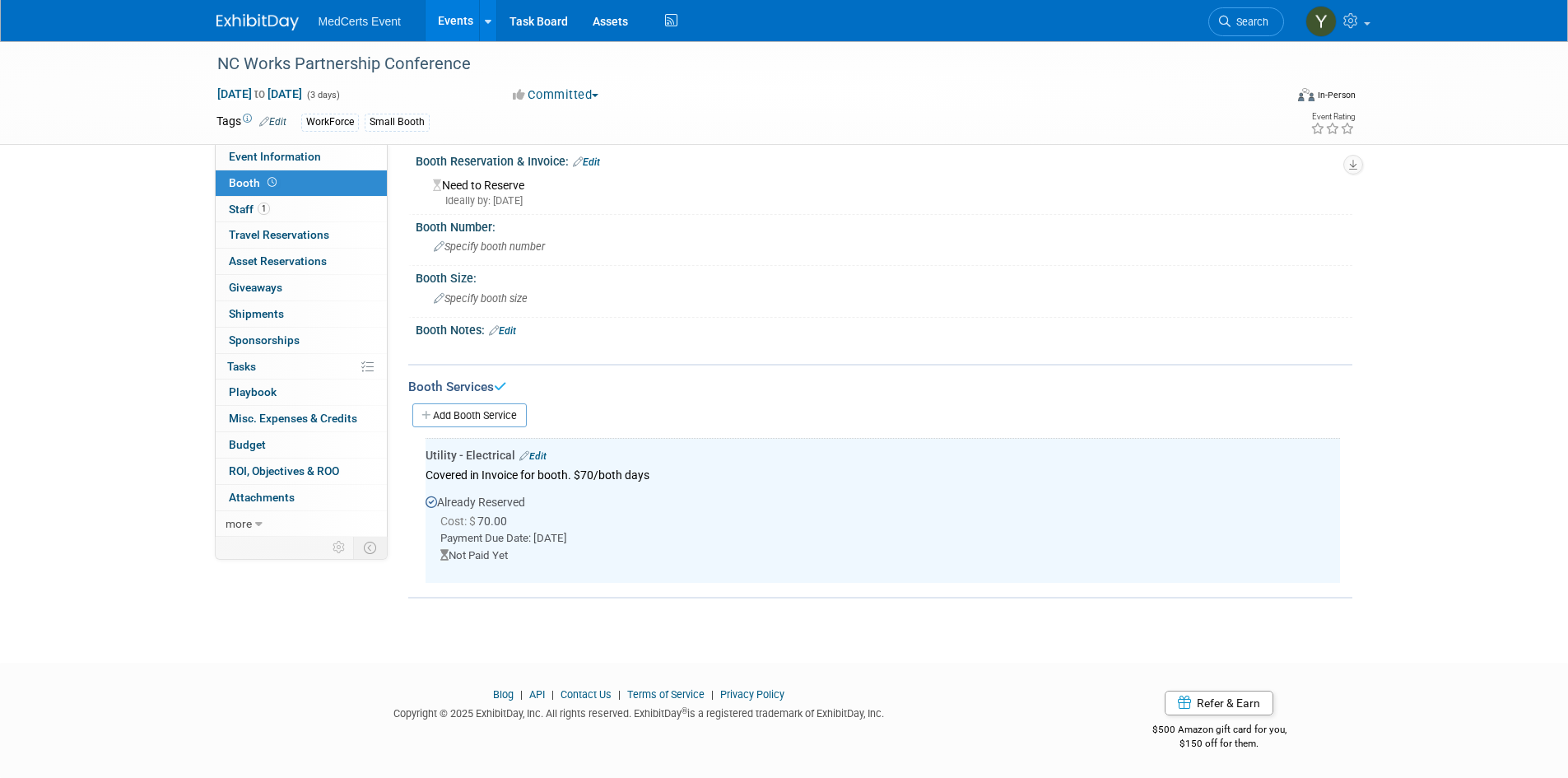
scroll to position [0, 0]
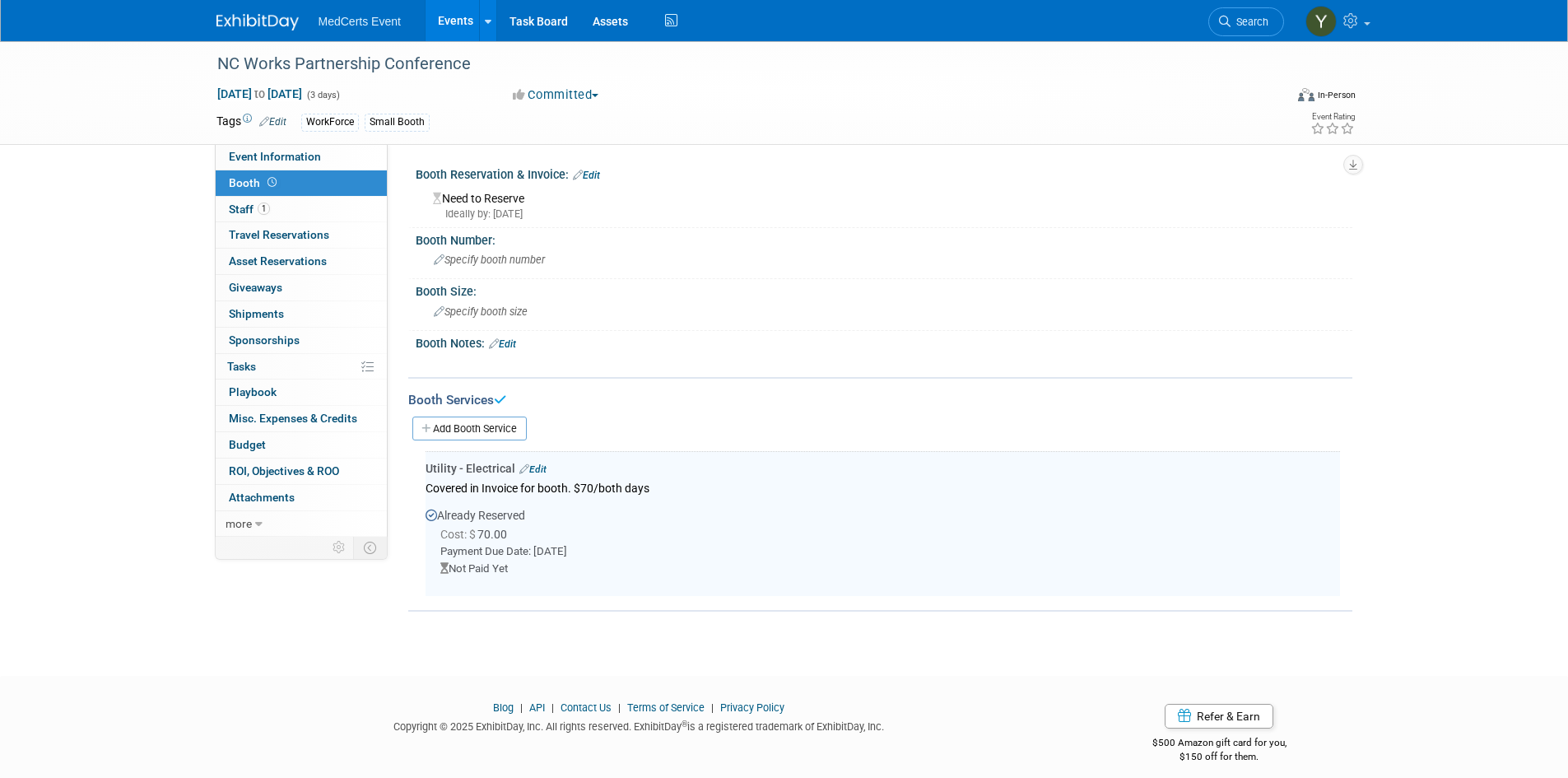
click at [591, 168] on div "Booth Reservation & Invoice: Edit" at bounding box center [884, 172] width 937 height 21
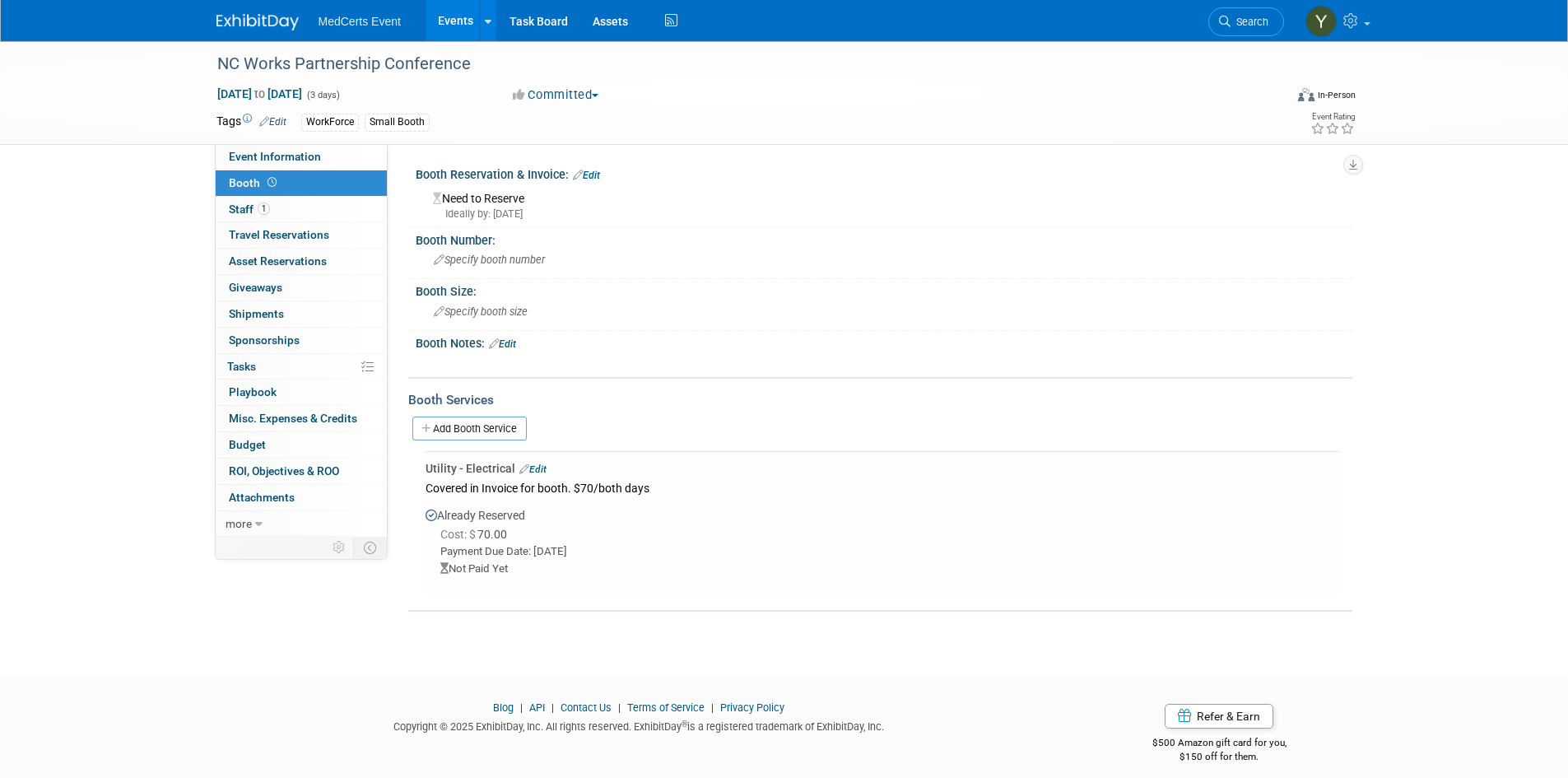
click at [590, 175] on link "Edit" at bounding box center [586, 175] width 27 height 11
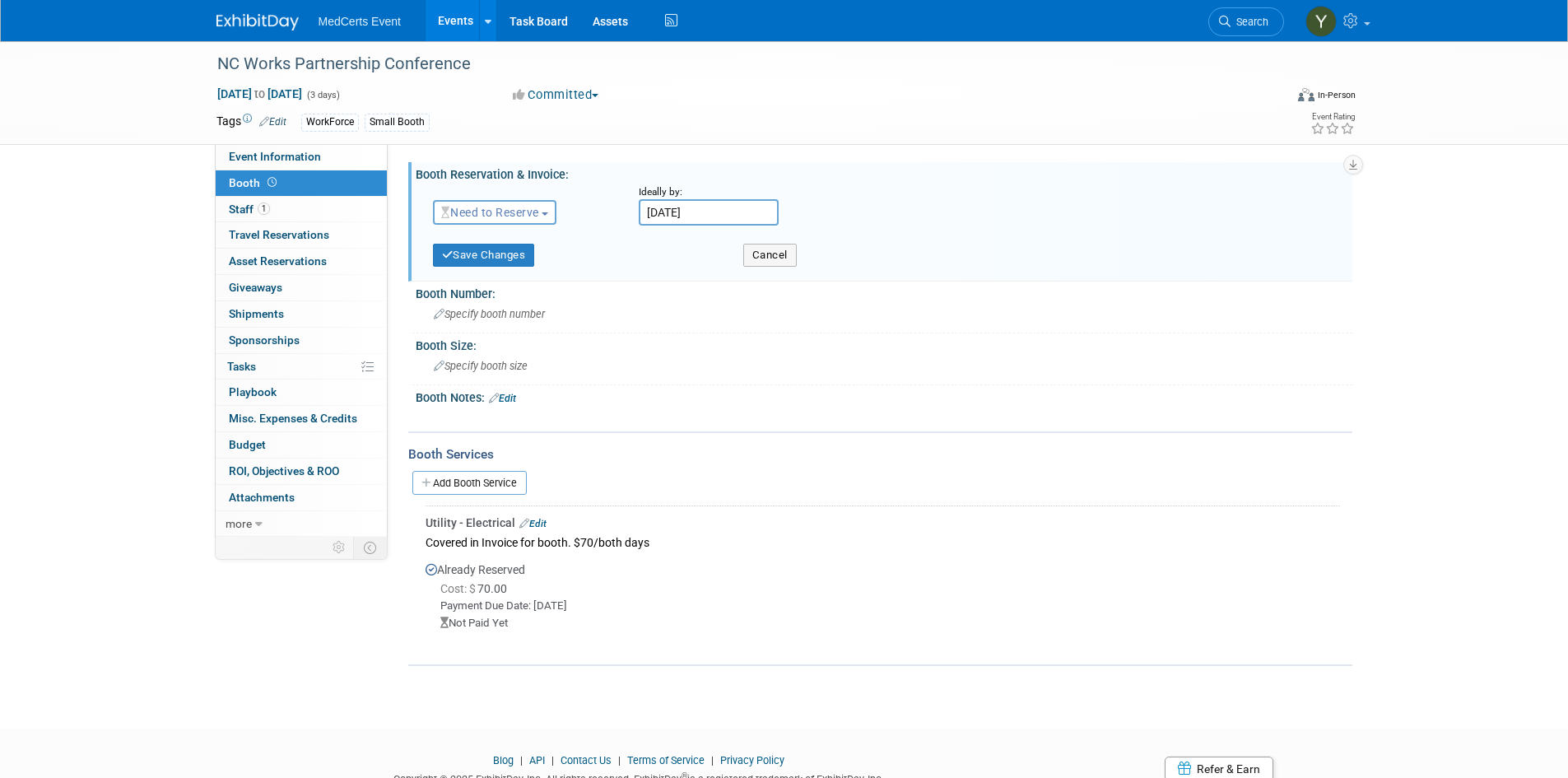
click at [500, 218] on span "Need to Reserve" at bounding box center [491, 212] width 98 height 13
click at [501, 257] on link "Reserved" at bounding box center [522, 263] width 176 height 23
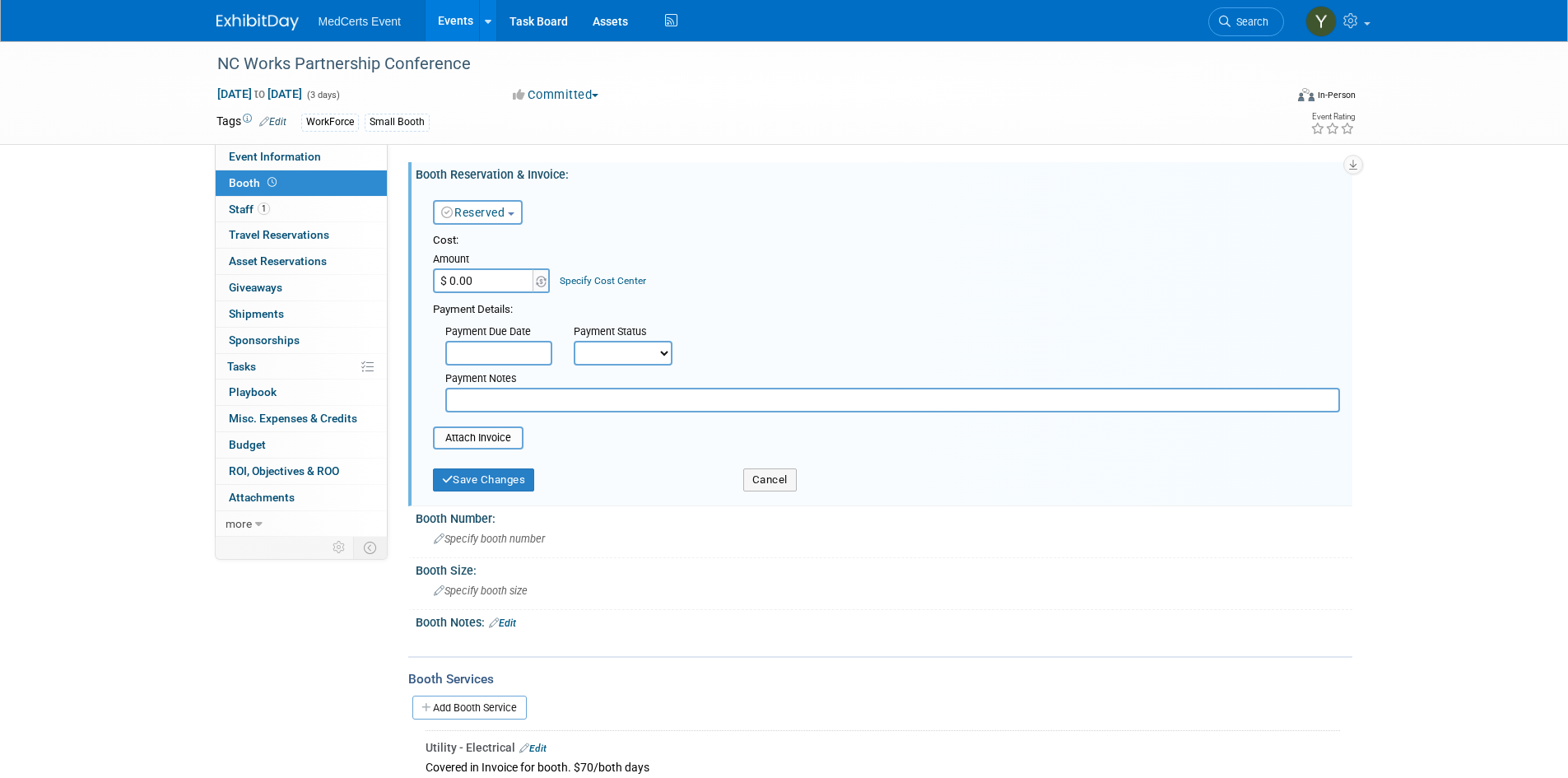
click at [508, 285] on input "$ 0.00" at bounding box center [484, 281] width 103 height 25
type input "$ 600.00"
click at [507, 345] on input "text" at bounding box center [499, 353] width 107 height 25
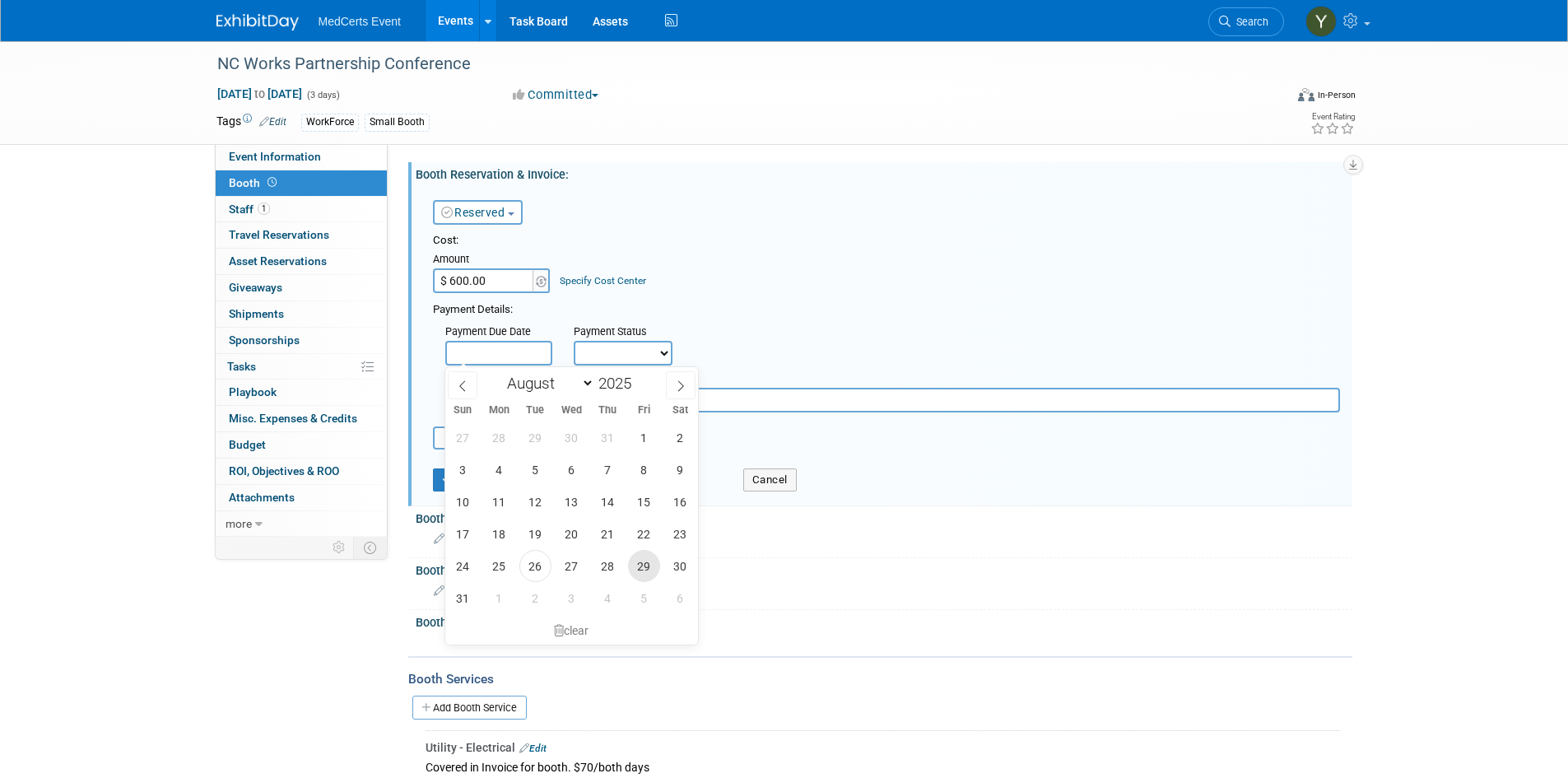
click at [640, 571] on span "29" at bounding box center [643, 566] width 32 height 32
type input "[DATE]"
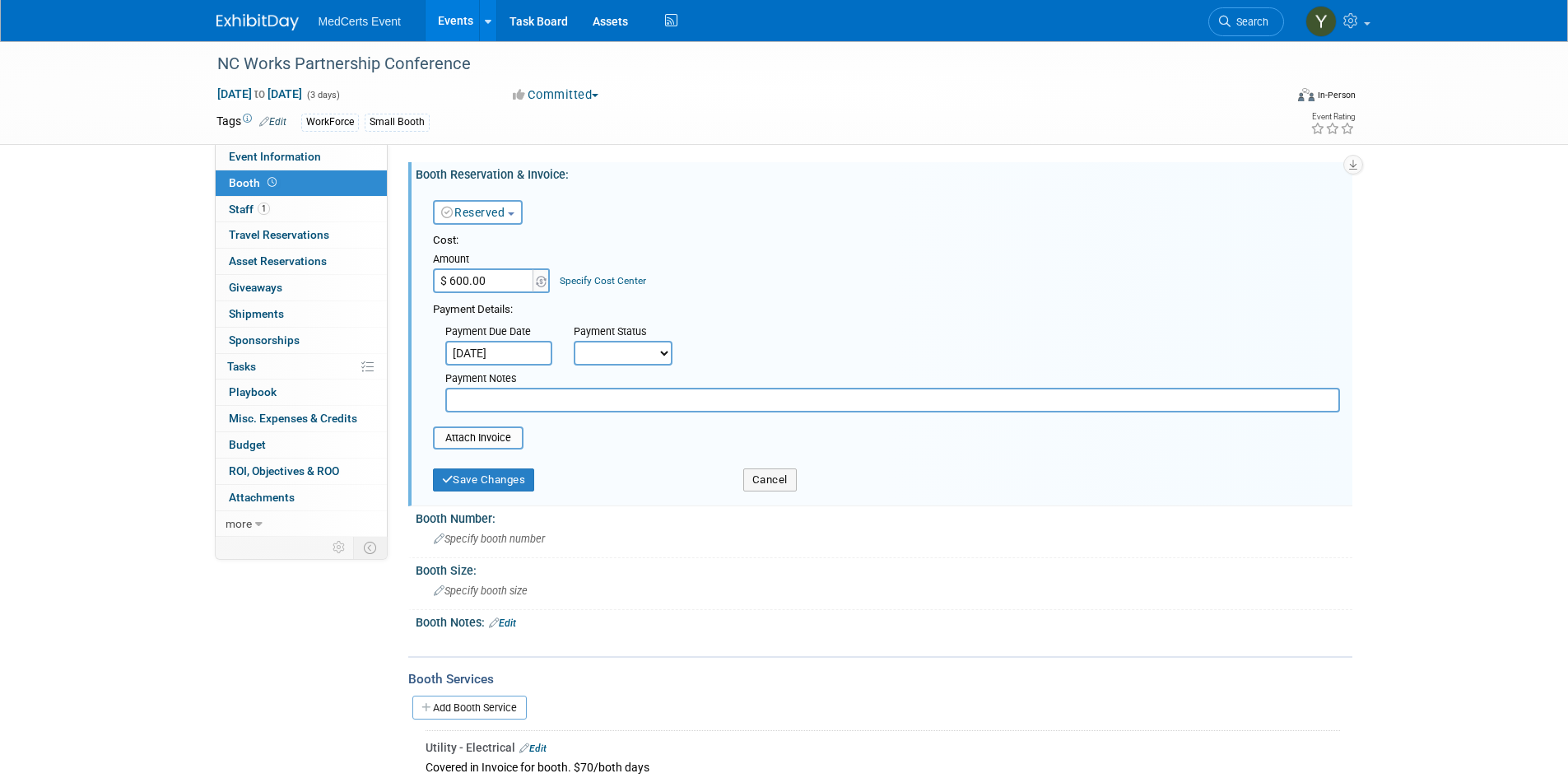
click at [652, 357] on select "Not Paid Yet Partially Paid Paid in Full" at bounding box center [623, 353] width 99 height 25
select select "3"
click at [574, 341] on select "Not Paid Yet Partially Paid Paid in Full" at bounding box center [623, 353] width 99 height 25
click at [506, 408] on input "text" at bounding box center [892, 400] width 894 height 25
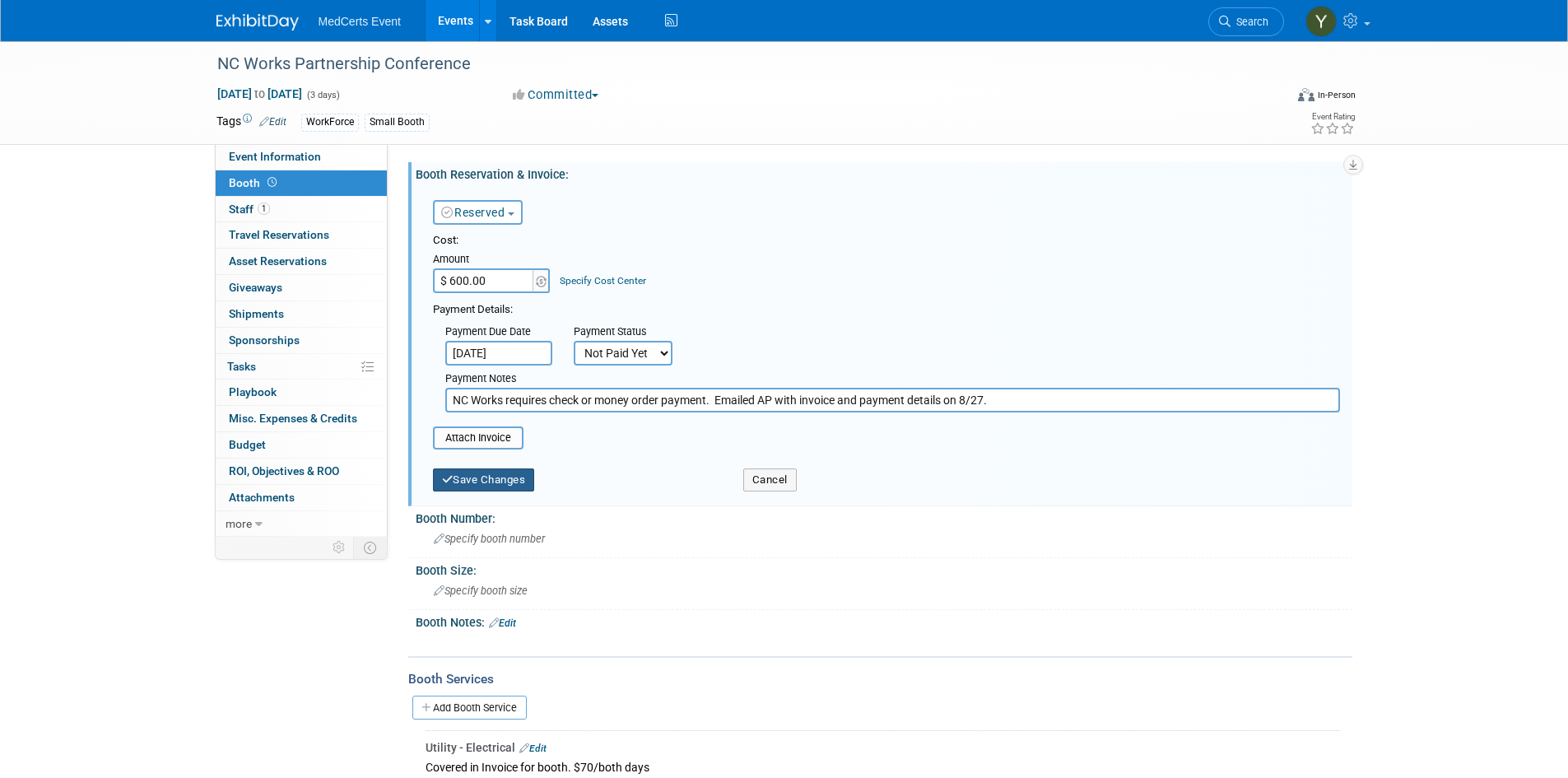
type input "NC Works requires check or money order payment. Emailed AP with invoice and pay…"
click at [456, 484] on button "Save Changes" at bounding box center [484, 480] width 102 height 23
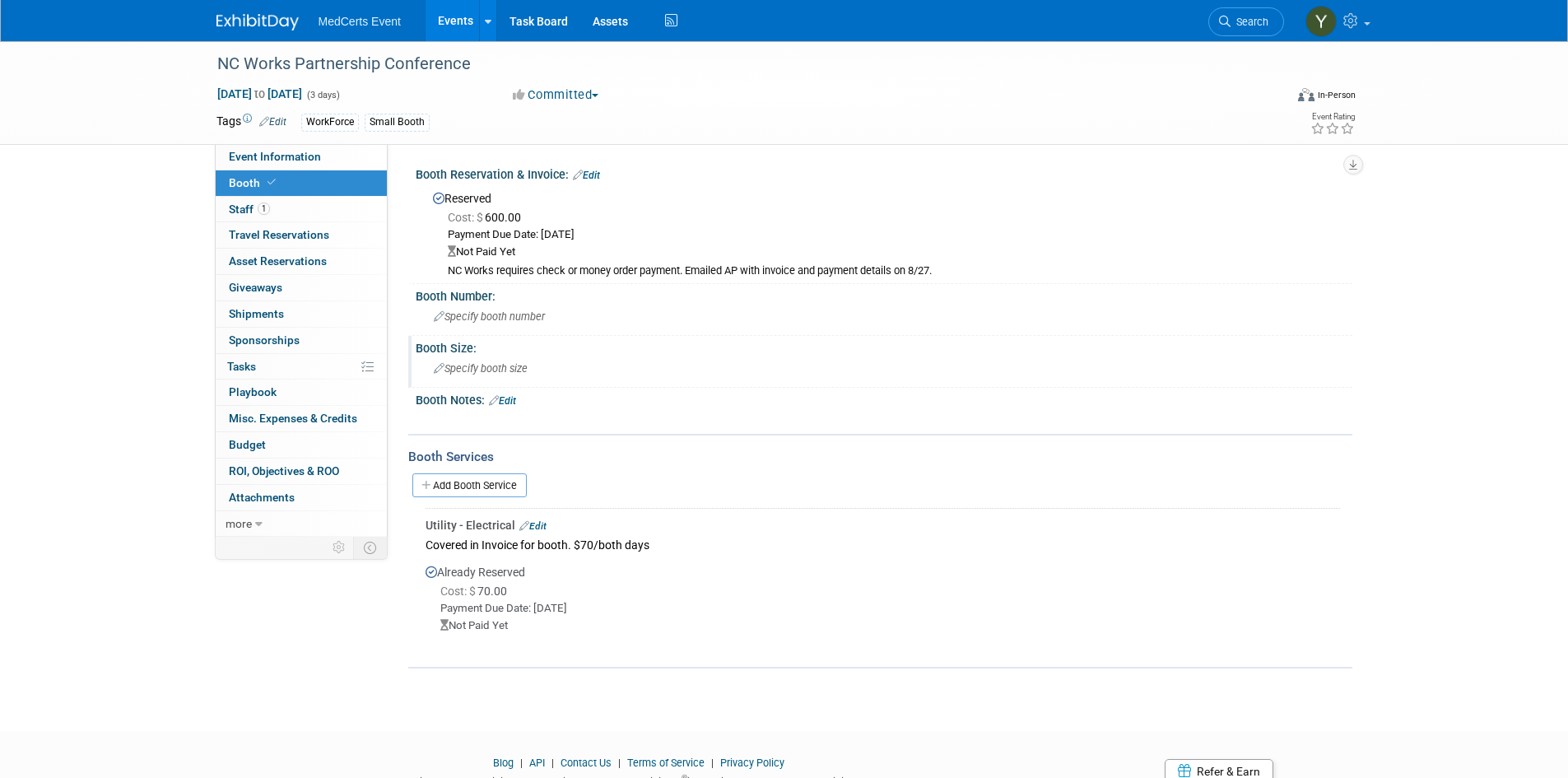
click at [501, 368] on span "Specify booth size" at bounding box center [480, 368] width 93 height 12
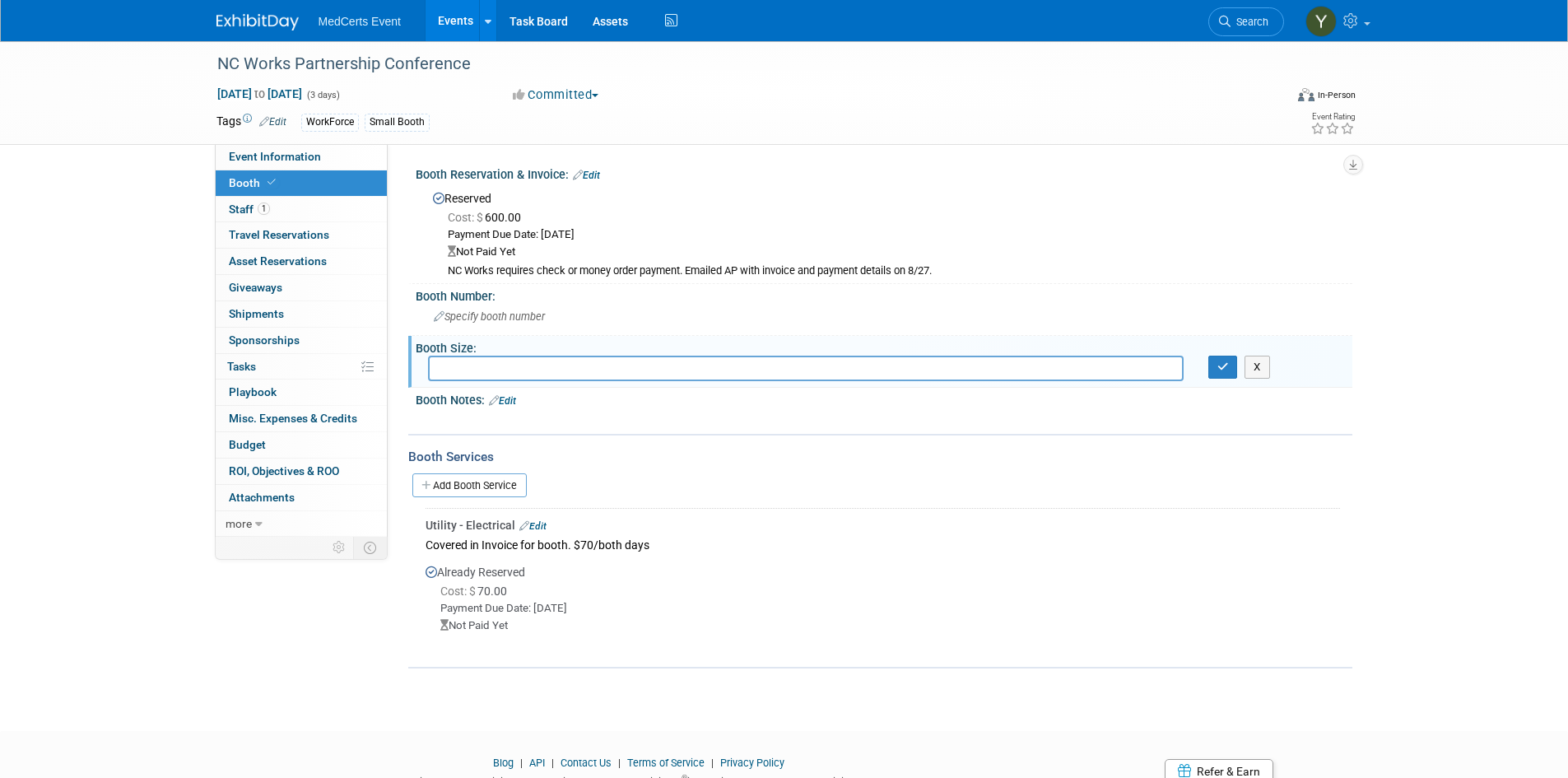
click at [506, 405] on link "Edit" at bounding box center [502, 401] width 27 height 11
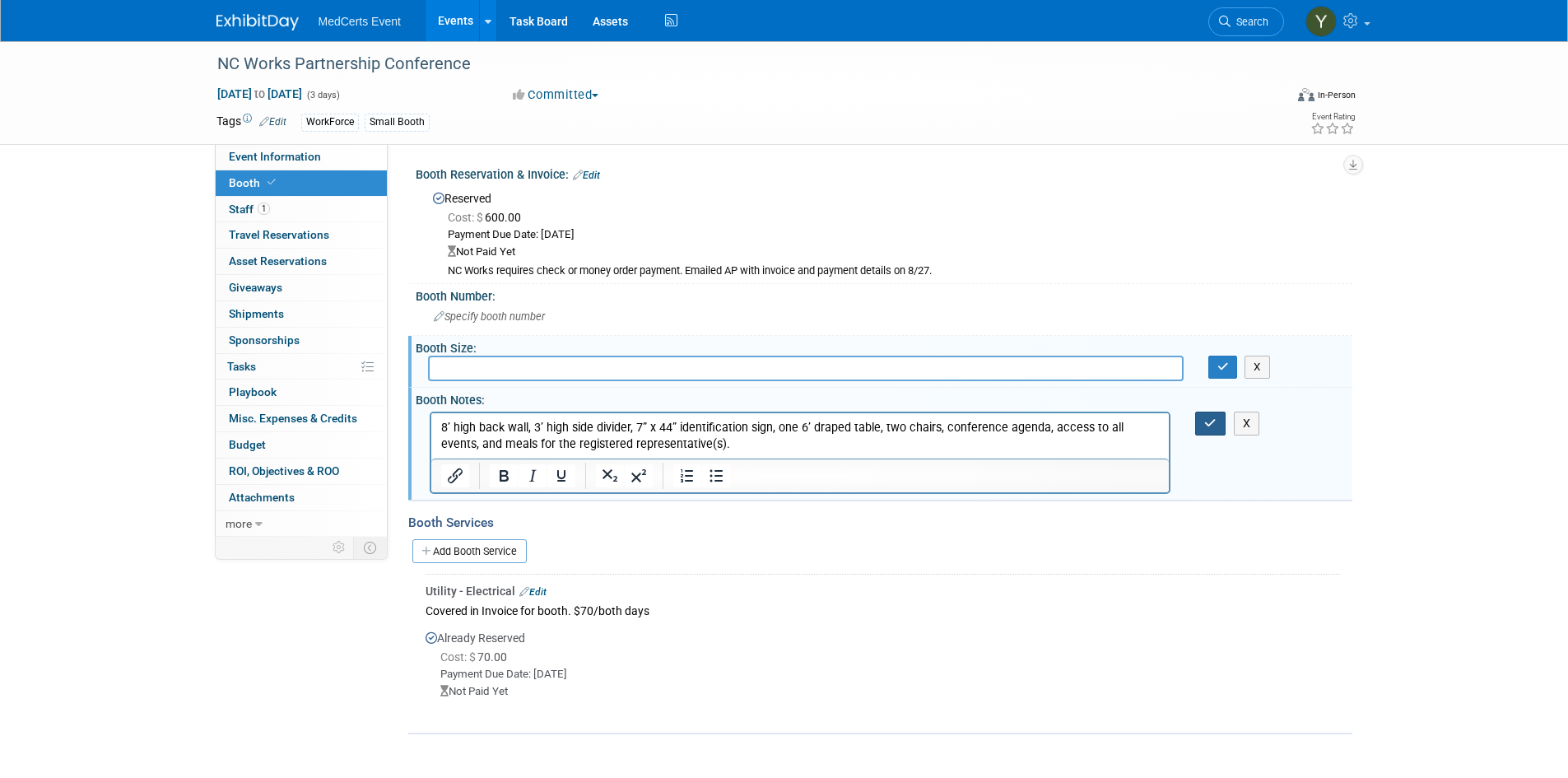
click at [1201, 420] on button "button" at bounding box center [1210, 424] width 31 height 24
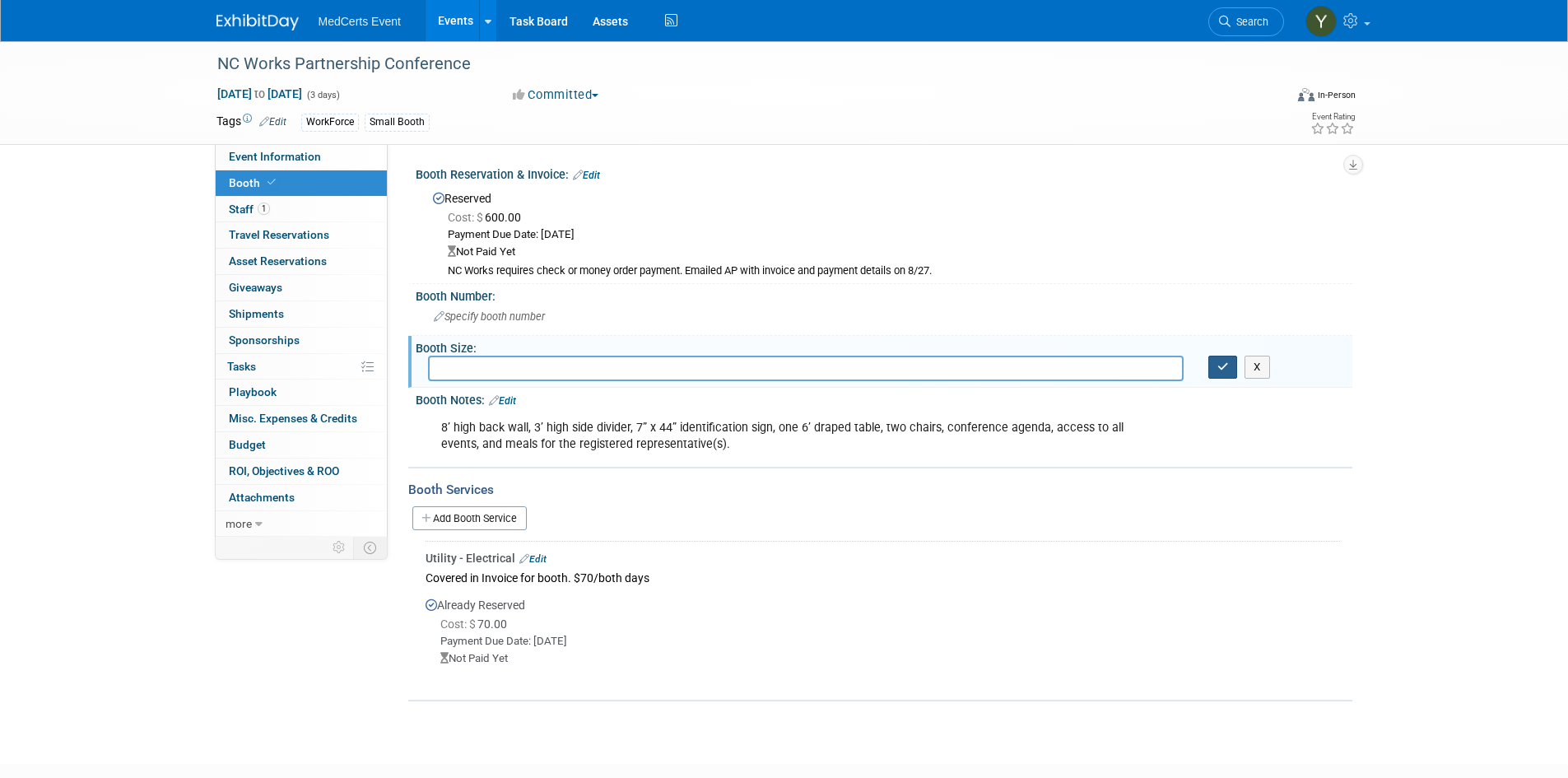
click at [1214, 375] on button "button" at bounding box center [1223, 367] width 30 height 23
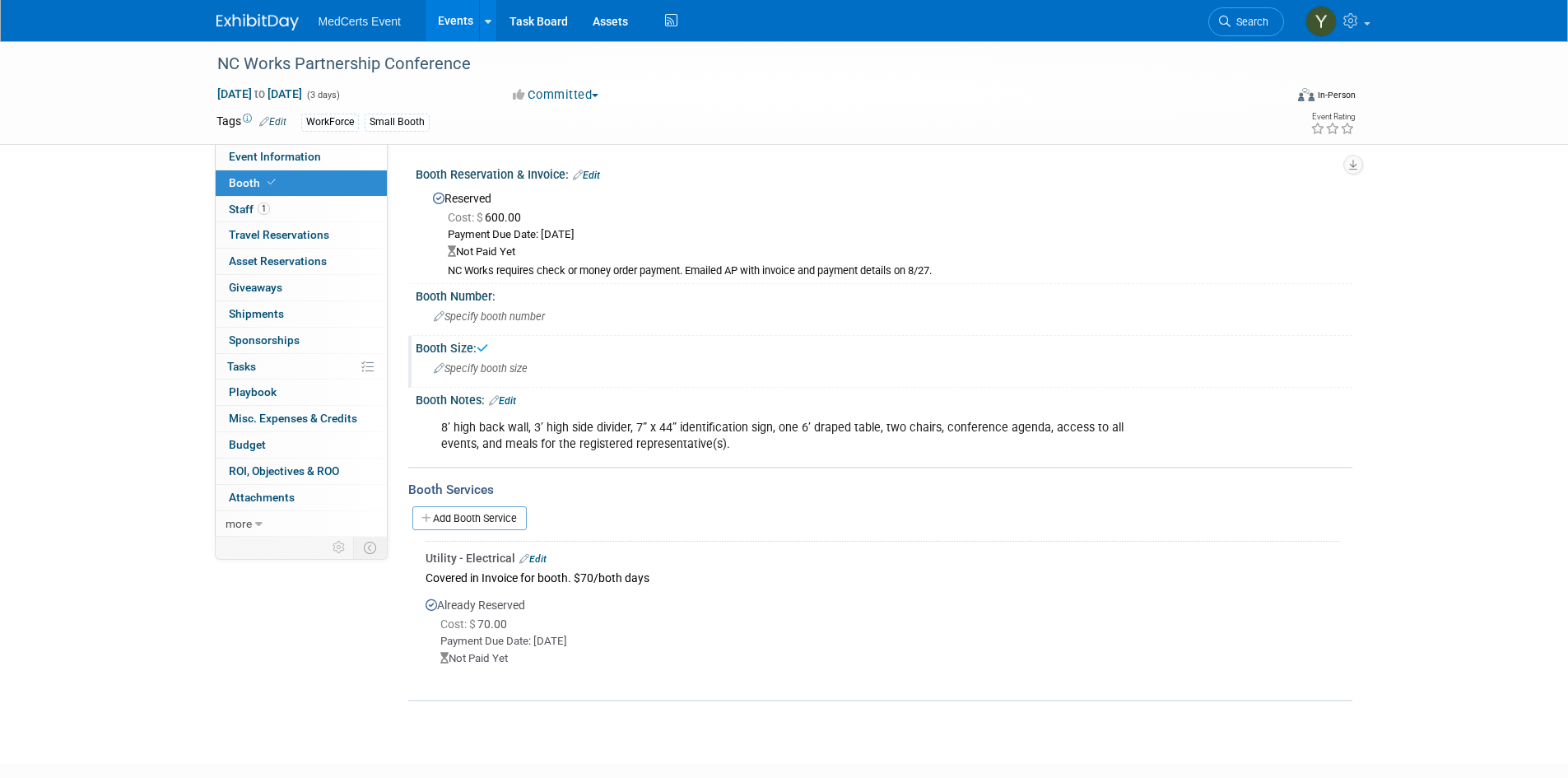
click at [480, 358] on div "Specify booth size" at bounding box center [883, 369] width 912 height 26
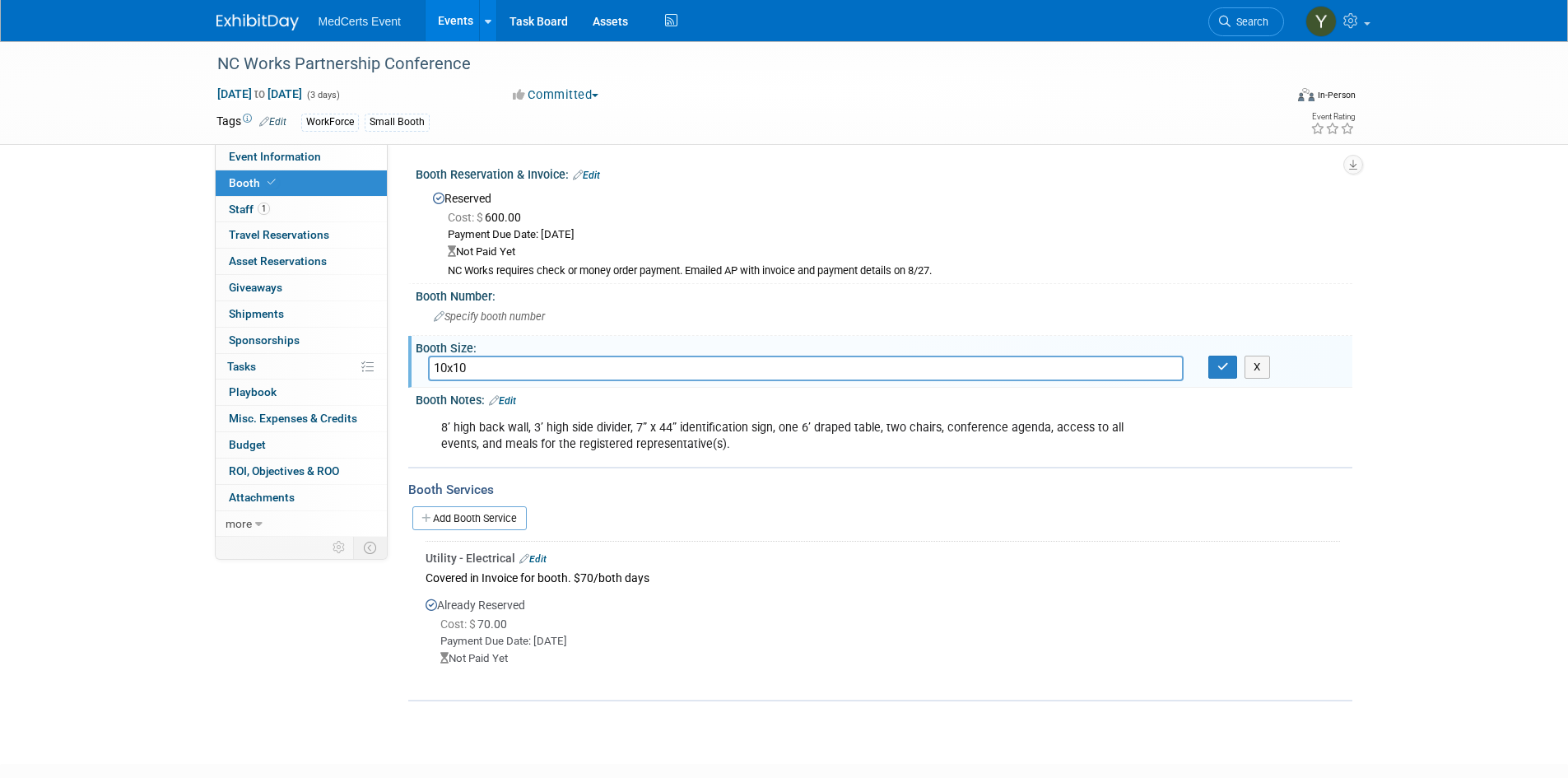
type input "10x10"
click at [1220, 379] on div "10x10 X" at bounding box center [884, 369] width 937 height 26
click at [1227, 369] on icon "button" at bounding box center [1223, 367] width 11 height 11
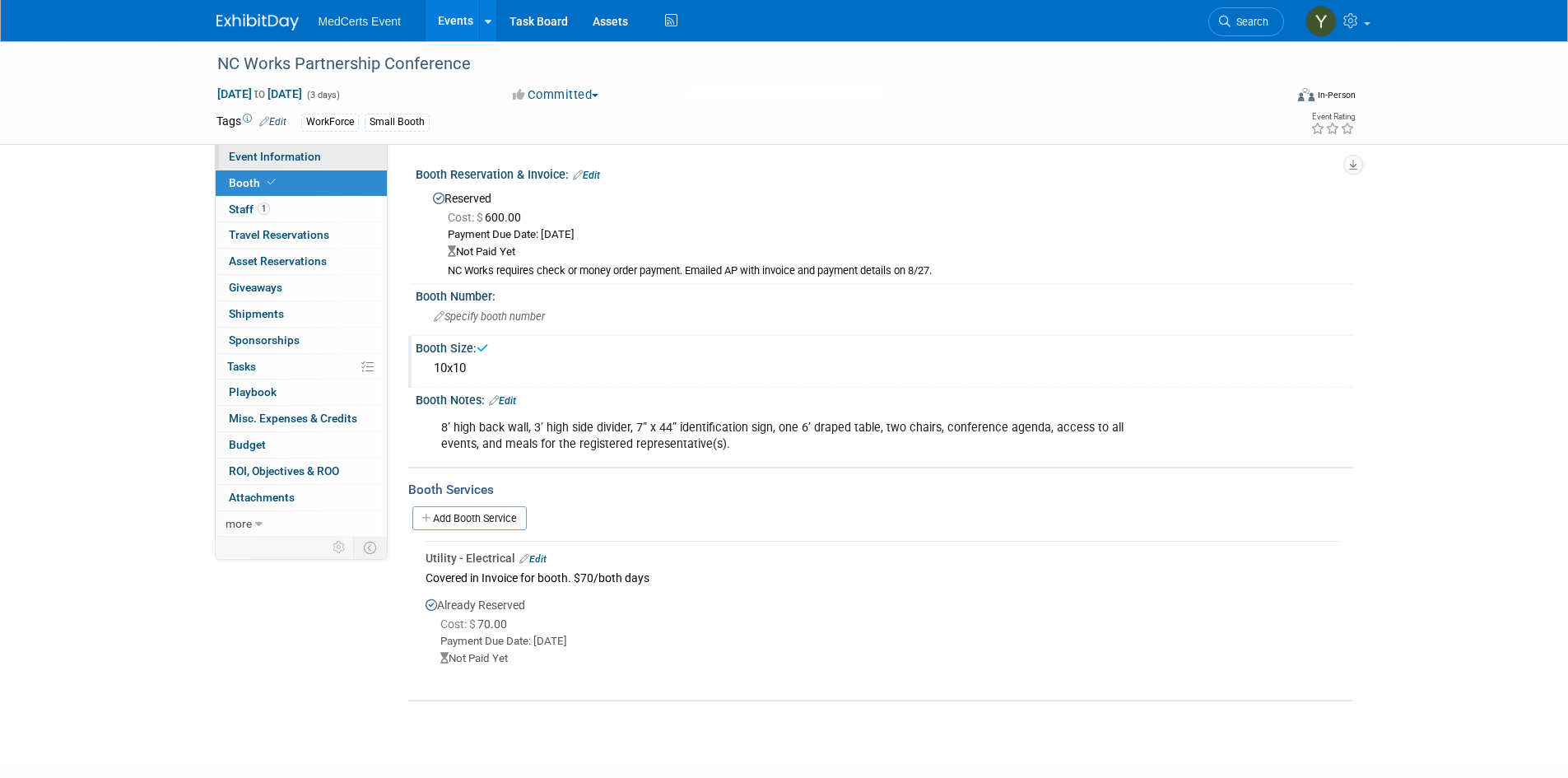
click at [293, 155] on span "Event Information" at bounding box center [275, 157] width 93 height 13
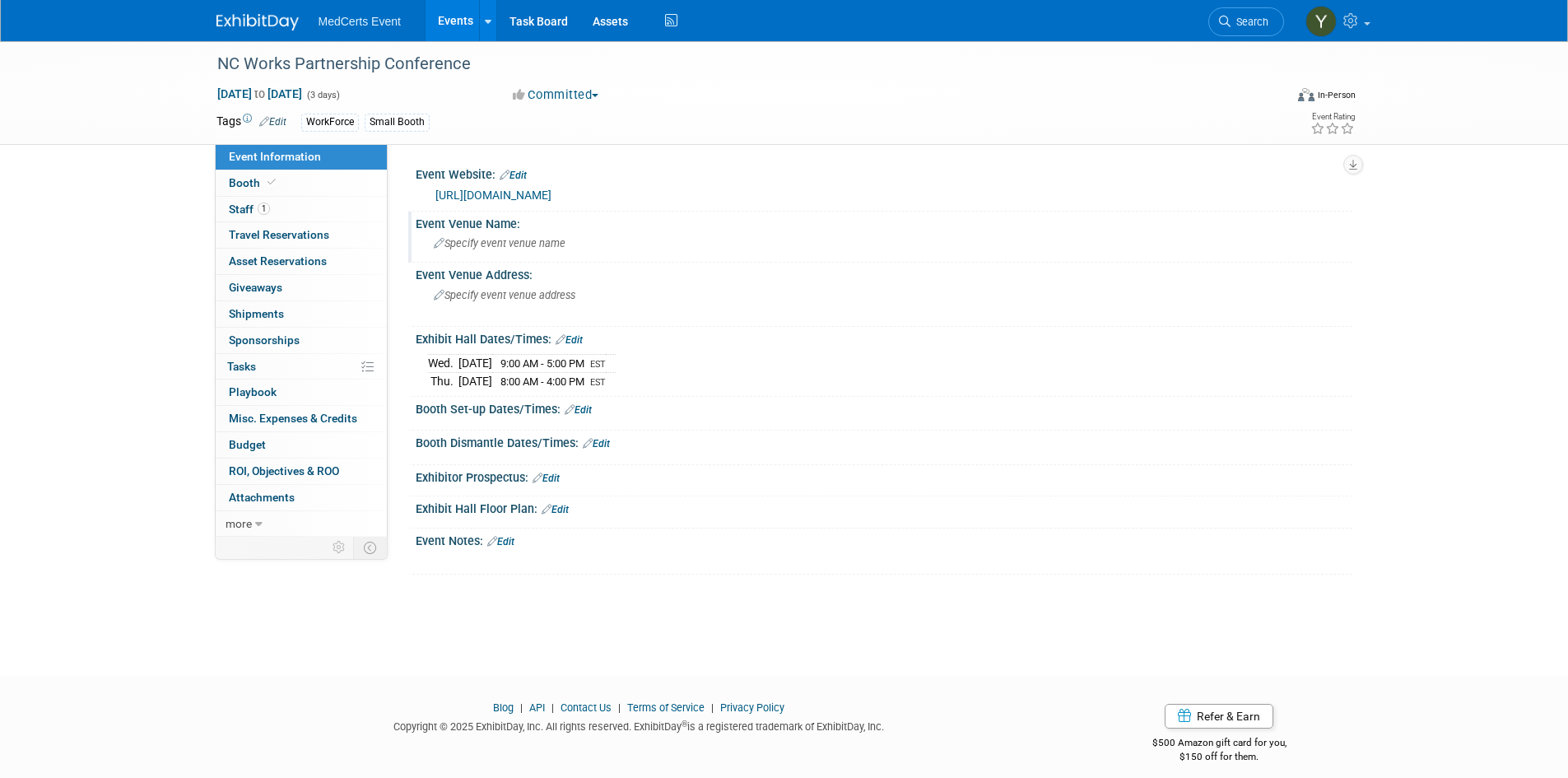
click at [479, 249] on div "Specify event venue name" at bounding box center [883, 244] width 912 height 26
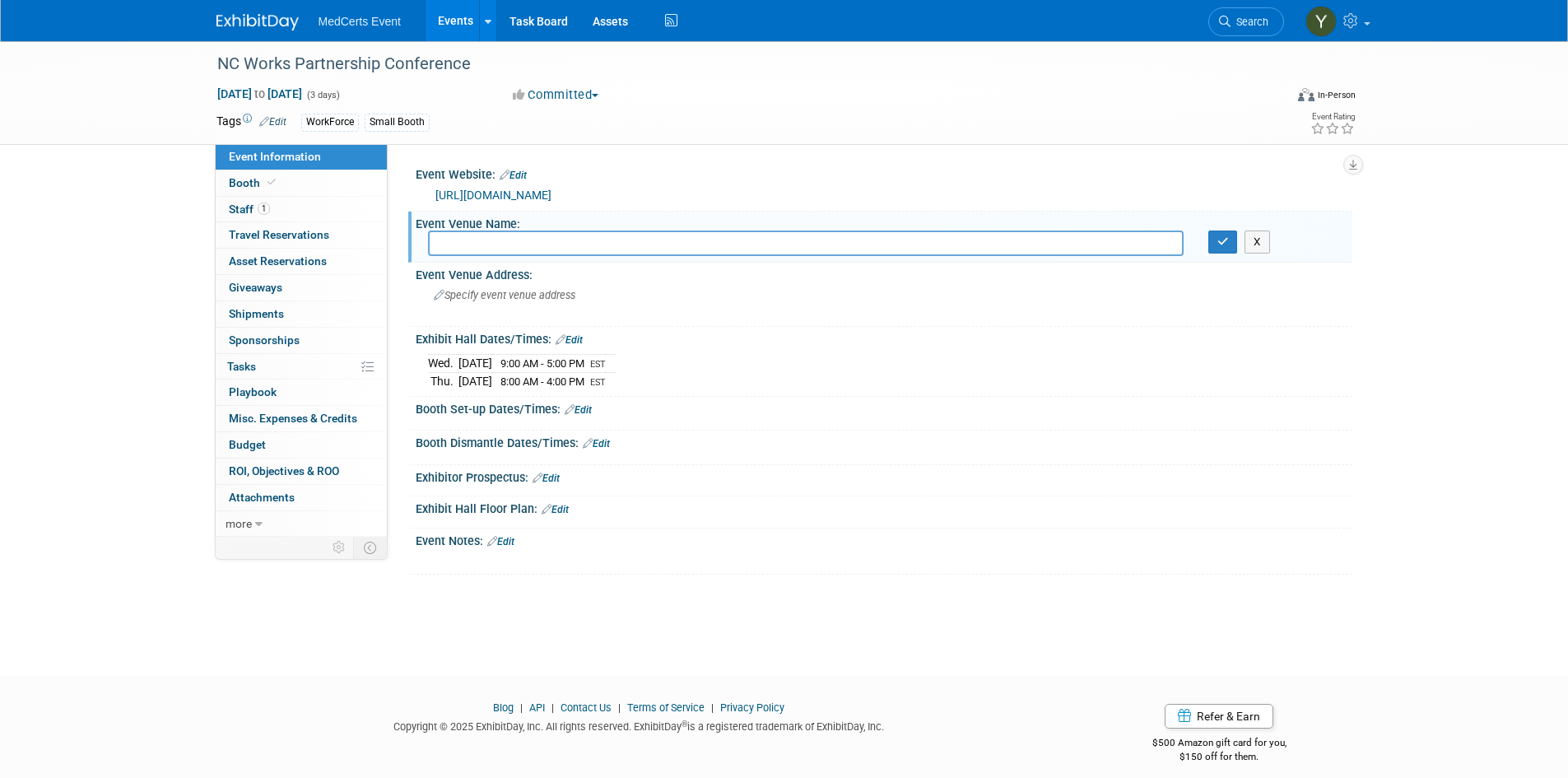
click at [451, 241] on input "text" at bounding box center [805, 244] width 755 height 26
paste input "Sheraton Greensboro"
type input "Sheraton Greensboro Four Seasons"
click at [1225, 236] on icon "button" at bounding box center [1223, 242] width 11 height 11
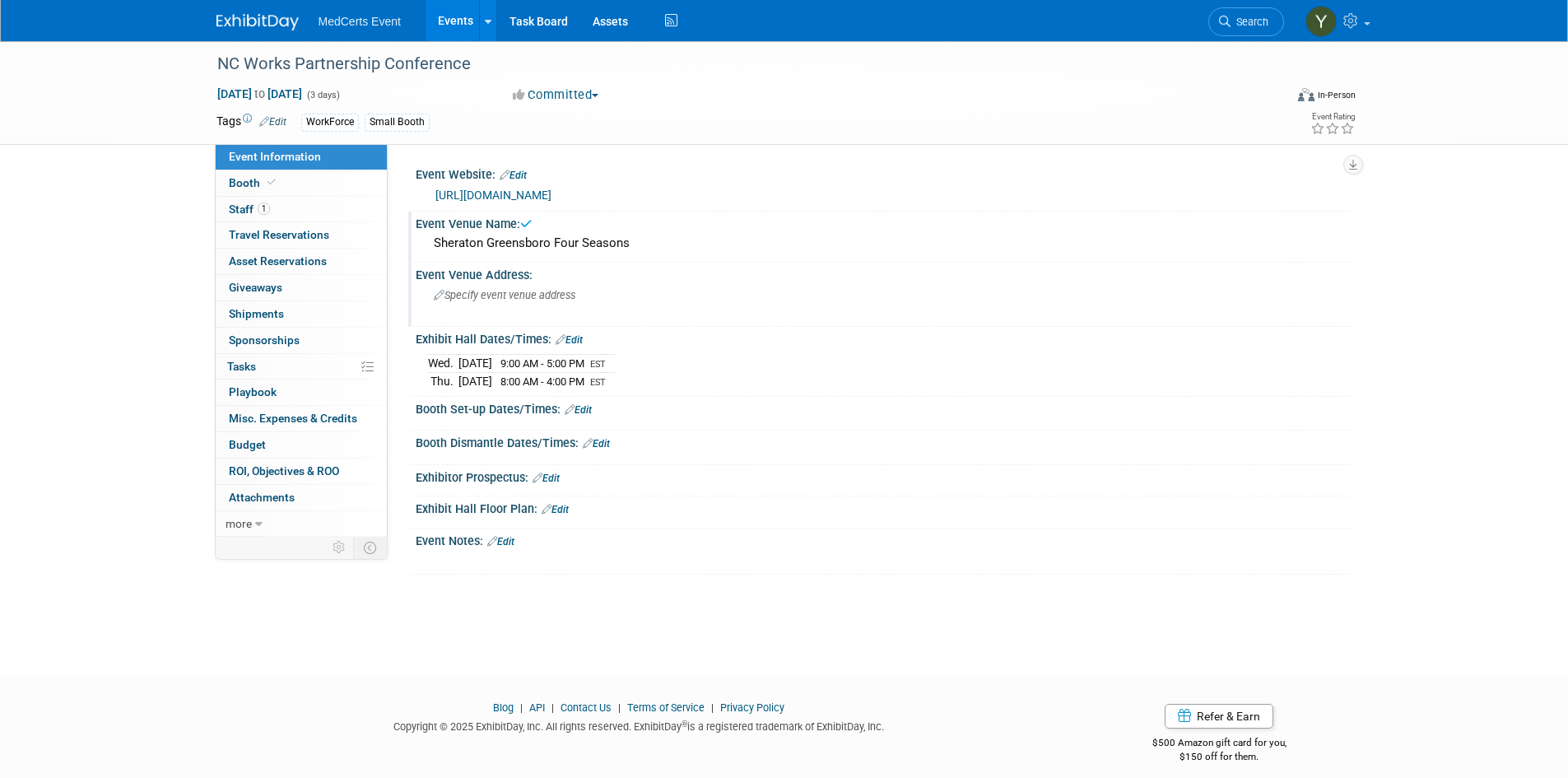
click at [492, 294] on span "Specify event venue address" at bounding box center [504, 295] width 142 height 12
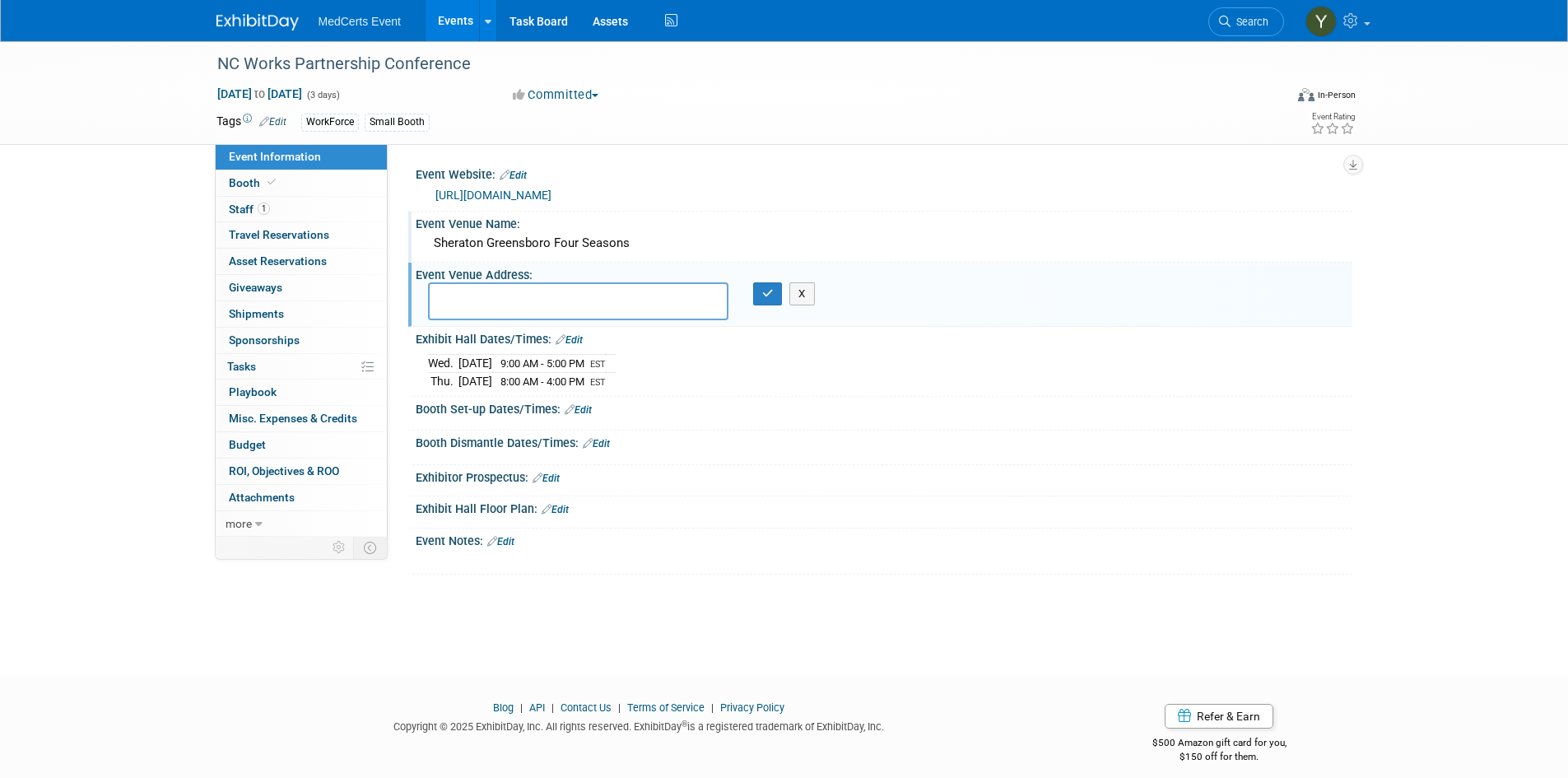
click at [479, 301] on textarea at bounding box center [578, 301] width 301 height 38
paste textarea "3121 West Gate City Boulevard Greensboro, NC 27407, US"
type textarea "3121 West Gate City Boulevard Greensboro, NC 27407, US"
click at [769, 299] on icon "button" at bounding box center [767, 294] width 11 height 11
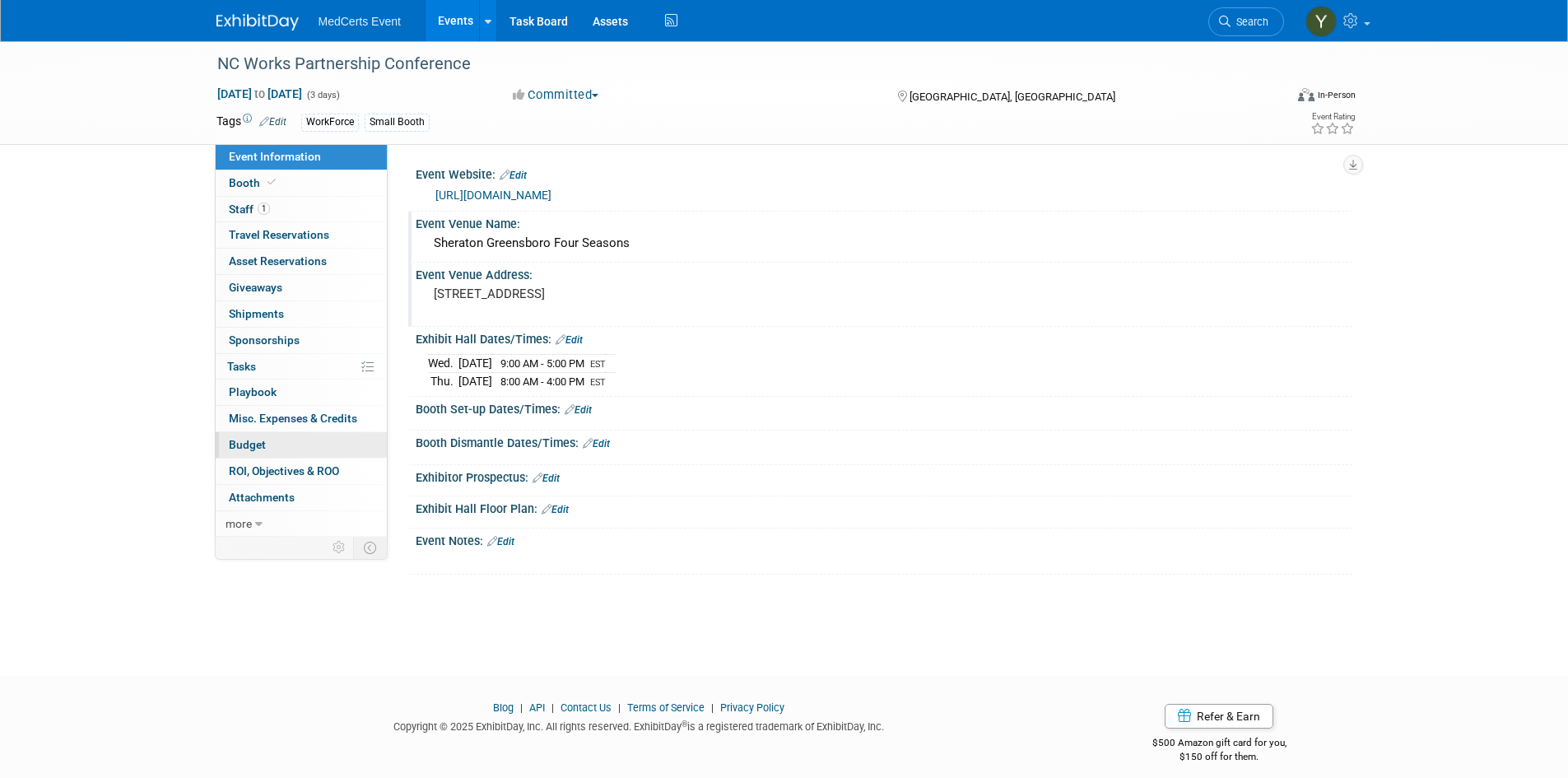
click at [287, 435] on link "Budget" at bounding box center [301, 445] width 171 height 26
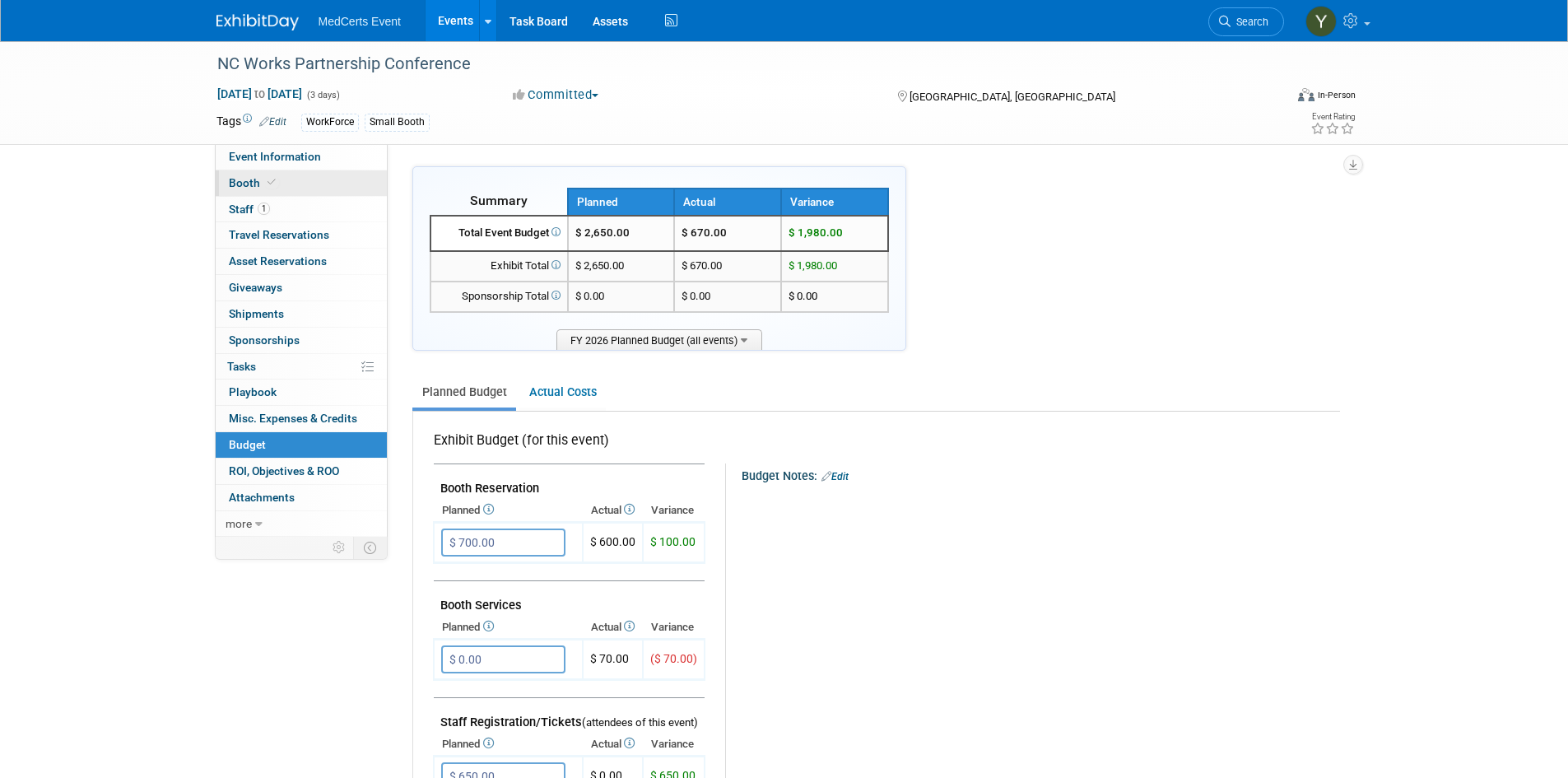
click at [249, 183] on span "Booth" at bounding box center [254, 182] width 50 height 13
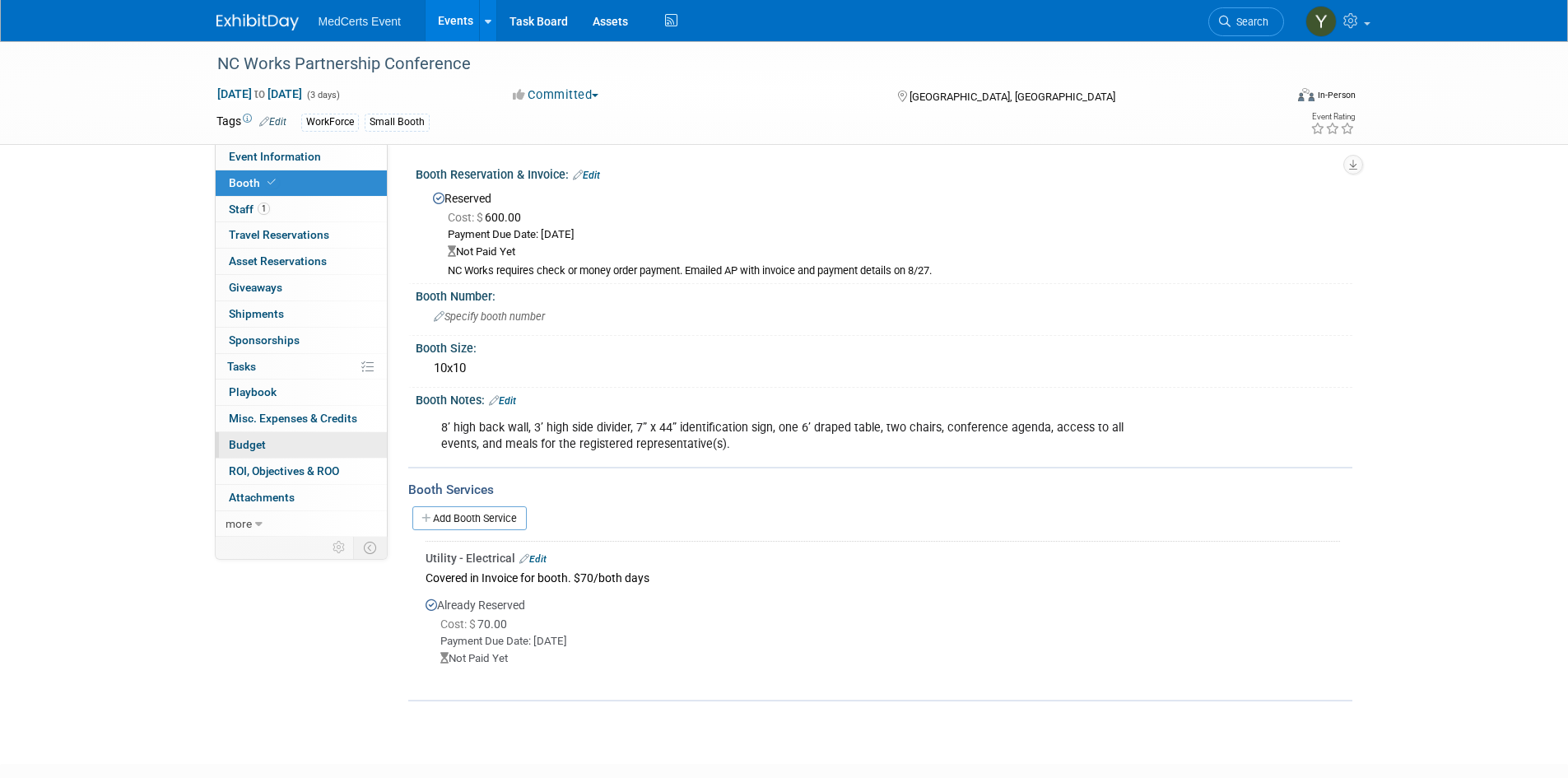
click at [260, 446] on span "Budget" at bounding box center [247, 445] width 37 height 13
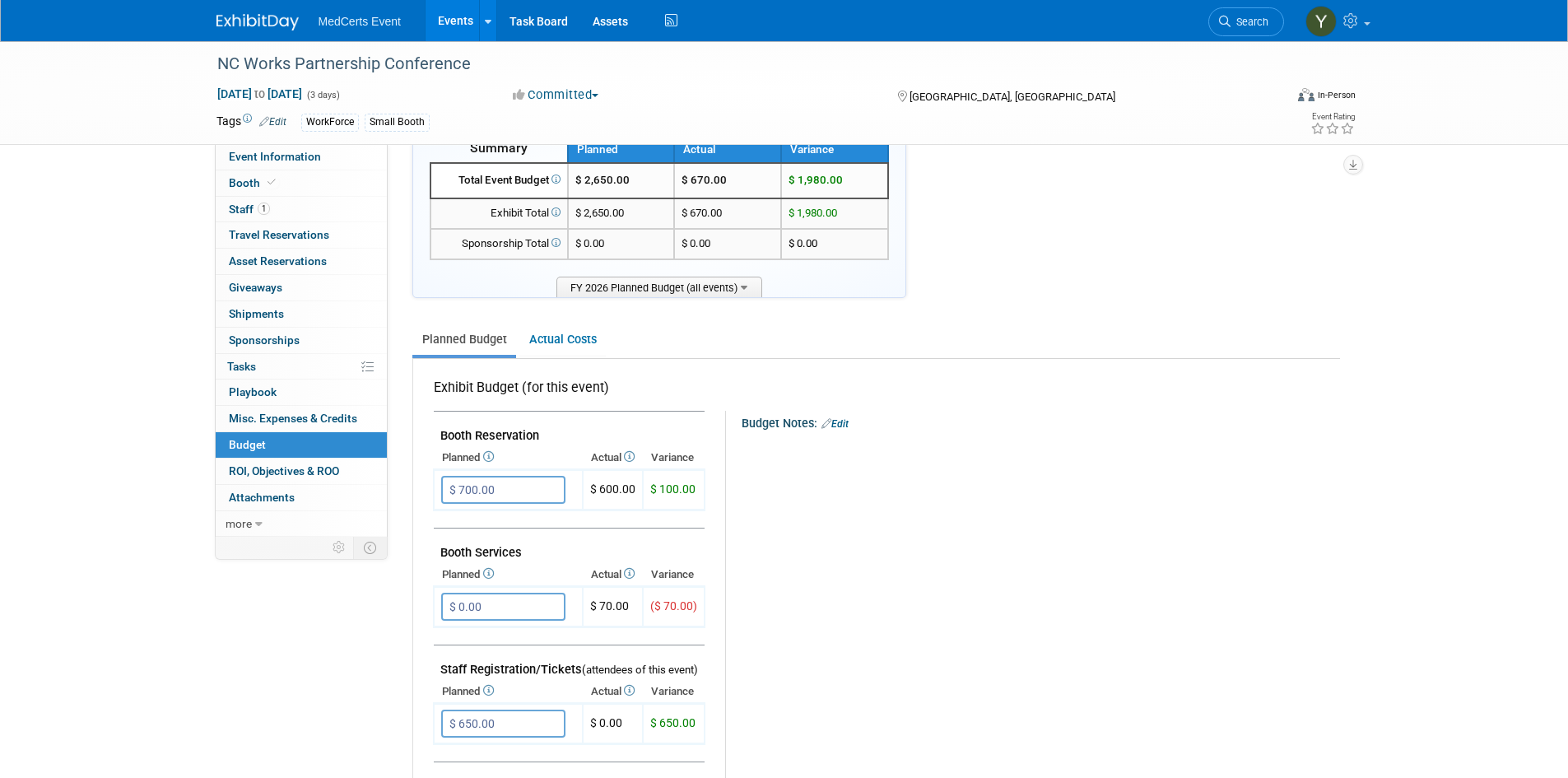
scroll to position [82, 0]
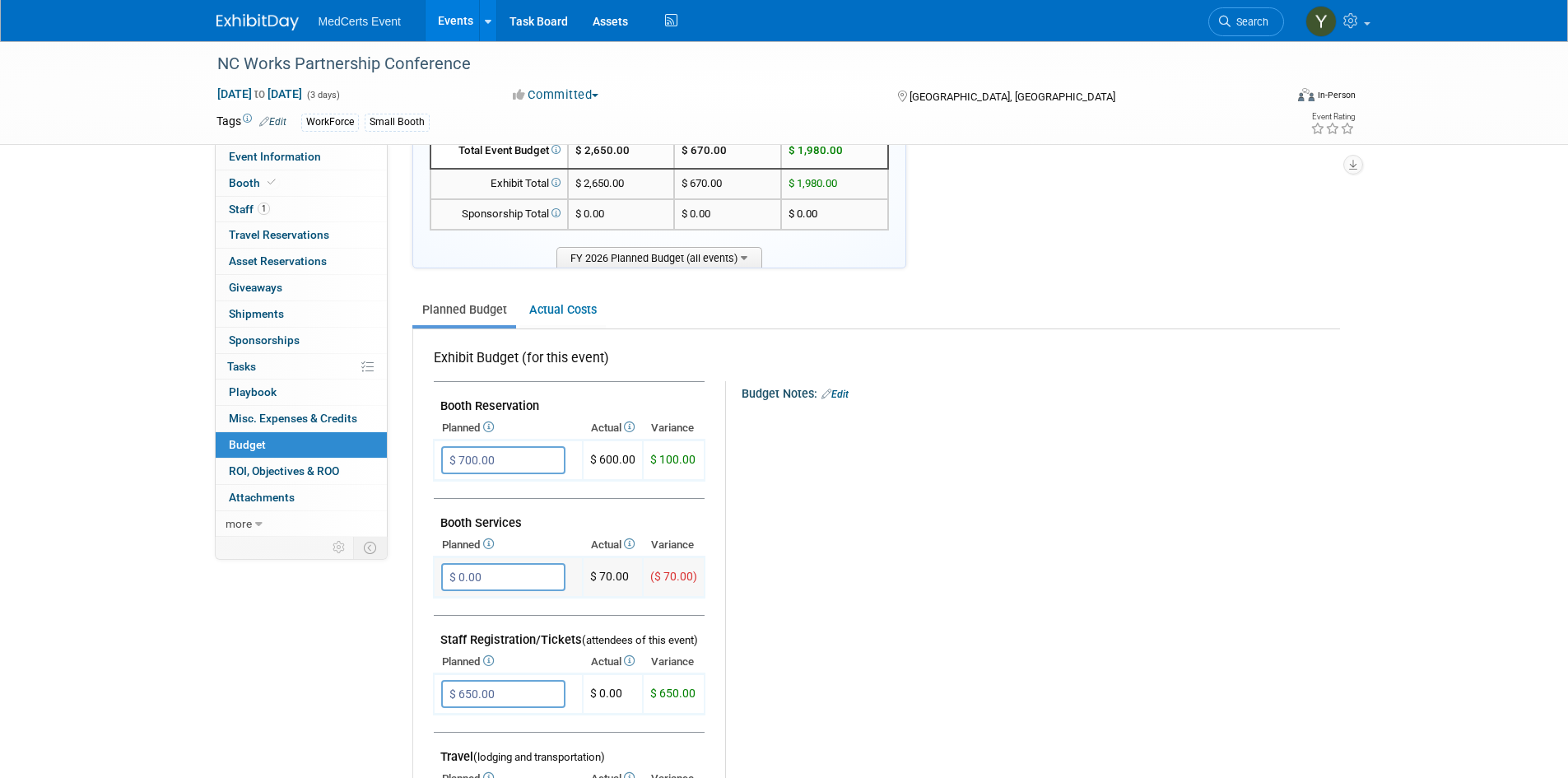
click at [538, 582] on input "$ 0.00" at bounding box center [504, 577] width 124 height 28
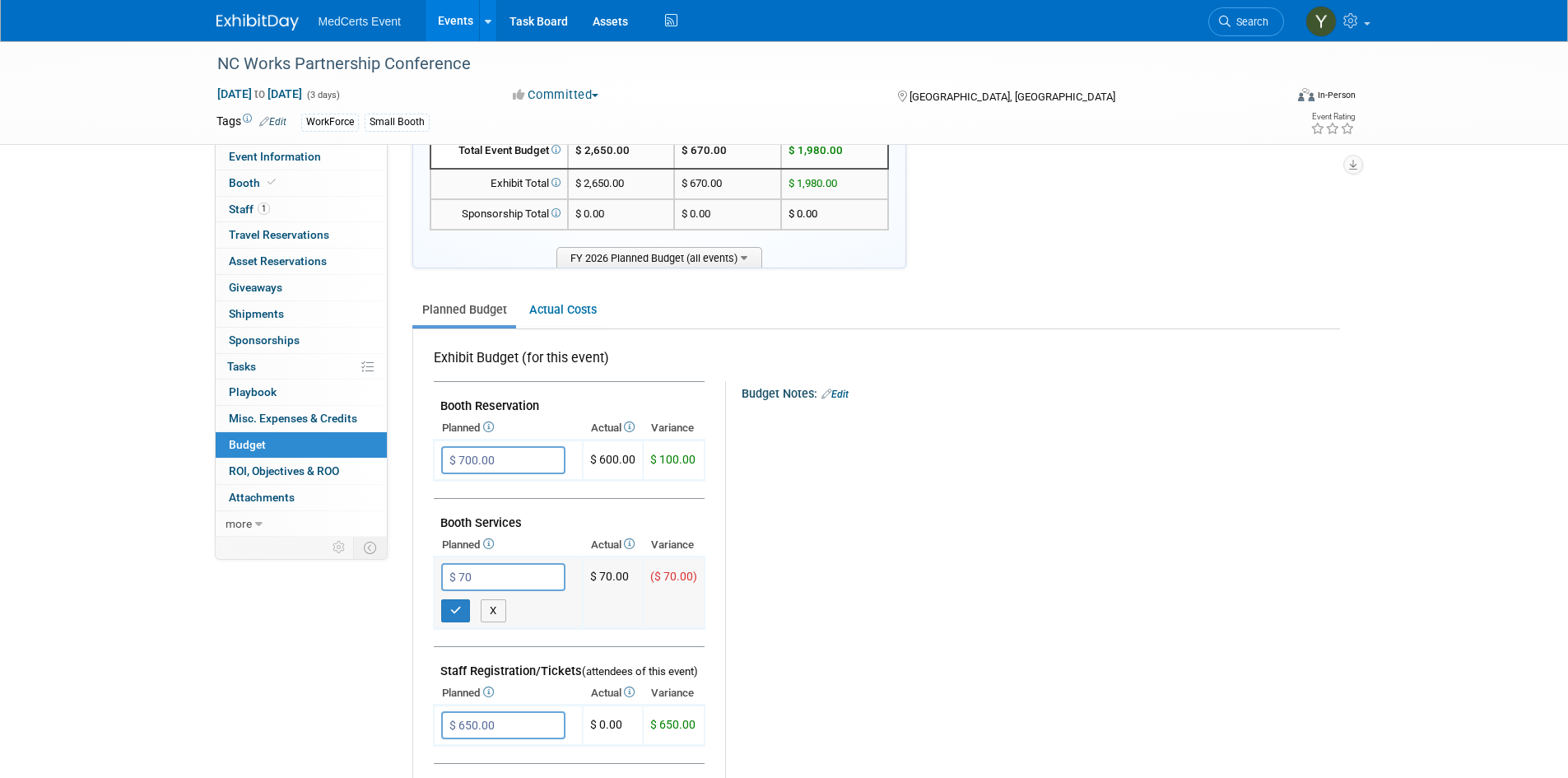
type input "$ 70.00"
click at [458, 604] on button "button" at bounding box center [456, 610] width 30 height 23
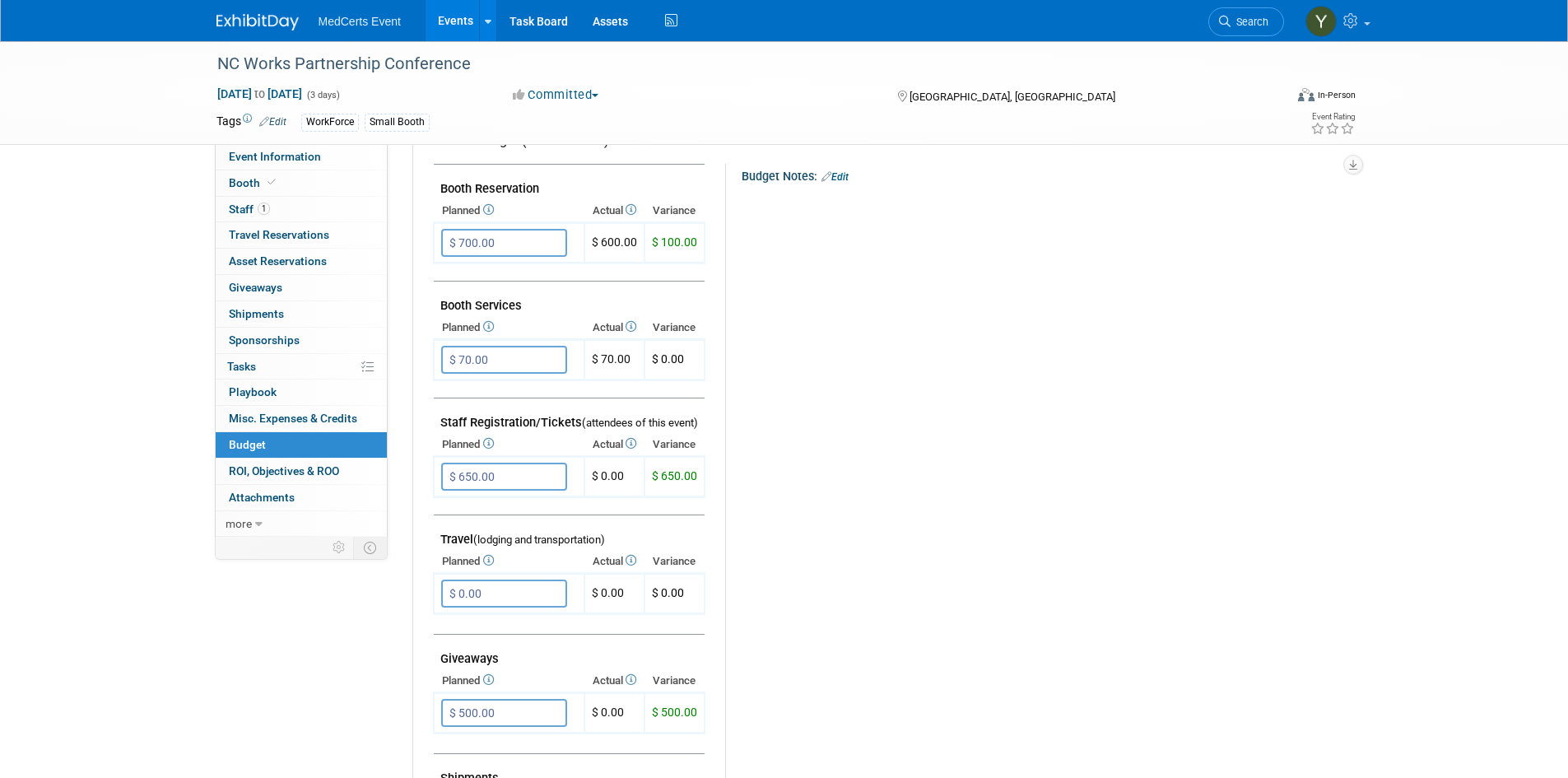
scroll to position [330, 0]
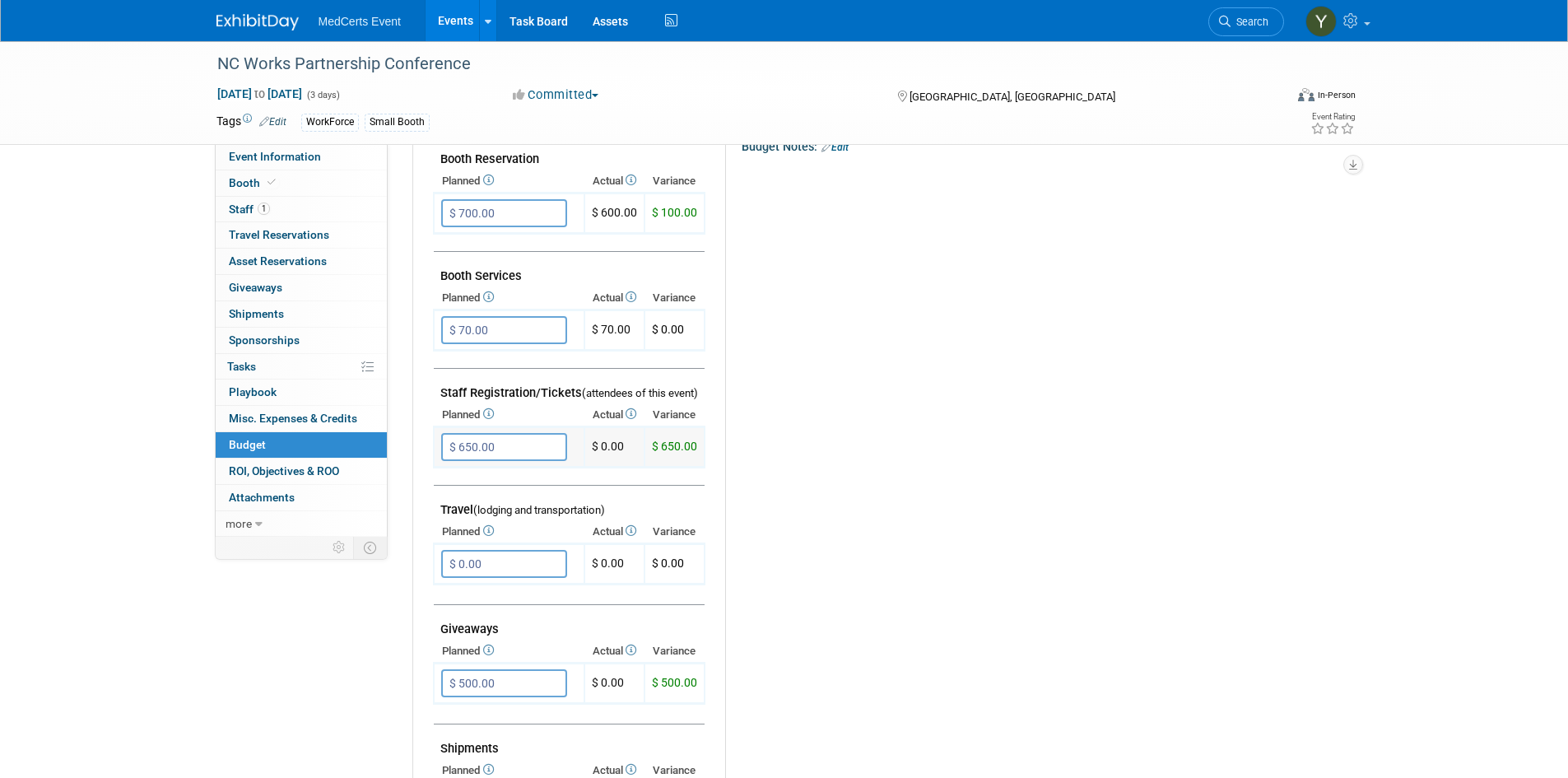
click at [514, 447] on input "$ 650.00" at bounding box center [504, 447] width 126 height 28
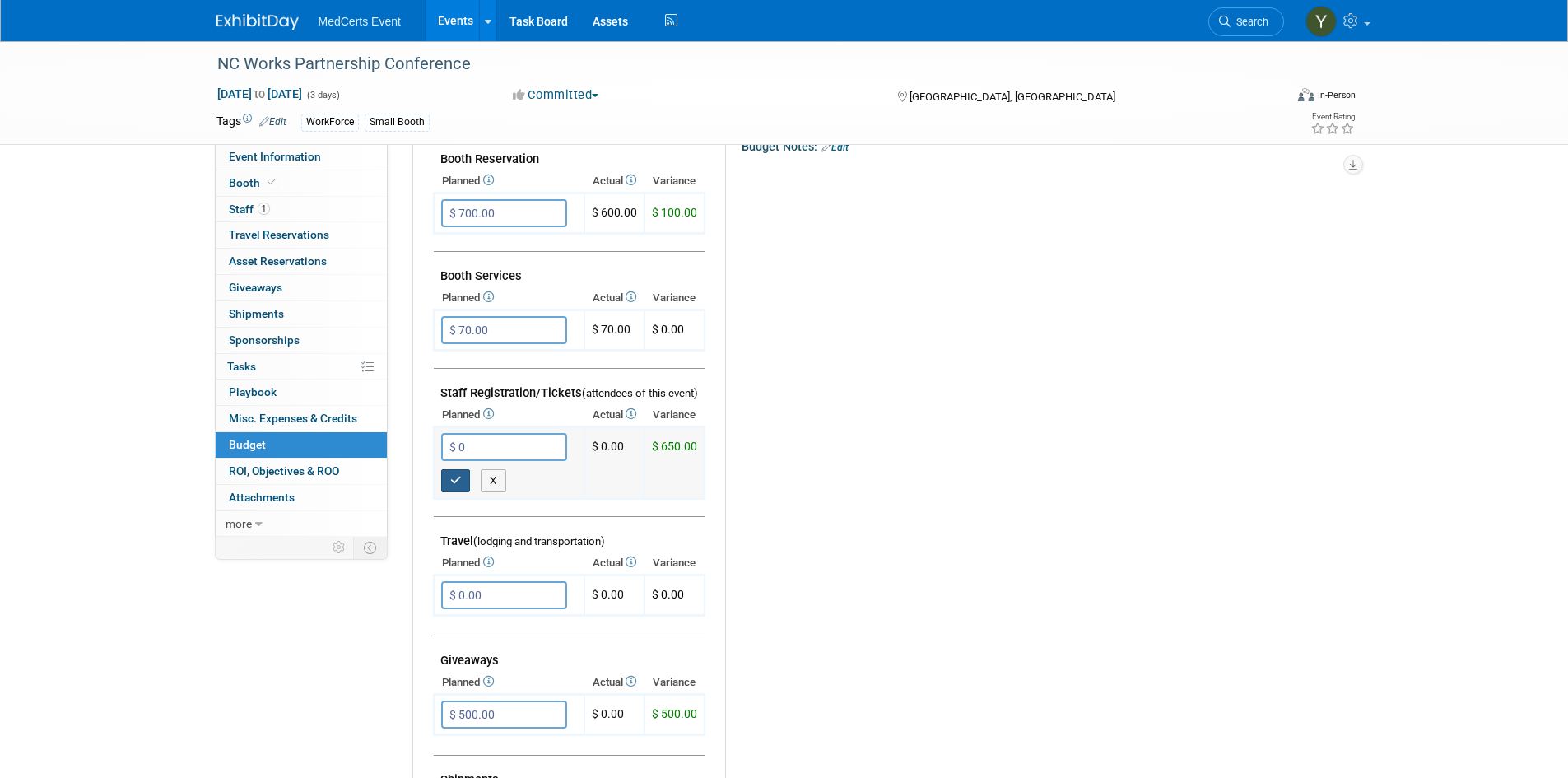
type input "$ 0.00"
click at [456, 478] on icon "button" at bounding box center [455, 481] width 11 height 11
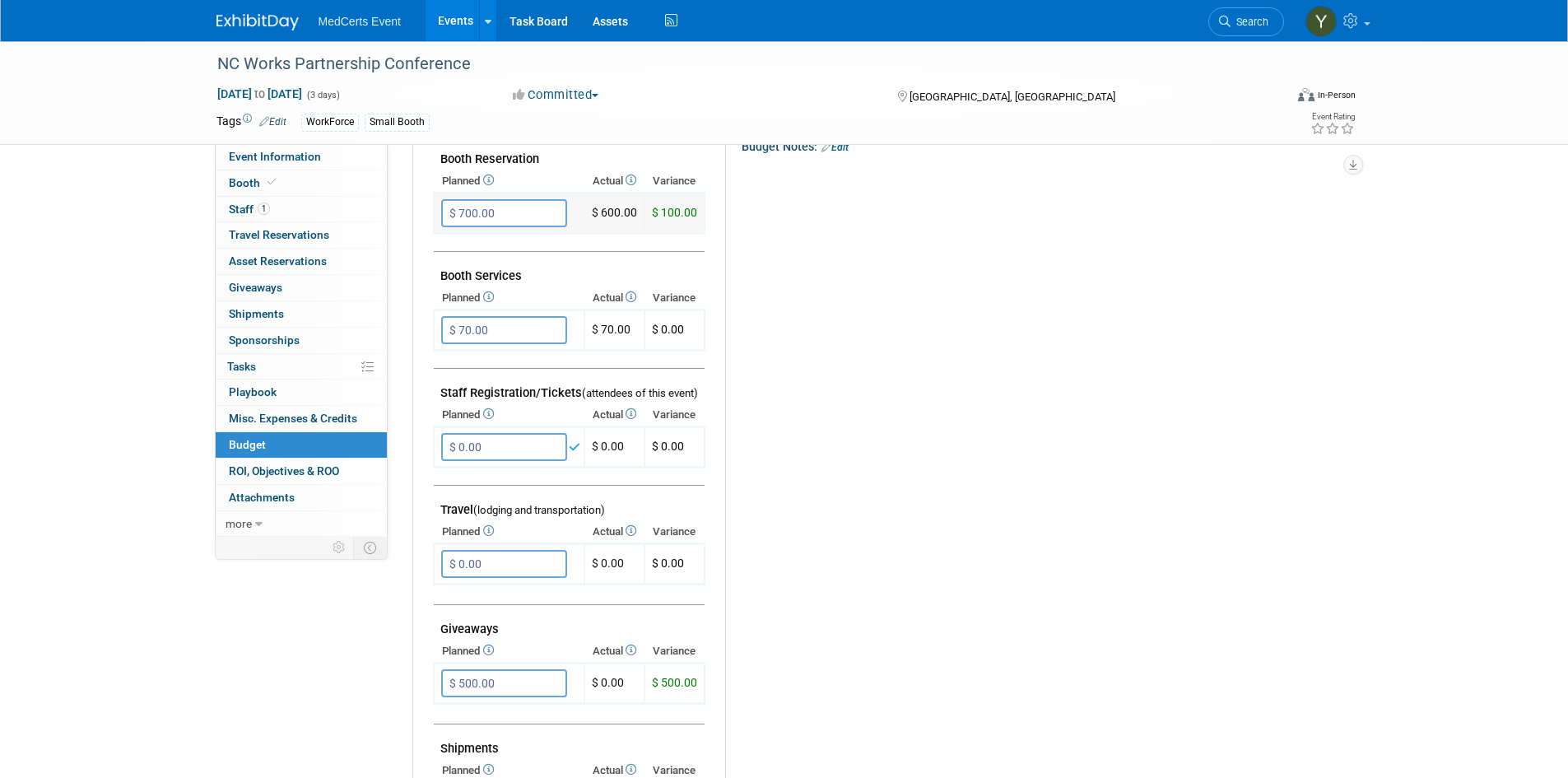
click at [479, 213] on input "$ 700.00" at bounding box center [504, 213] width 126 height 28
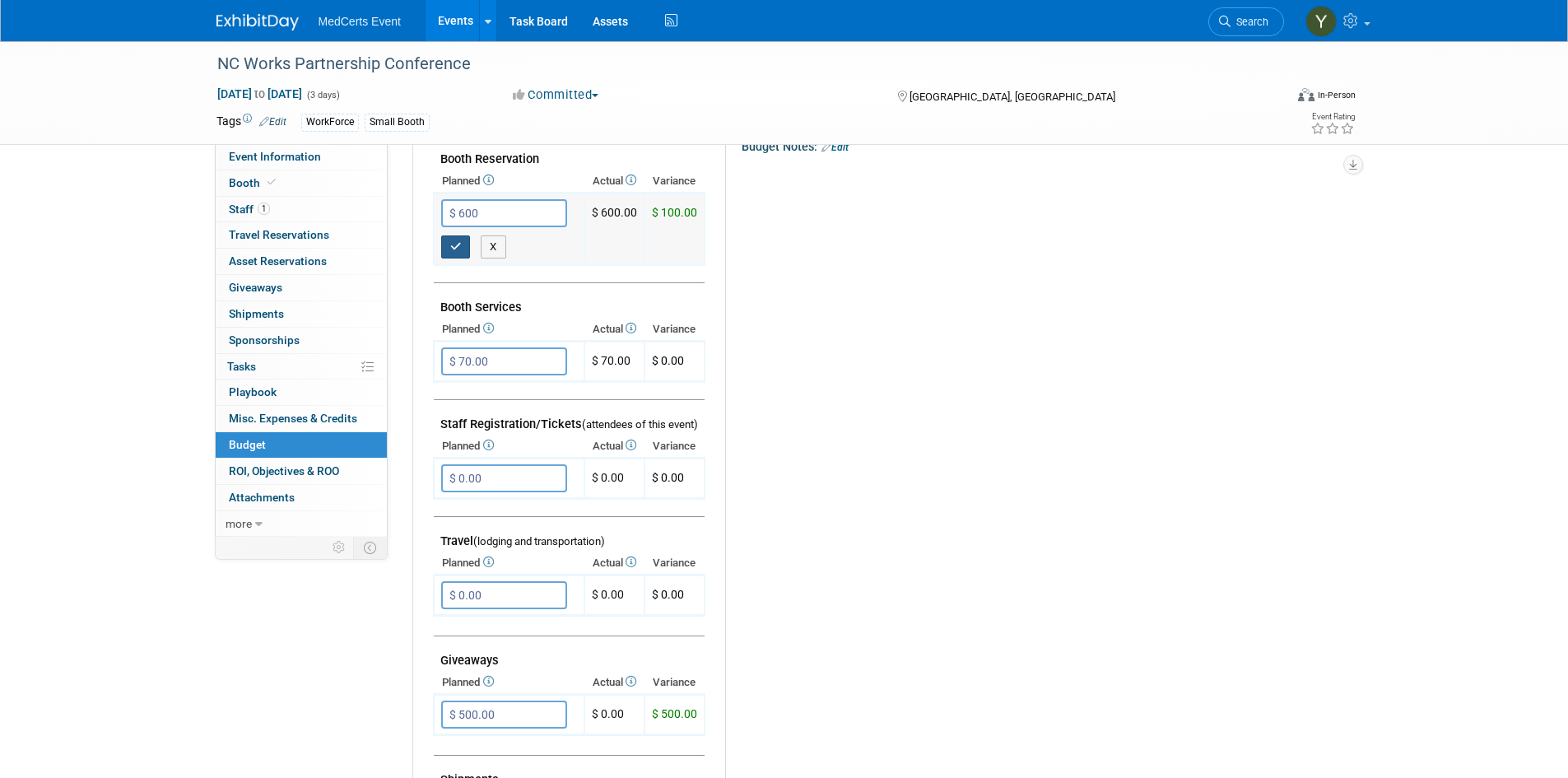
type input "$ 600.00"
click at [454, 248] on icon "button" at bounding box center [455, 246] width 11 height 11
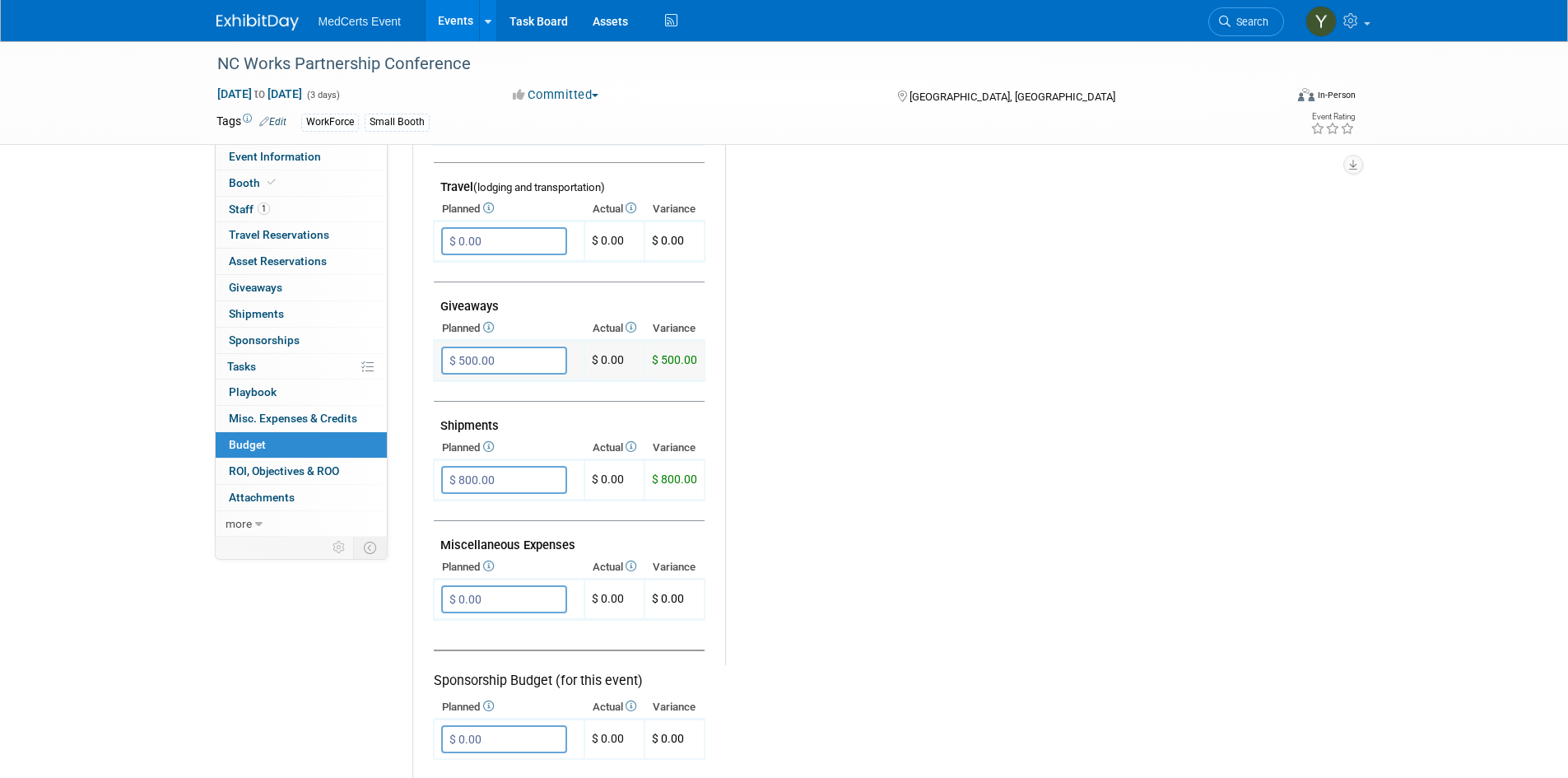
scroll to position [659, 0]
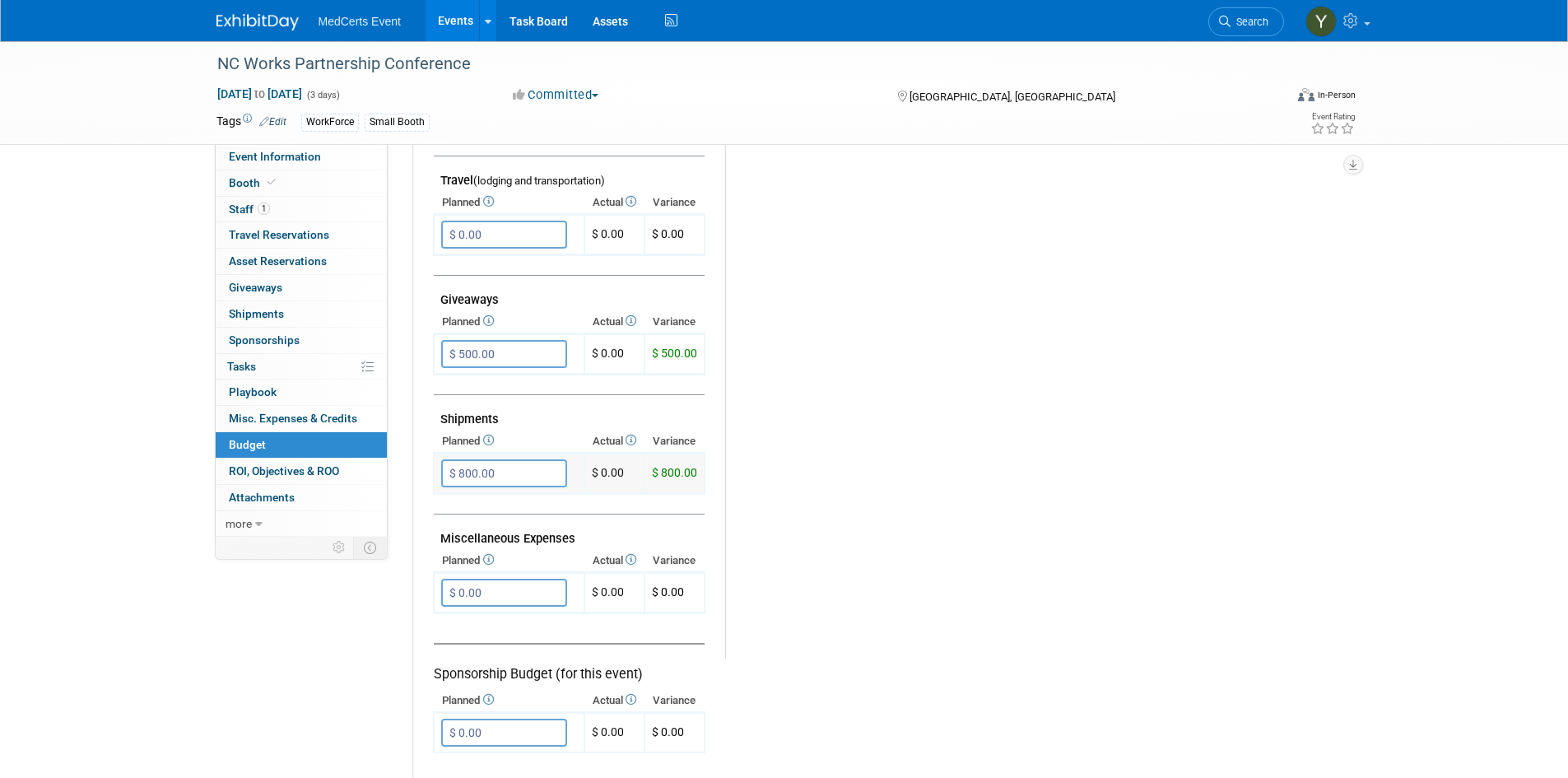
click at [519, 478] on input "$ 800.00" at bounding box center [504, 473] width 126 height 28
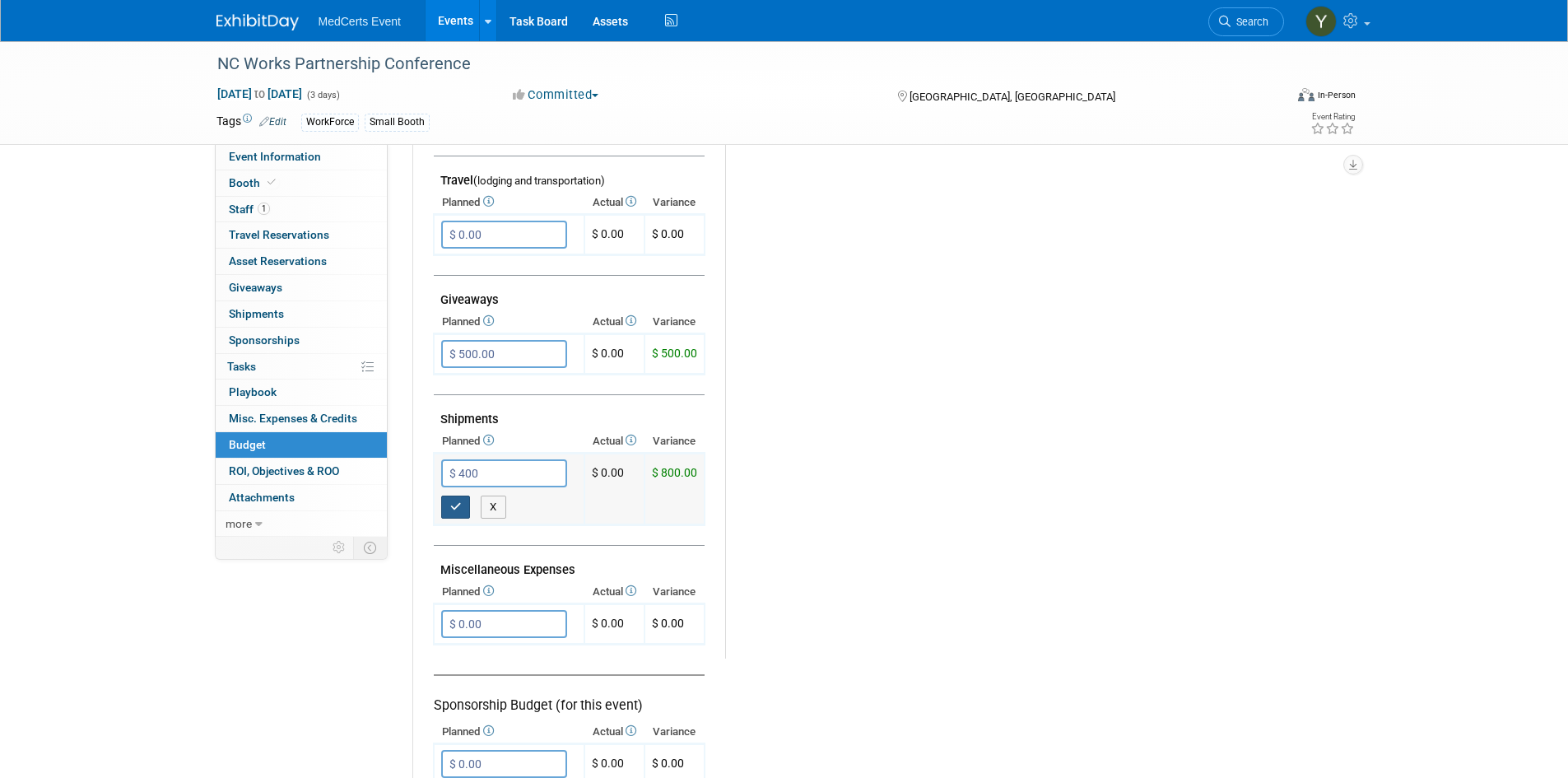
type input "$ 400.00"
click at [458, 503] on icon "button" at bounding box center [455, 507] width 11 height 11
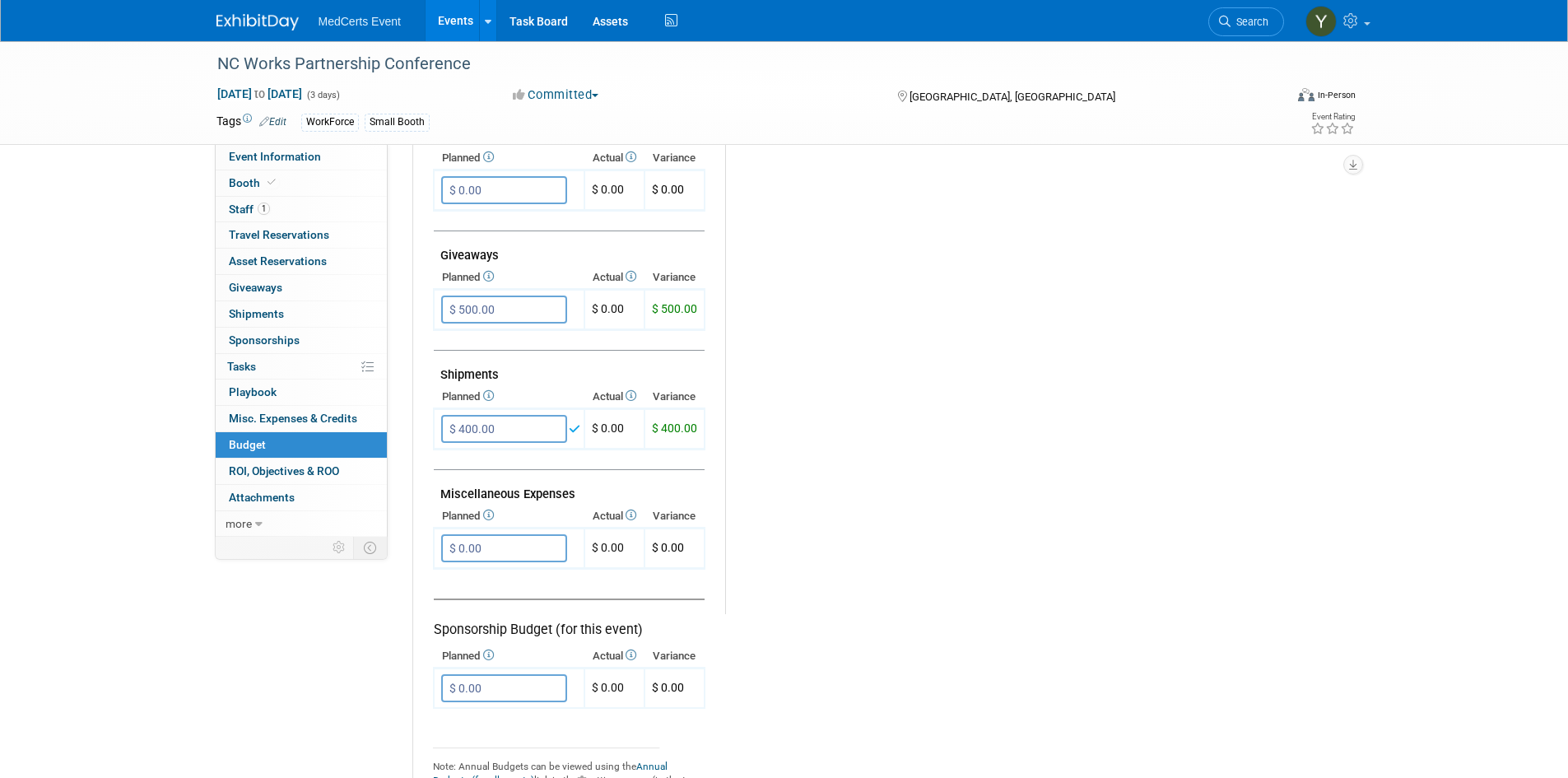
scroll to position [741, 0]
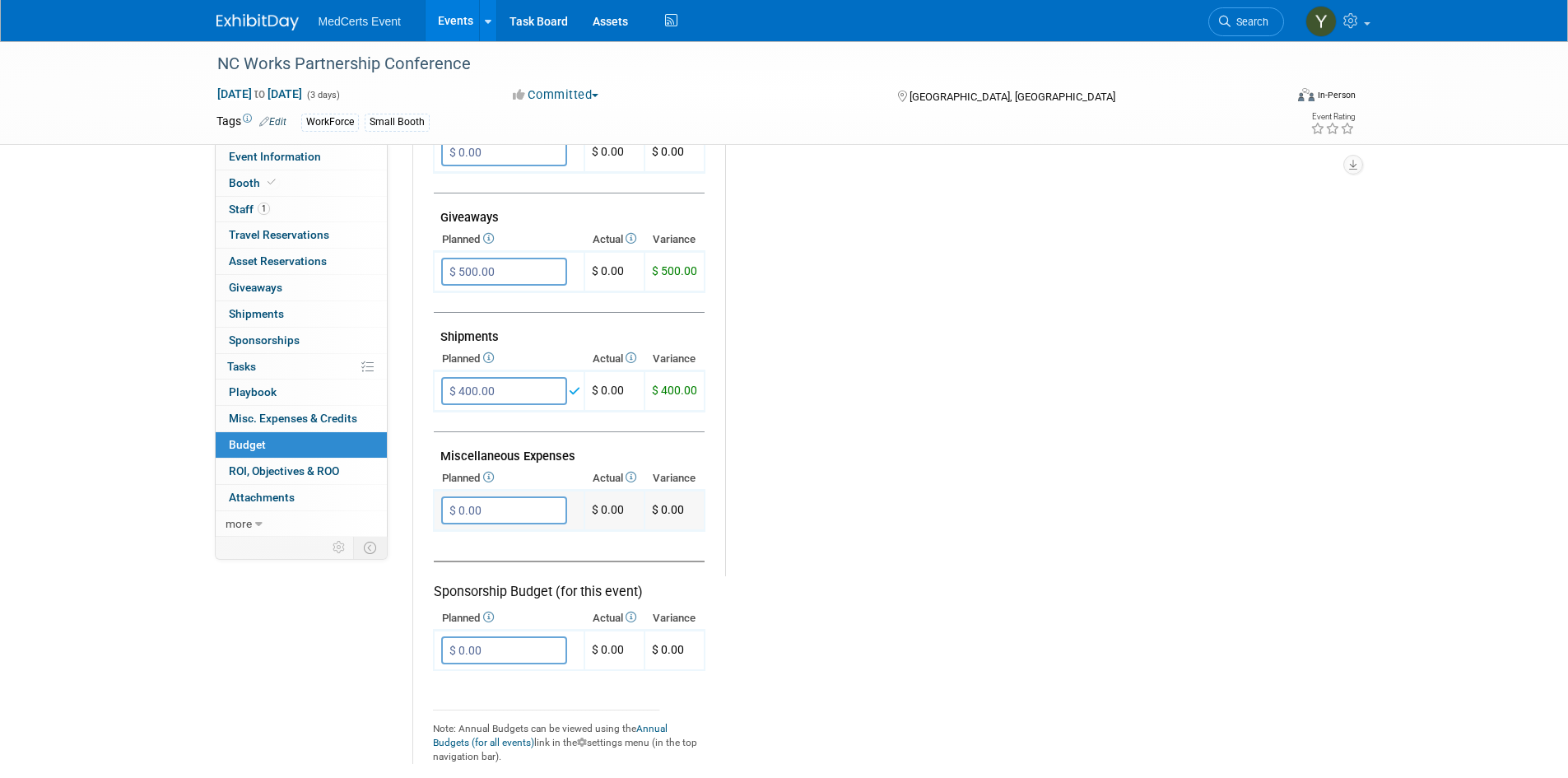
click at [475, 512] on input "$ 0.00" at bounding box center [504, 510] width 126 height 28
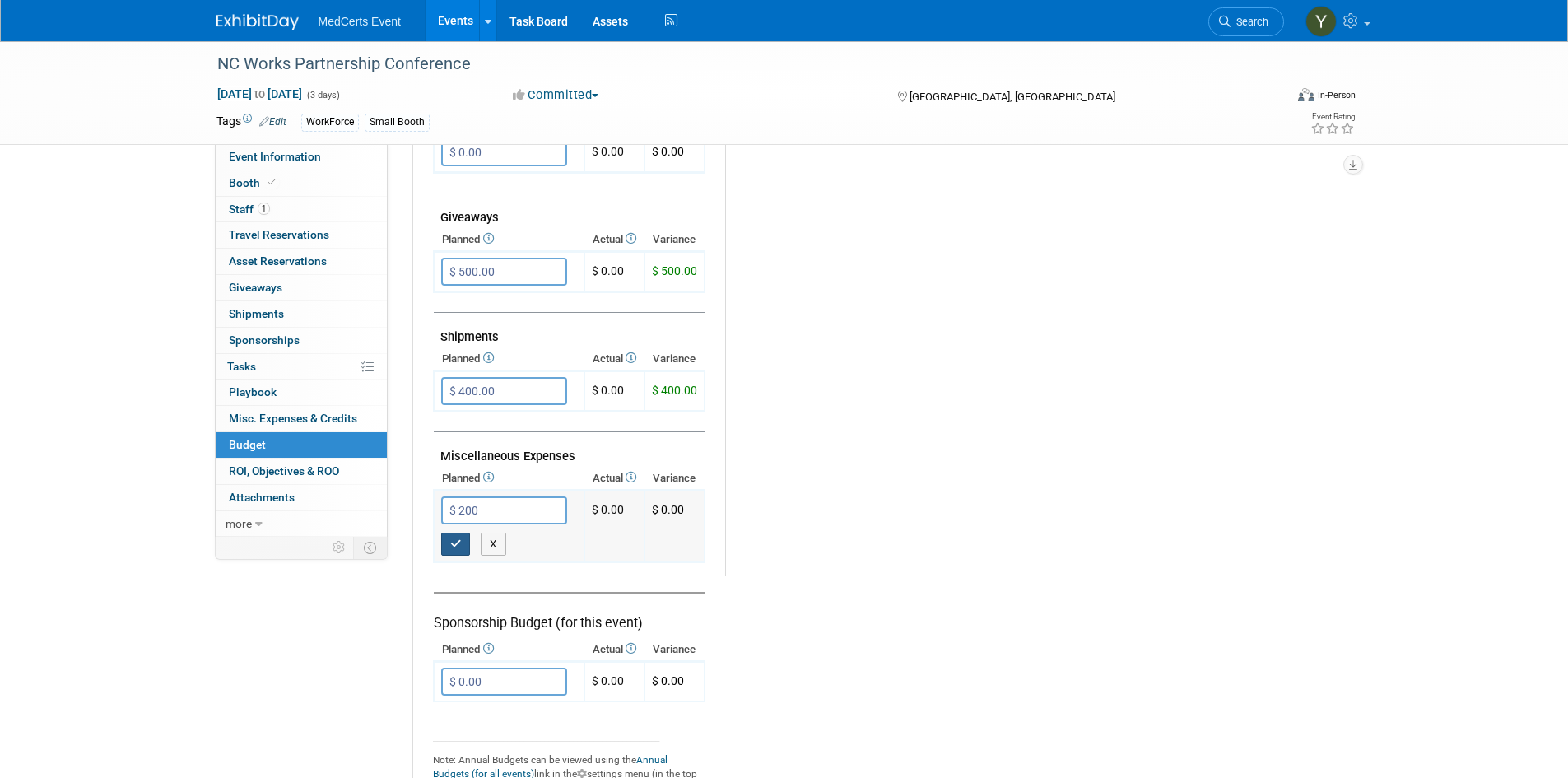
type input "$ 200.00"
click at [451, 544] on icon "button" at bounding box center [455, 544] width 11 height 11
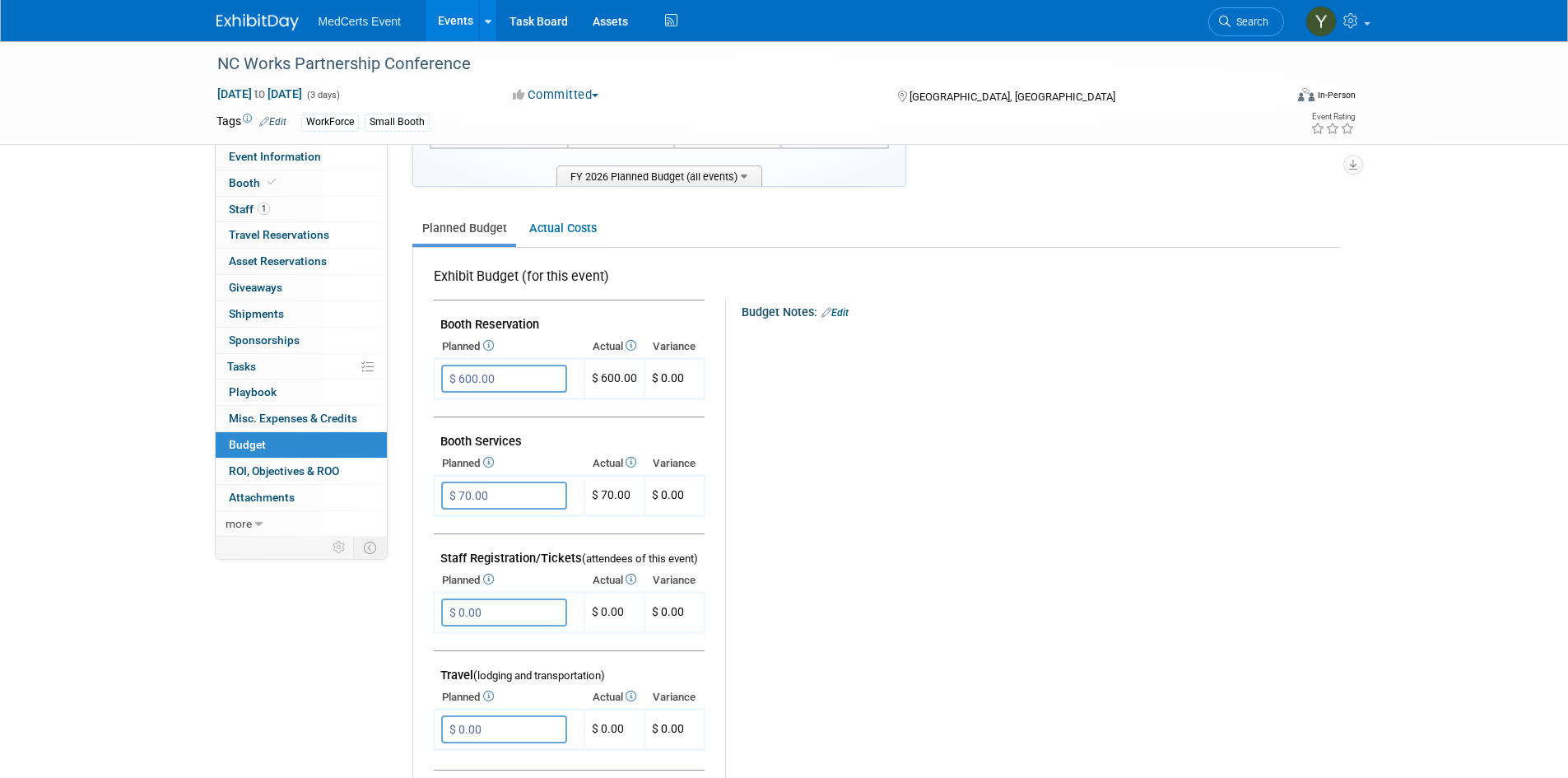
scroll to position [0, 0]
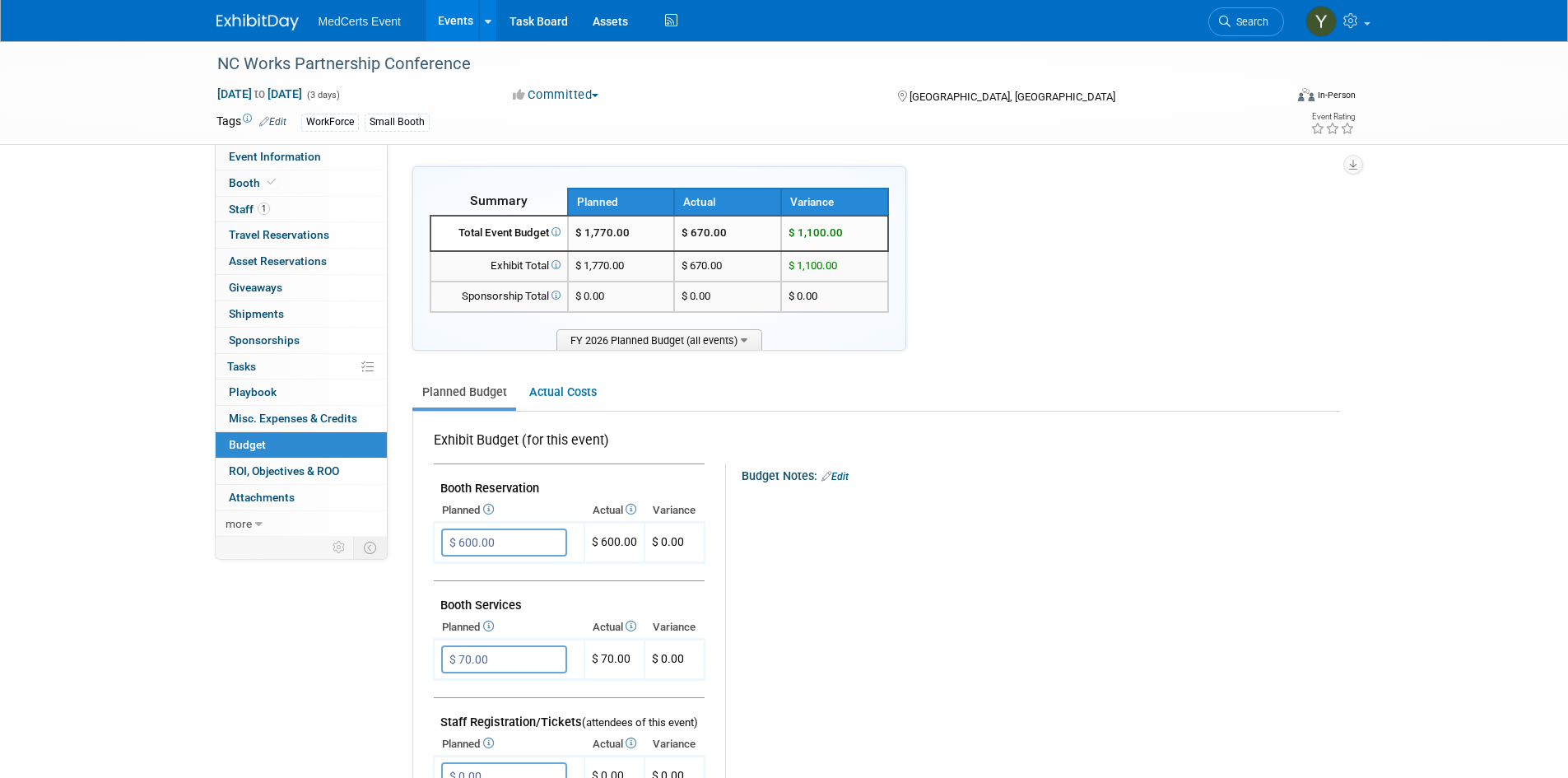
click at [451, 19] on link "Events" at bounding box center [455, 20] width 60 height 41
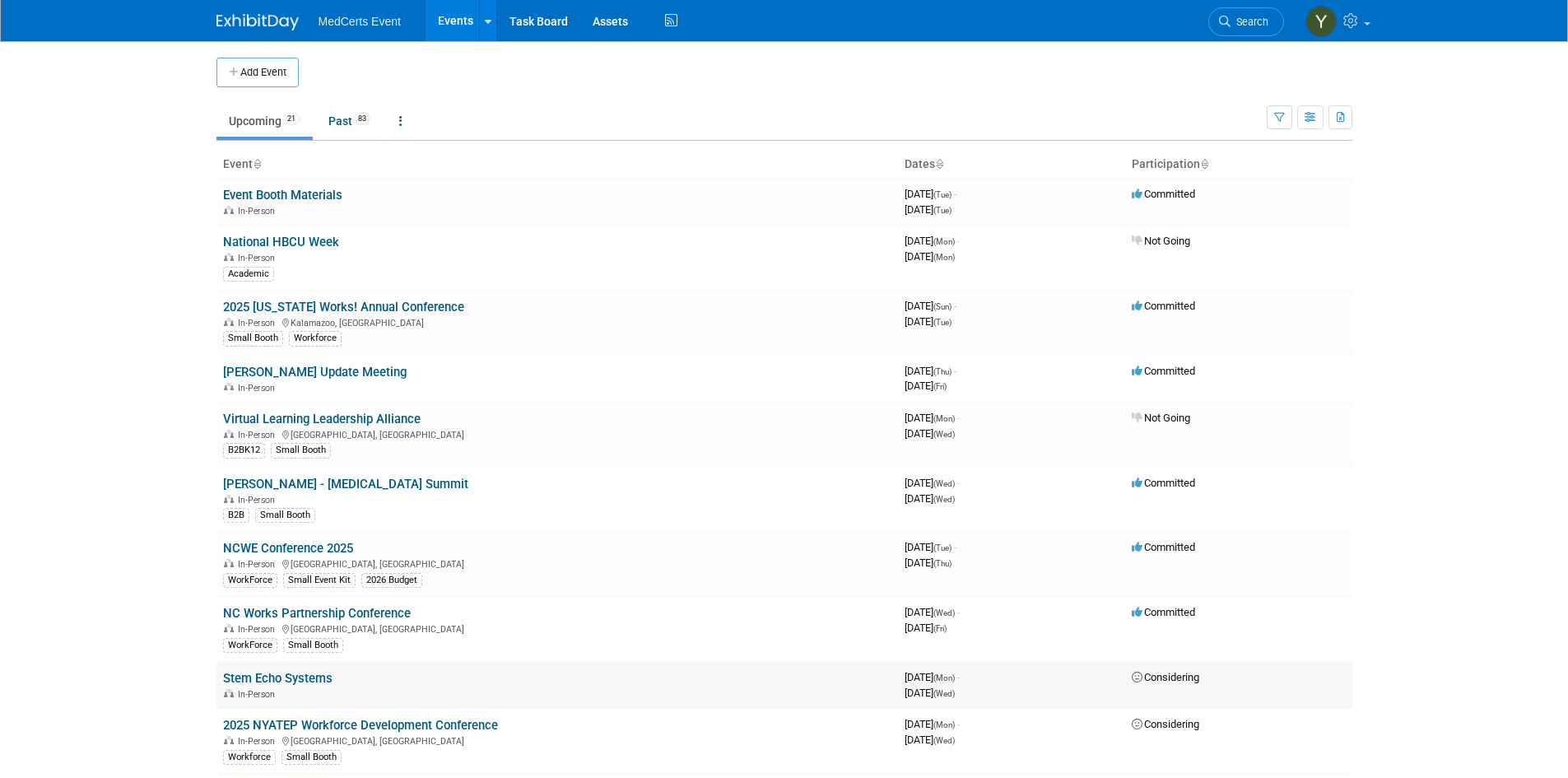
click at [294, 680] on link "Stem Echo Systems" at bounding box center [278, 679] width 109 height 15
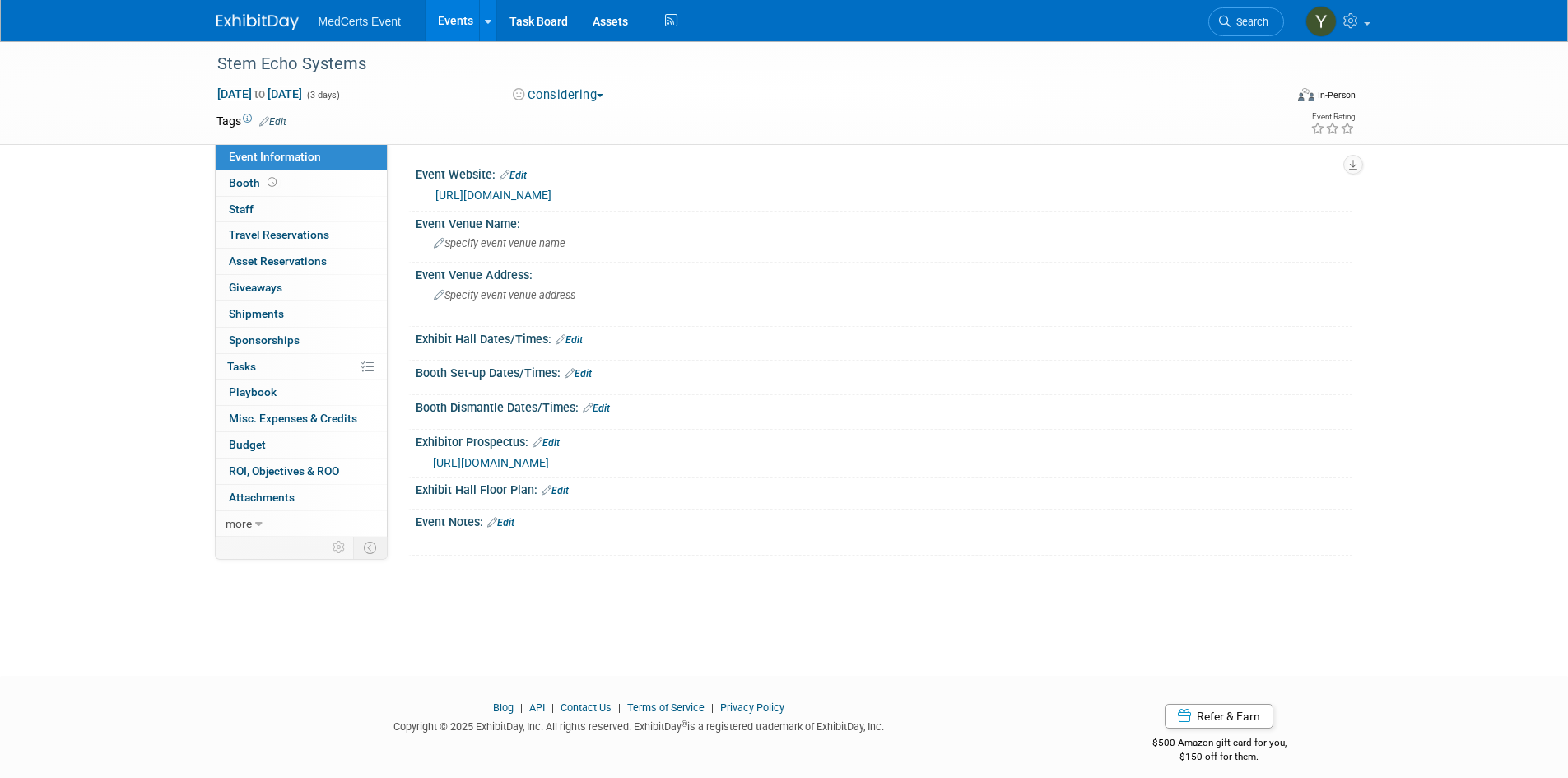
click at [510, 194] on link "[URL][DOMAIN_NAME]" at bounding box center [492, 195] width 116 height 13
click at [275, 182] on span at bounding box center [271, 182] width 16 height 12
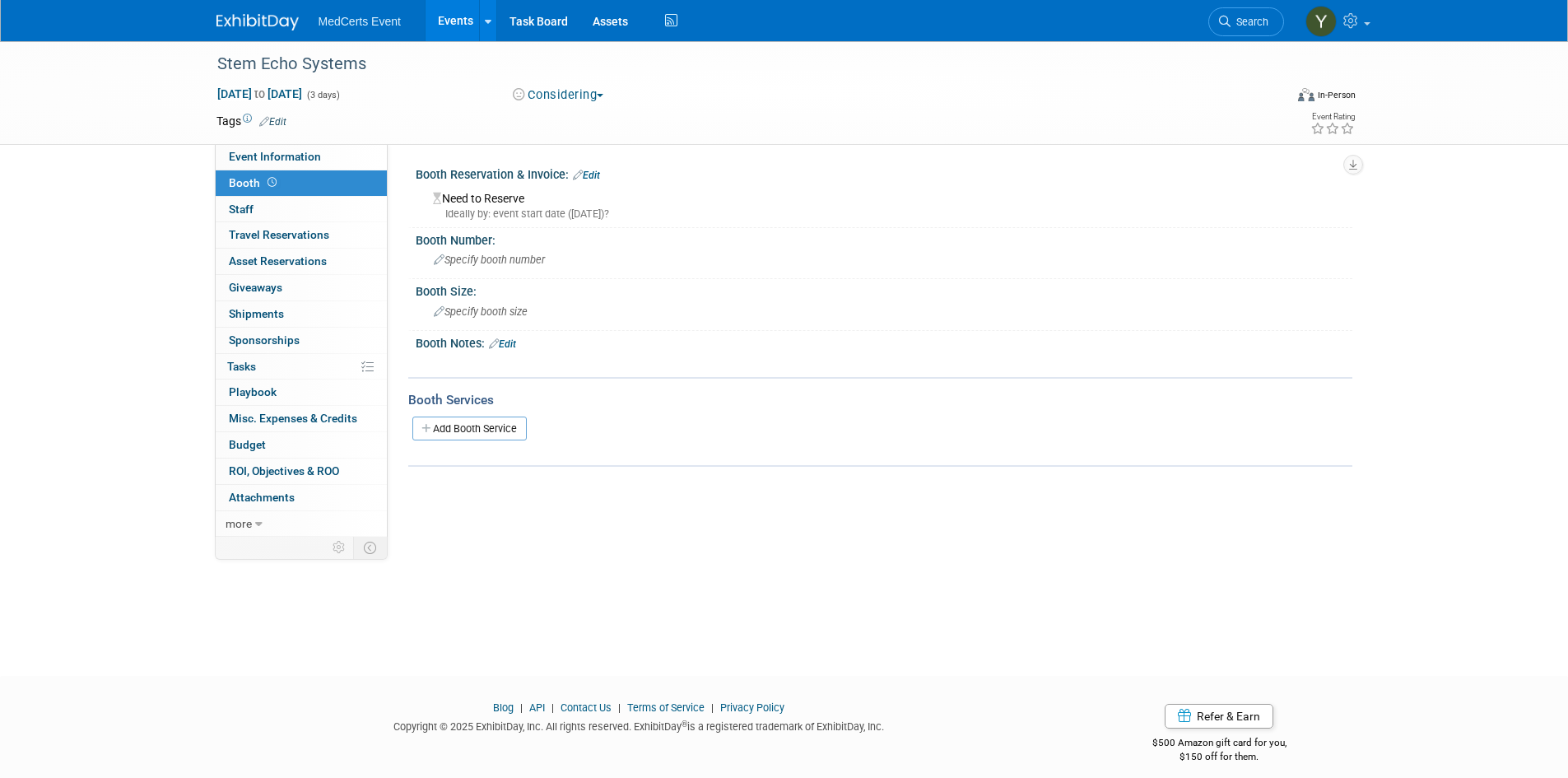
click at [513, 343] on link "Edit" at bounding box center [502, 344] width 27 height 11
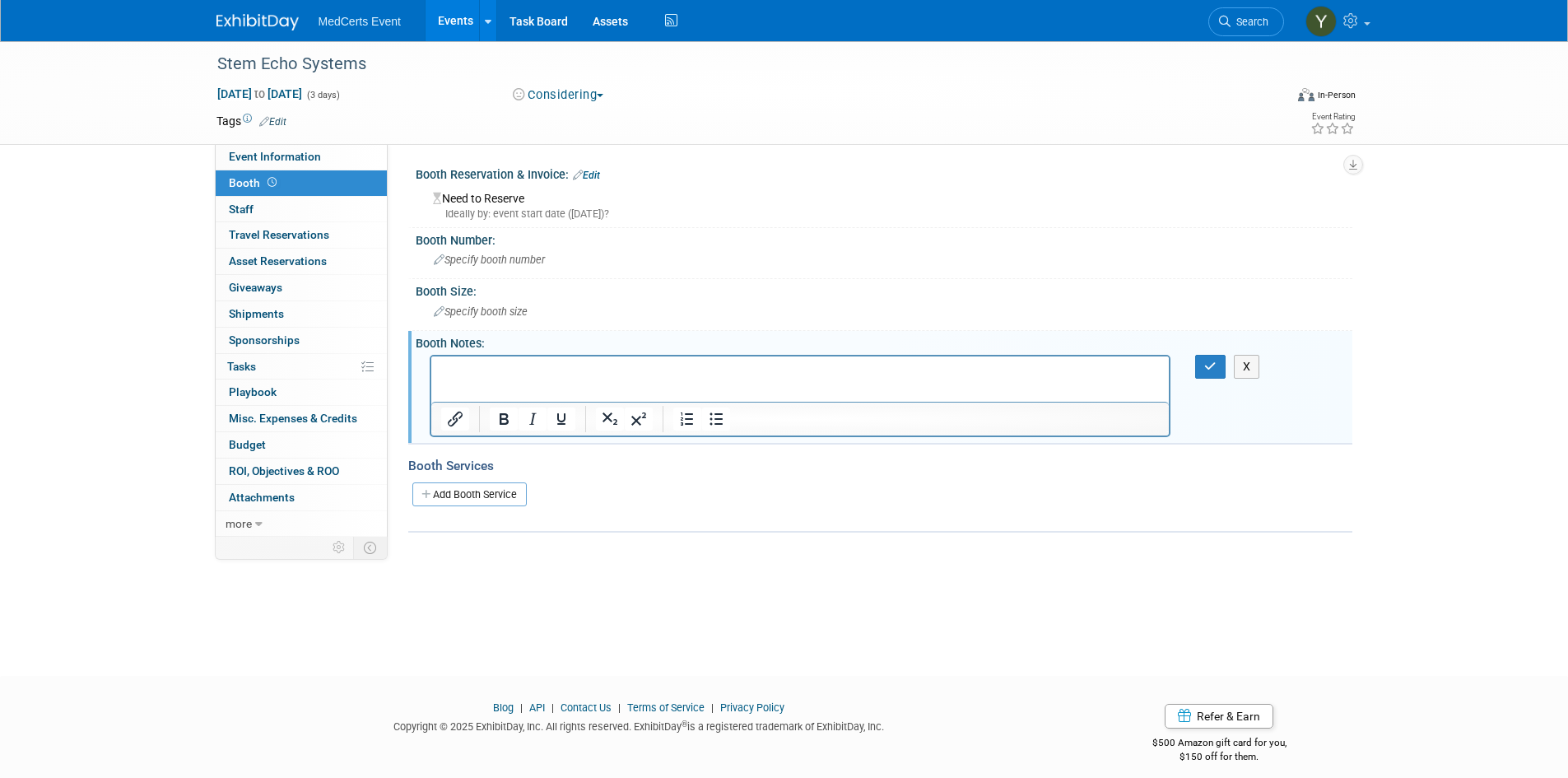
click at [523, 379] on html at bounding box center [800, 367] width 739 height 23
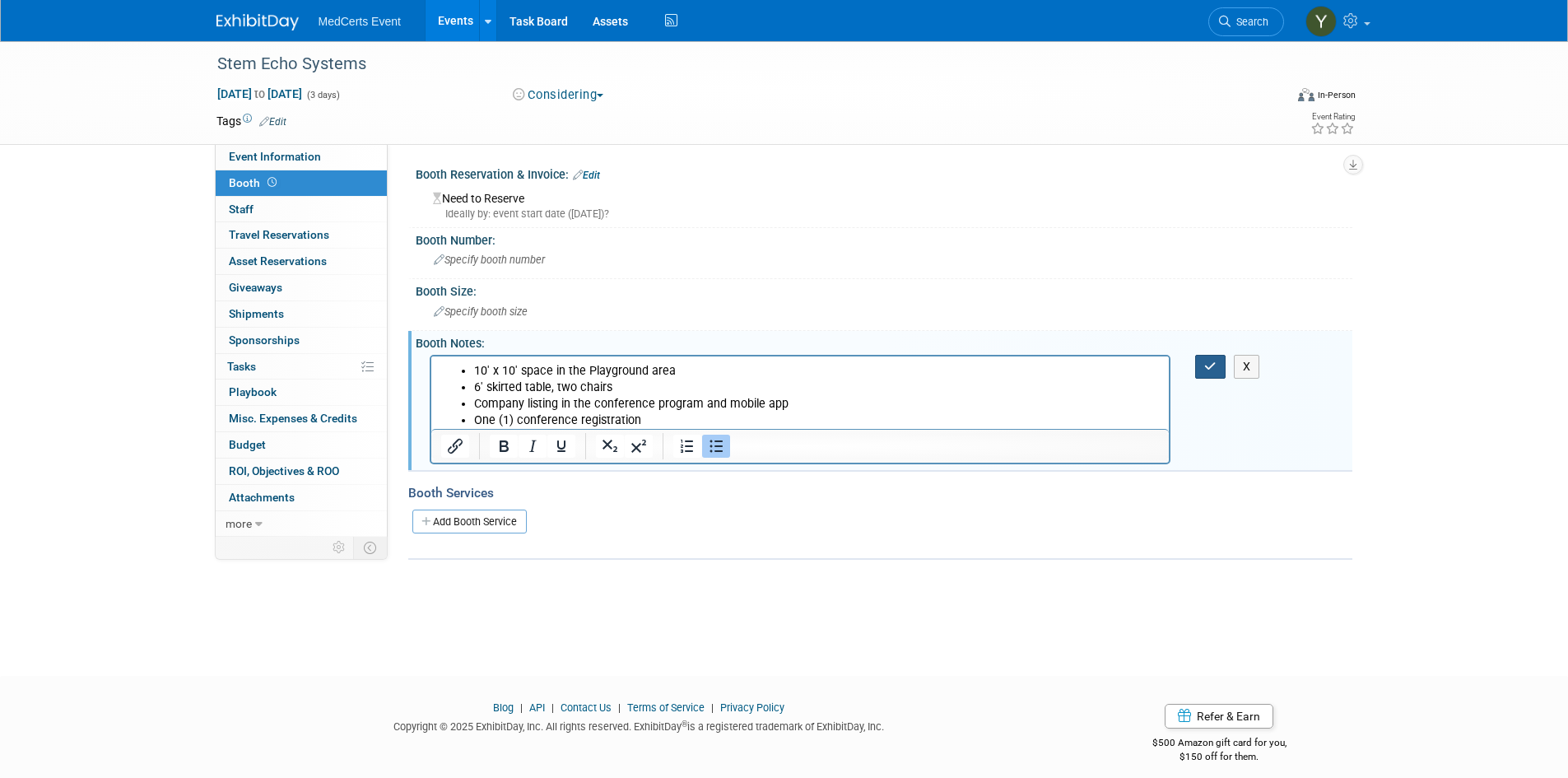
click at [1213, 367] on icon "button" at bounding box center [1210, 366] width 12 height 11
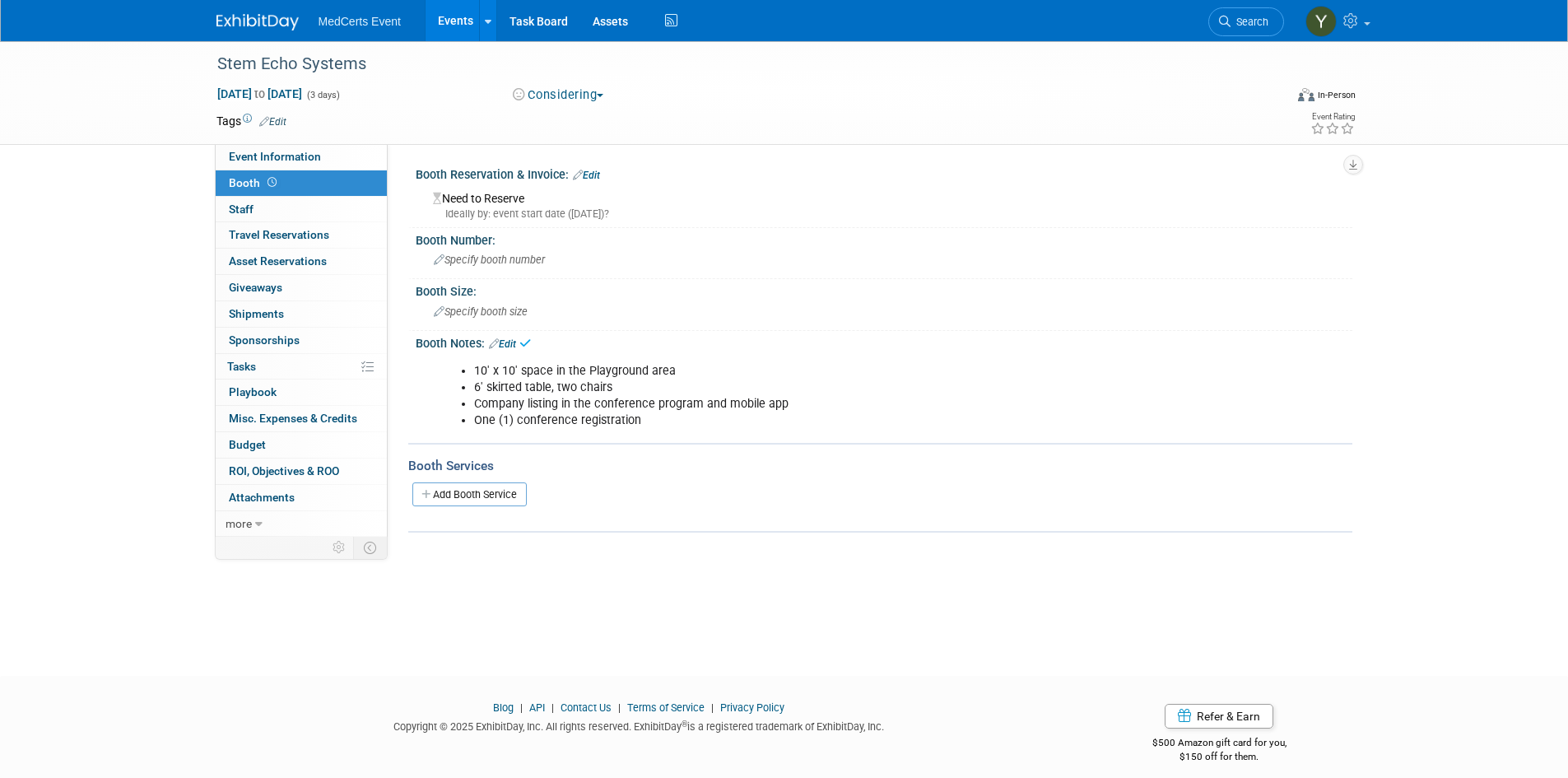
click at [599, 171] on link "Edit" at bounding box center [586, 175] width 27 height 11
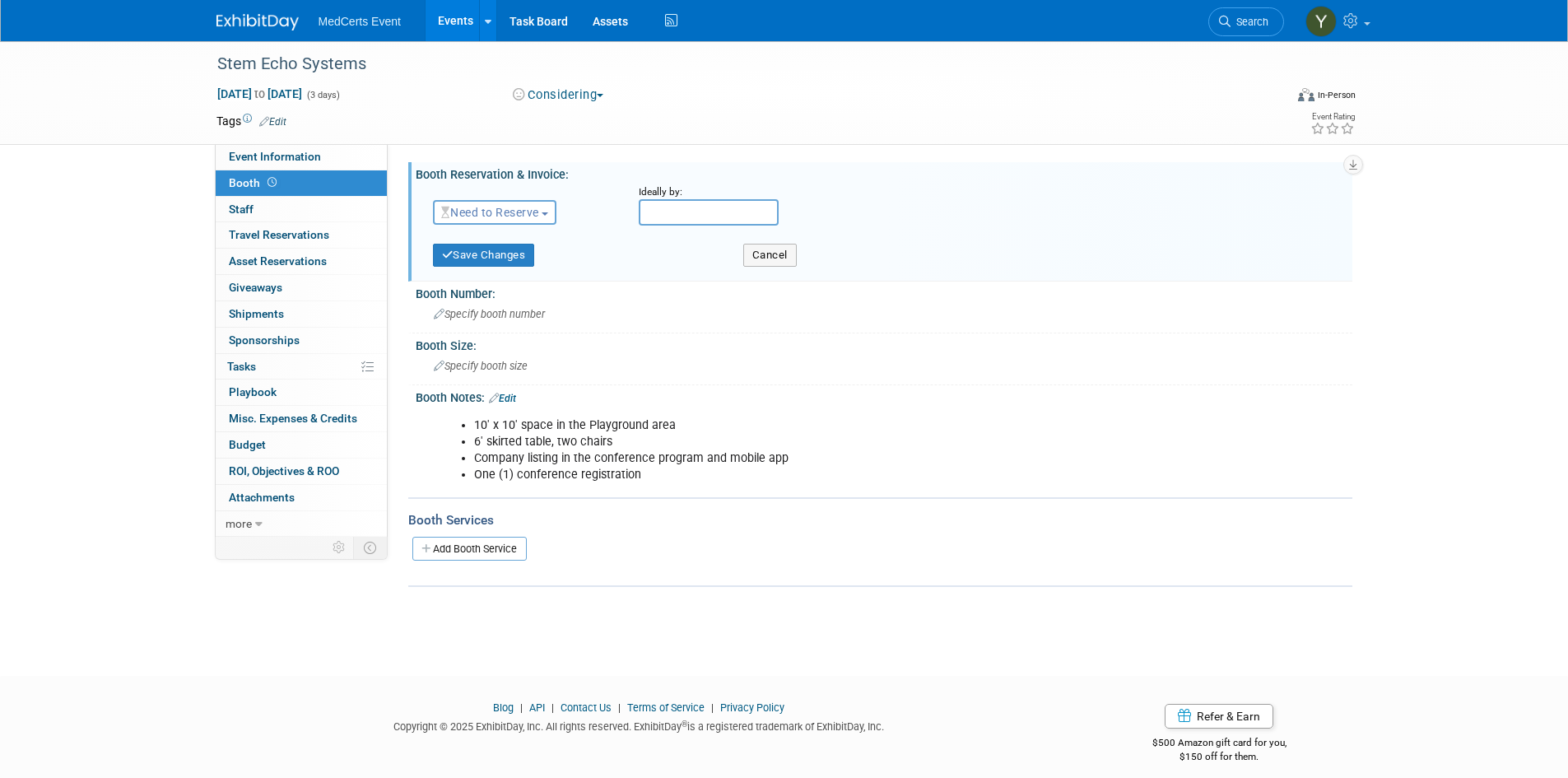
click at [538, 210] on span "Need to Reserve" at bounding box center [491, 212] width 98 height 13
click at [523, 259] on link "Reserved" at bounding box center [522, 263] width 176 height 23
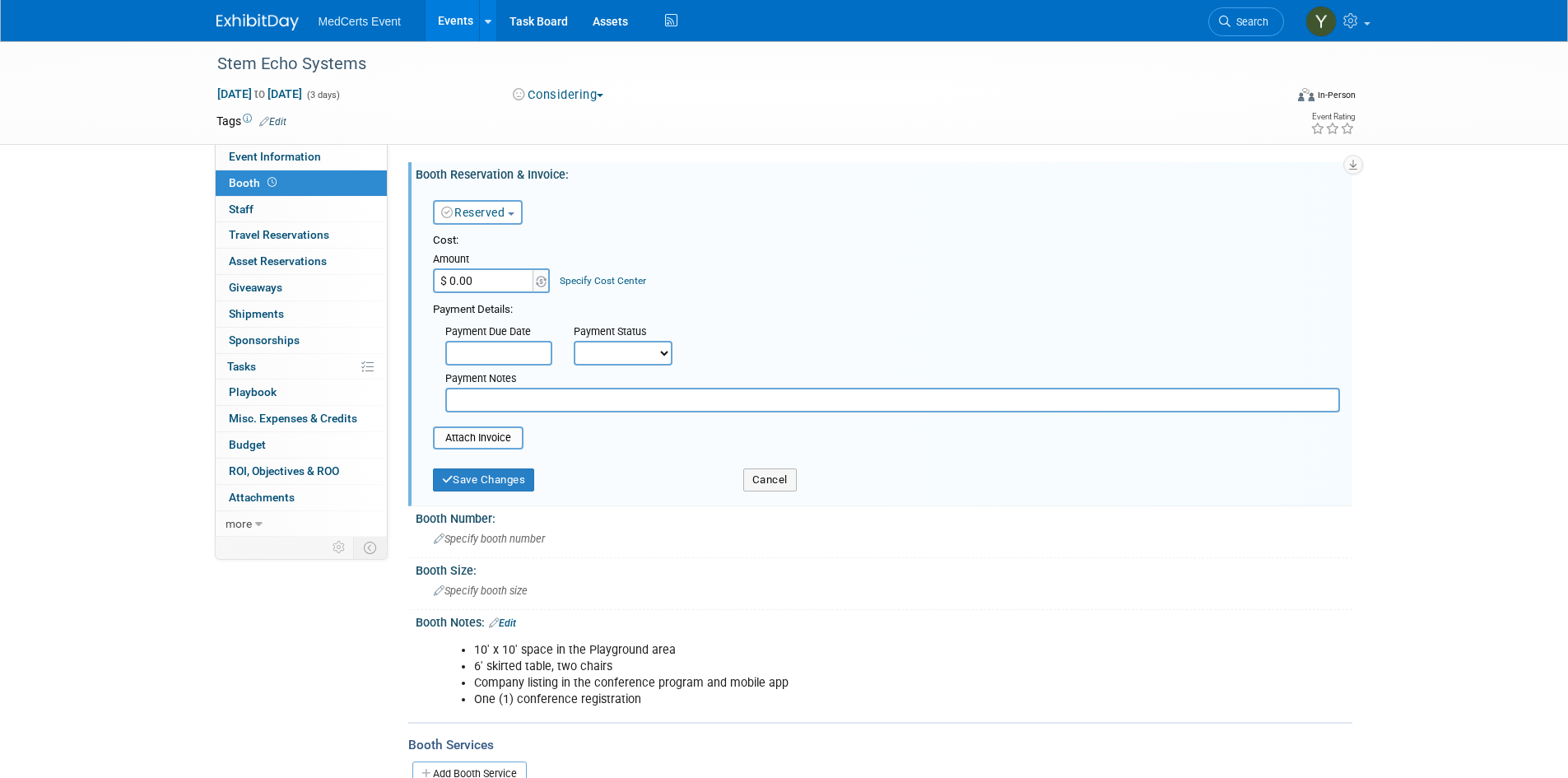
click at [509, 282] on input "$ 0.00" at bounding box center [484, 281] width 103 height 25
type input "$ 2,500.00"
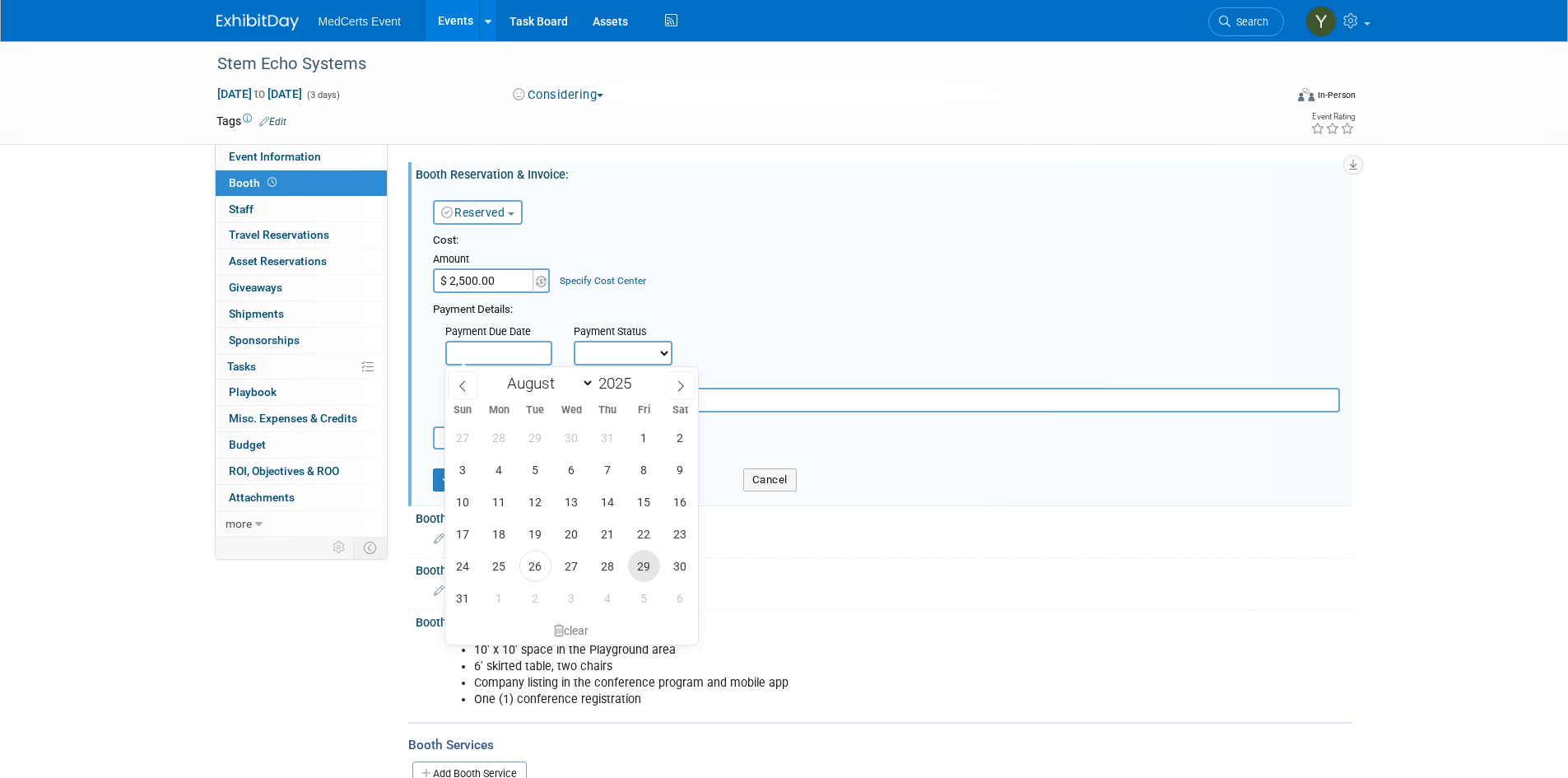
click at [646, 563] on span "29" at bounding box center [643, 566] width 32 height 32
type input "[DATE]"
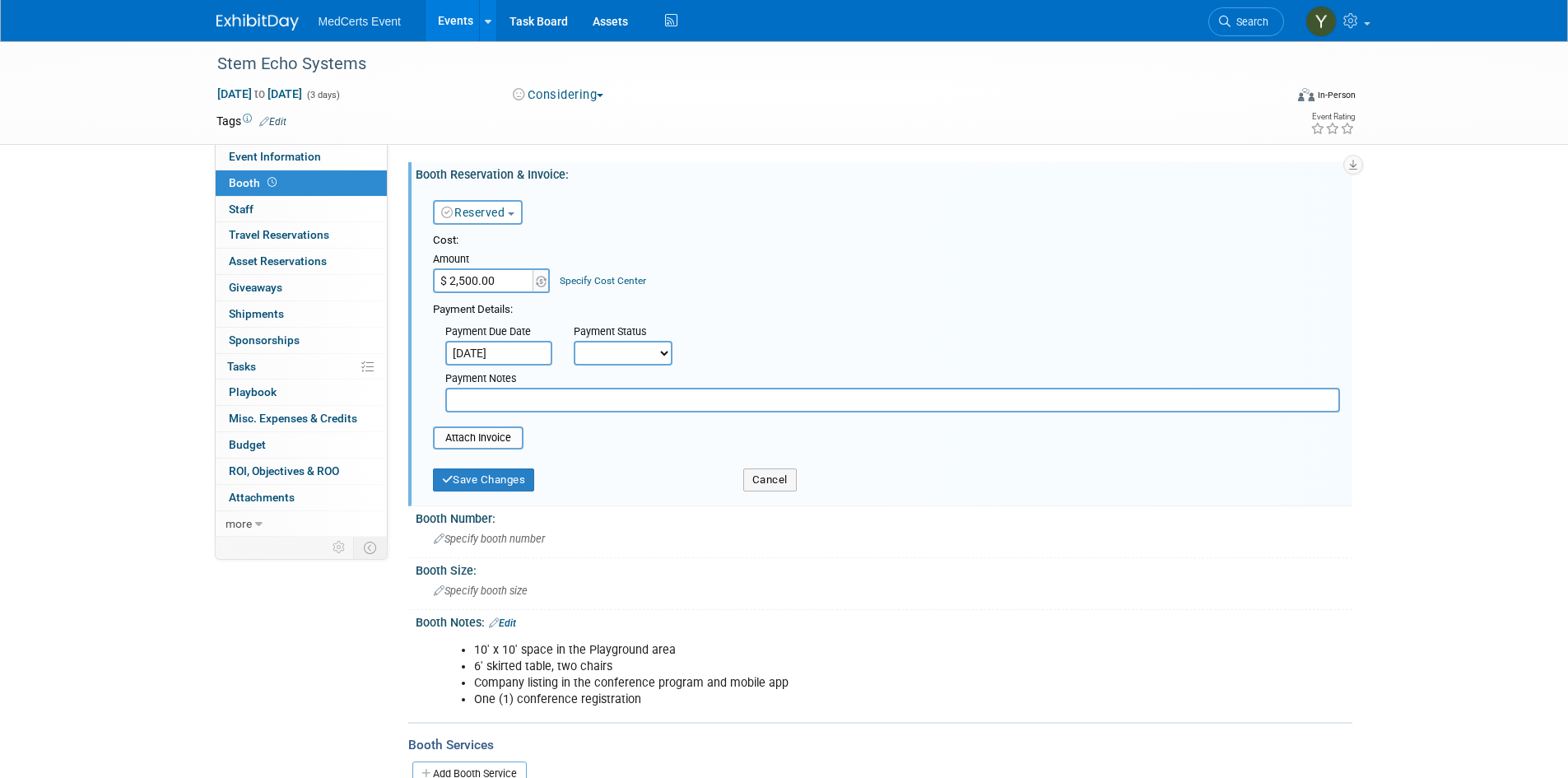
click at [642, 354] on select "Not Paid Yet Partially Paid Paid in Full" at bounding box center [623, 353] width 99 height 25
select select "3"
click at [574, 341] on select "Not Paid Yet Partially Paid Paid in Full" at bounding box center [623, 353] width 99 height 25
click at [493, 471] on button "Save Changes" at bounding box center [484, 480] width 102 height 23
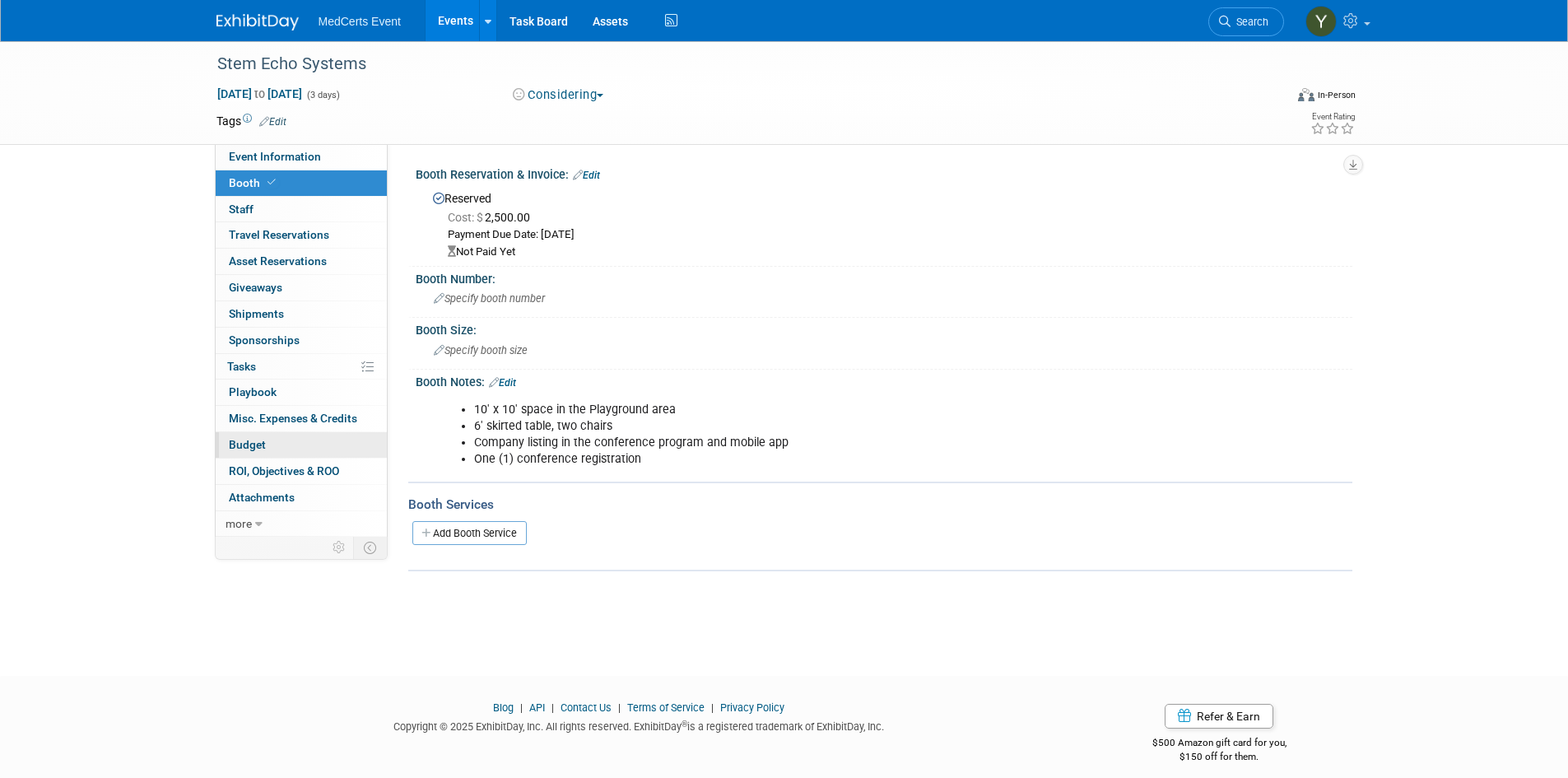
click at [316, 442] on link "Budget" at bounding box center [301, 445] width 171 height 26
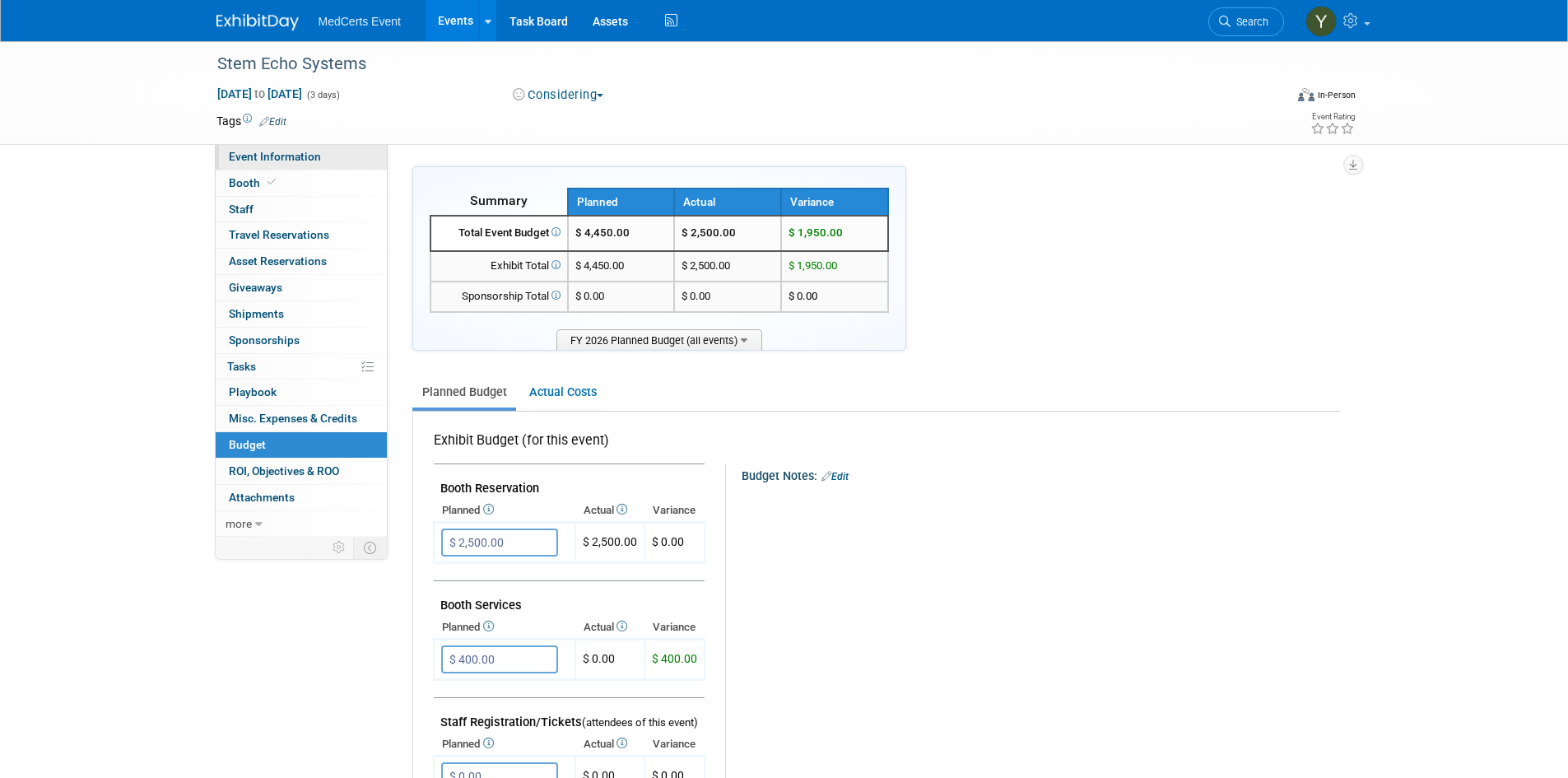
click at [282, 149] on link "Event Information" at bounding box center [301, 157] width 171 height 26
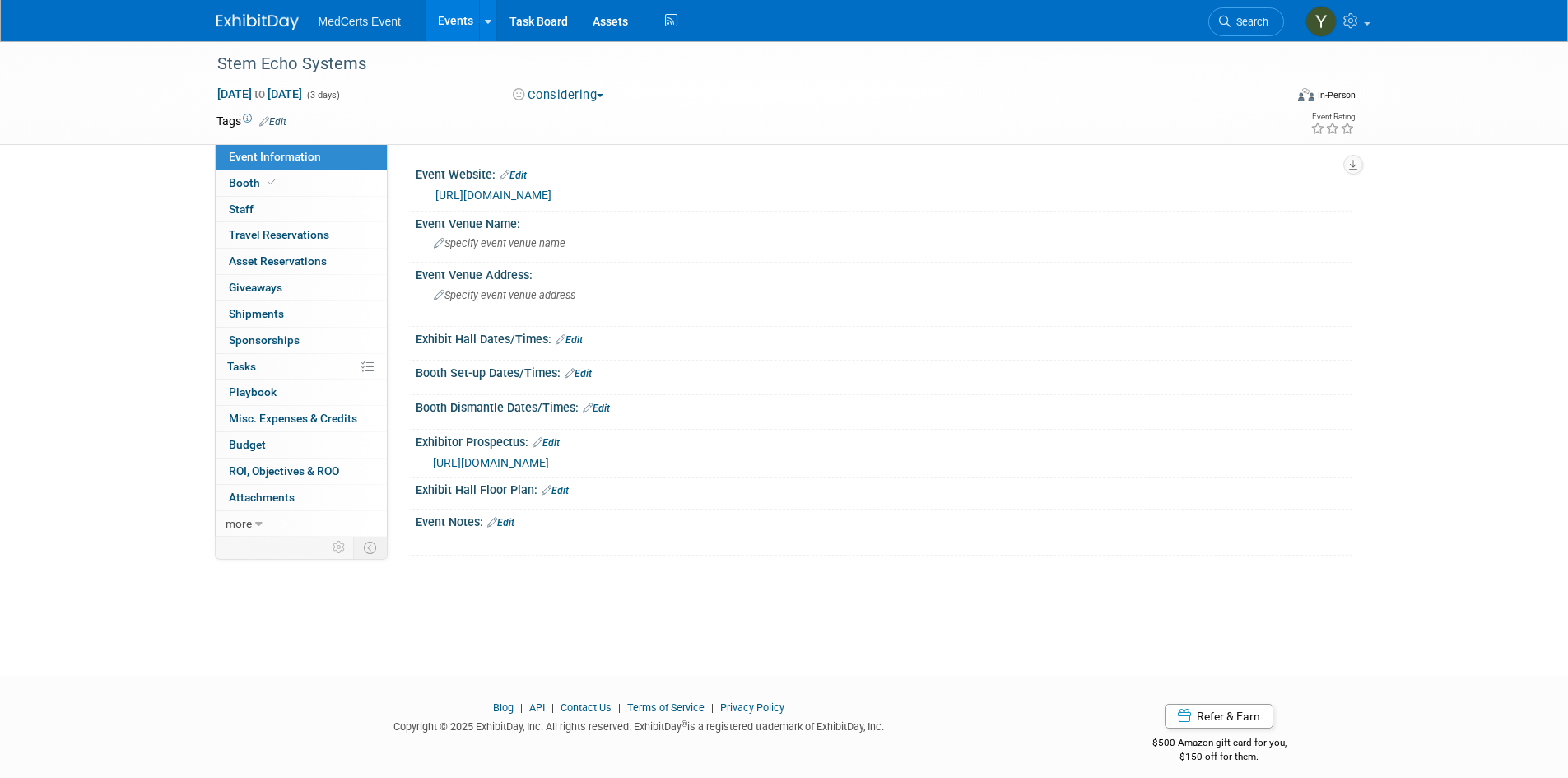
click at [537, 470] on span "[URL][DOMAIN_NAME]" at bounding box center [491, 463] width 116 height 13
